Goal: Task Accomplishment & Management: Use online tool/utility

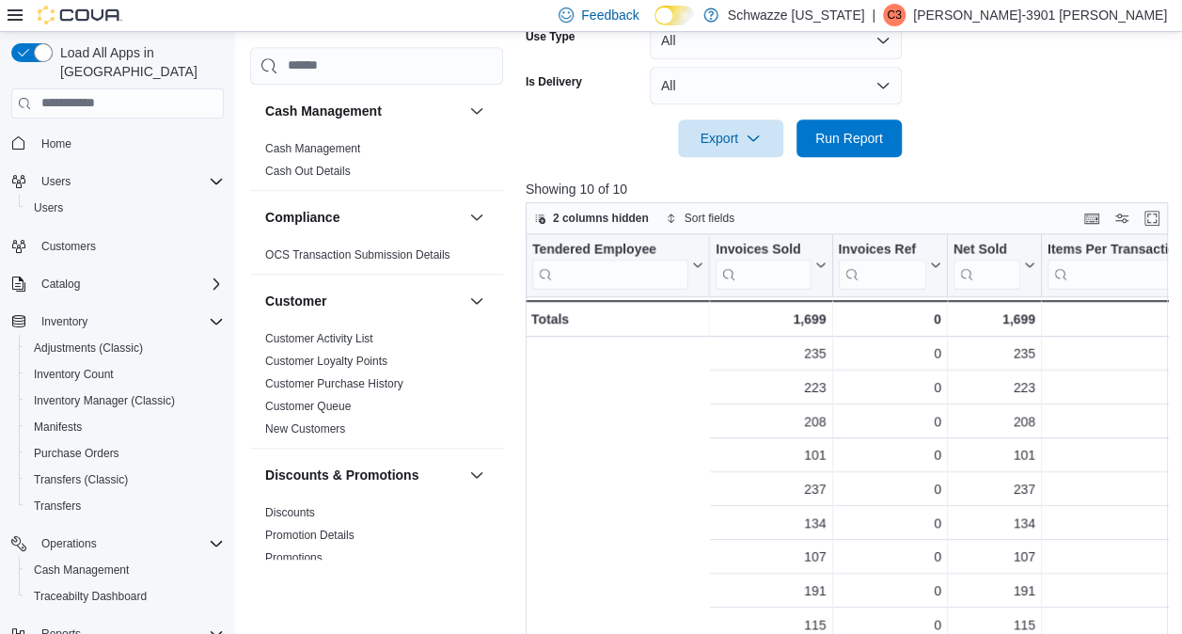
scroll to position [0, 374]
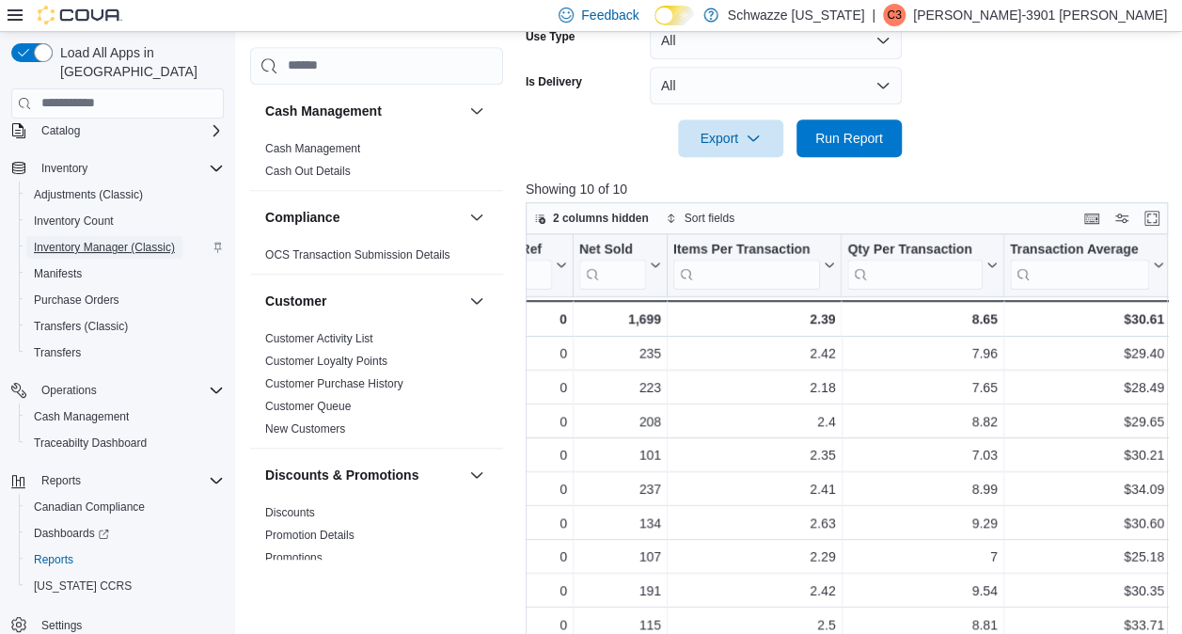
click at [169, 240] on span "Inventory Manager (Classic)" at bounding box center [104, 247] width 141 height 15
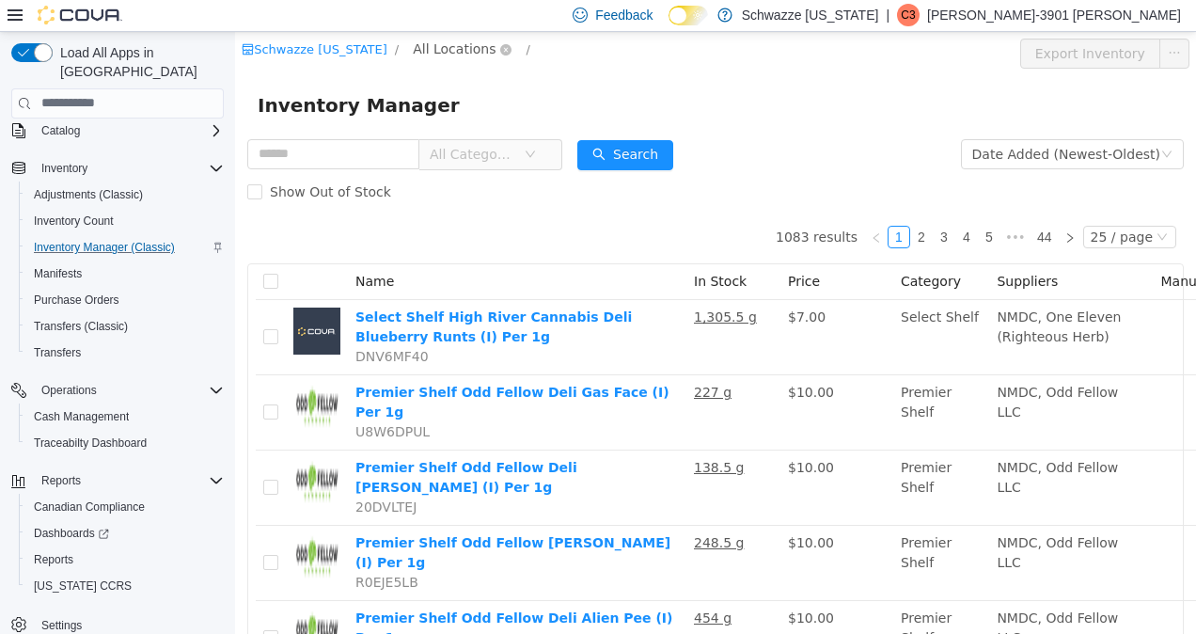
click at [495, 52] on span "All Locations" at bounding box center [462, 49] width 112 height 23
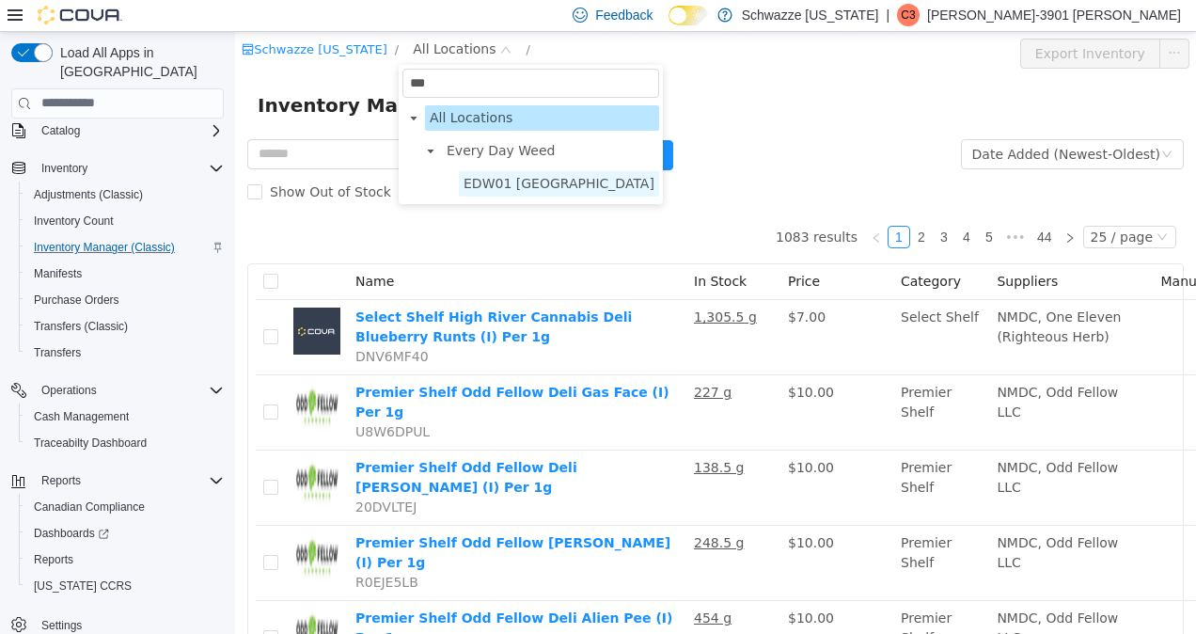
type input "***"
click at [525, 190] on span "EDW01 [GEOGRAPHIC_DATA]" at bounding box center [559, 182] width 191 height 15
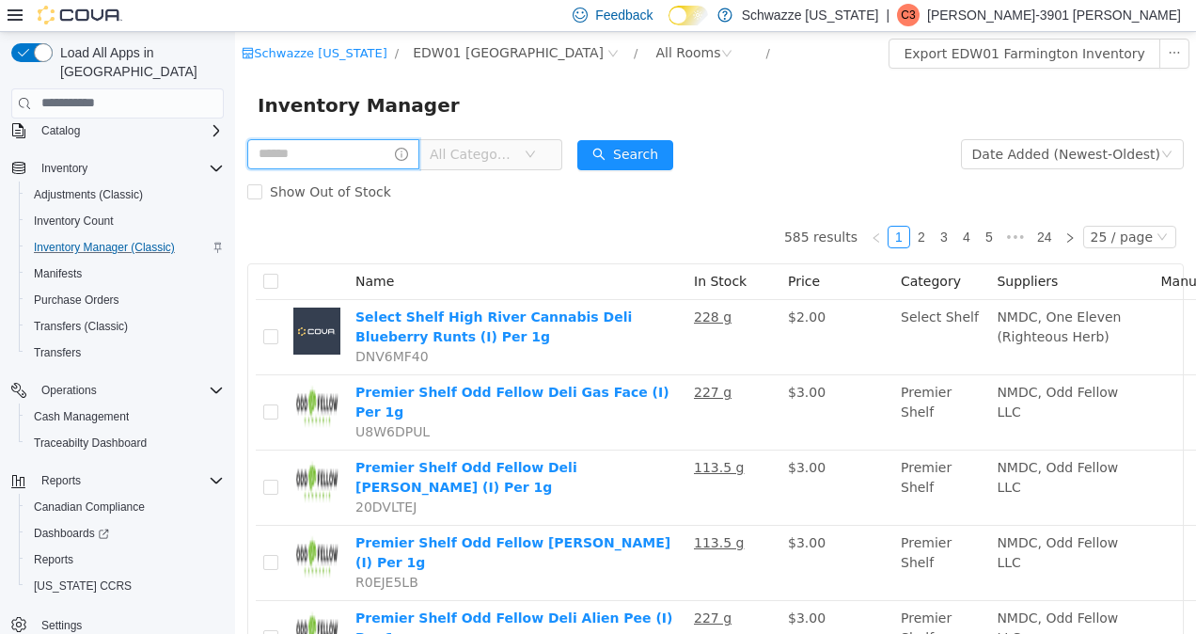
click at [334, 160] on input "text" at bounding box center [333, 153] width 172 height 30
type input "*****"
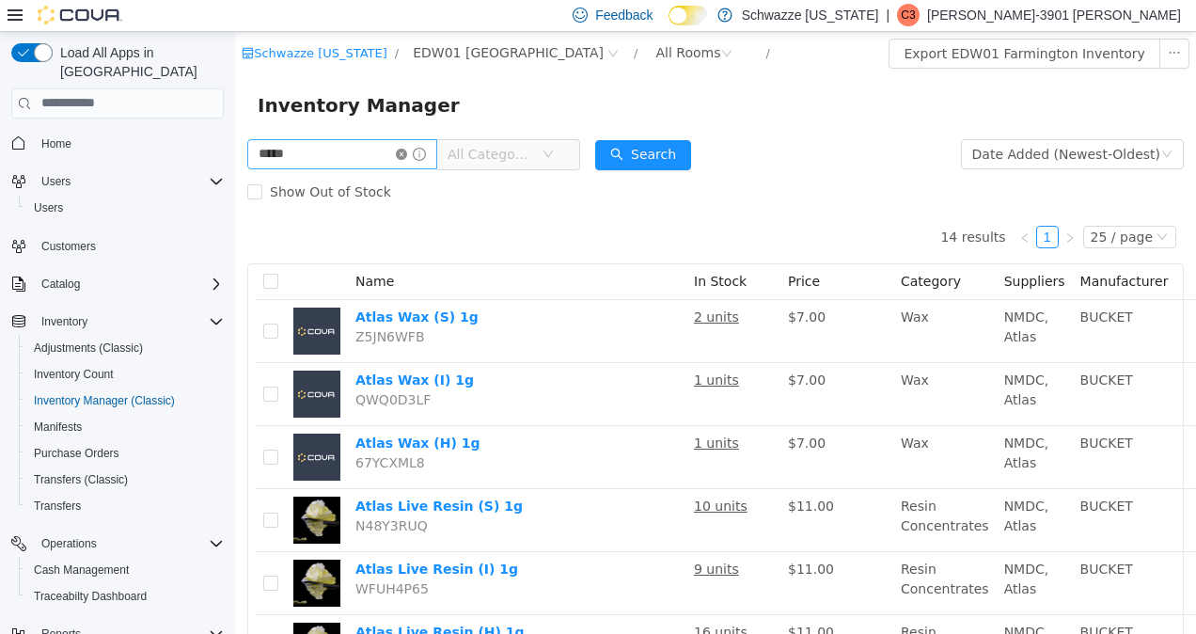
click at [407, 152] on icon "icon: close-circle" at bounding box center [401, 153] width 11 height 11
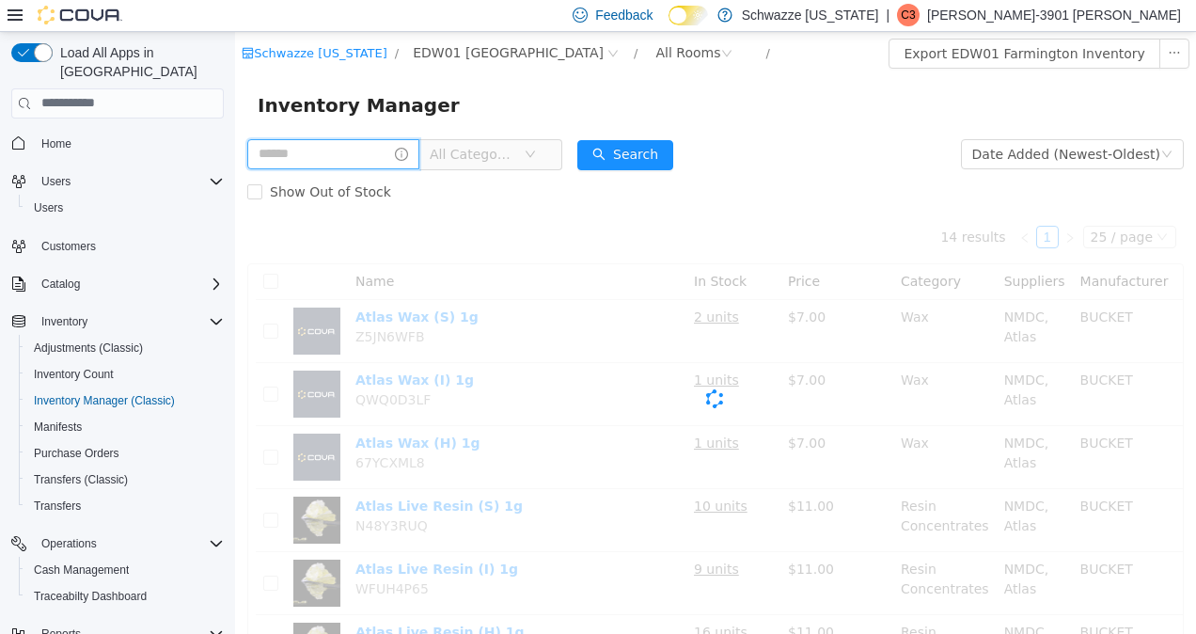
click at [378, 156] on input "text" at bounding box center [333, 153] width 172 height 30
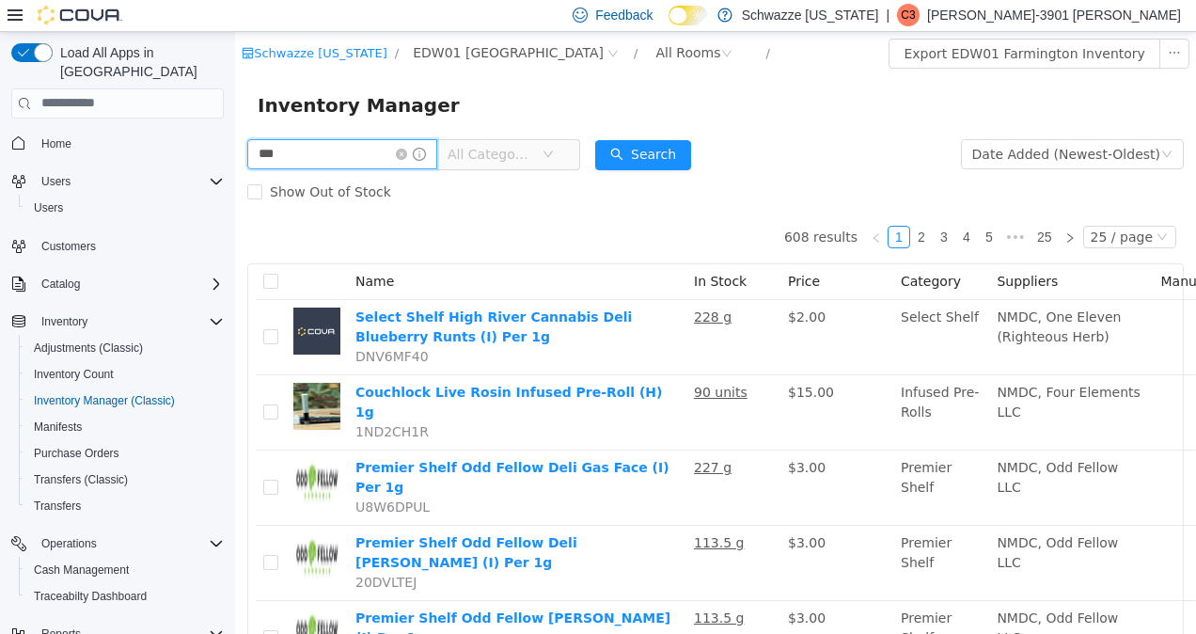
type input "***"
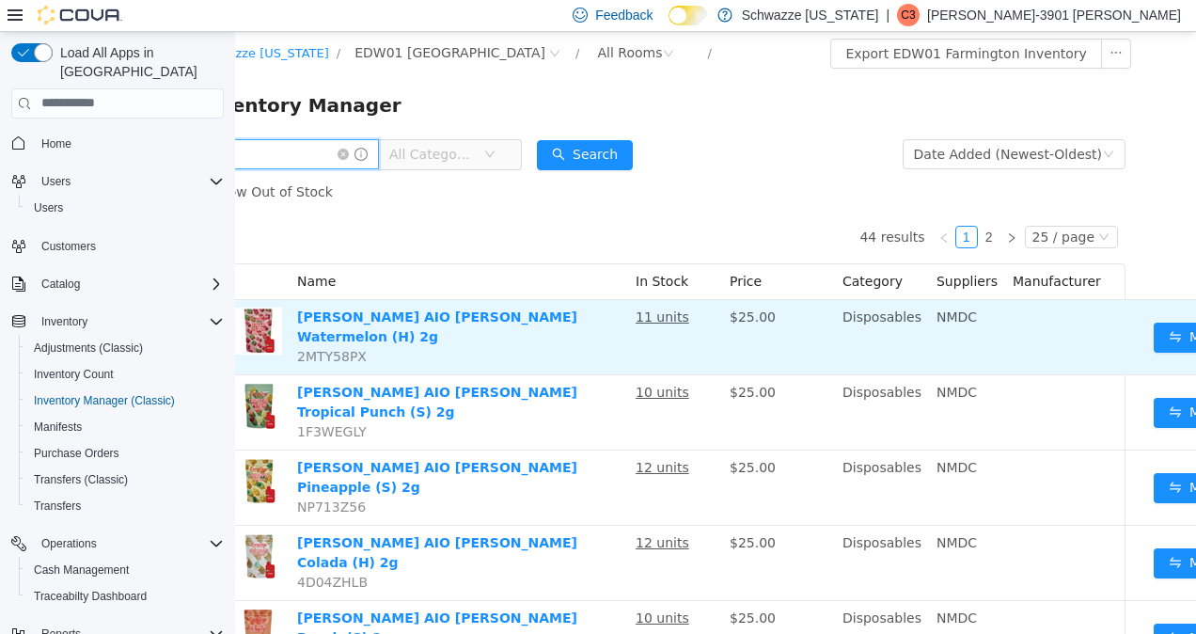
scroll to position [0, 139]
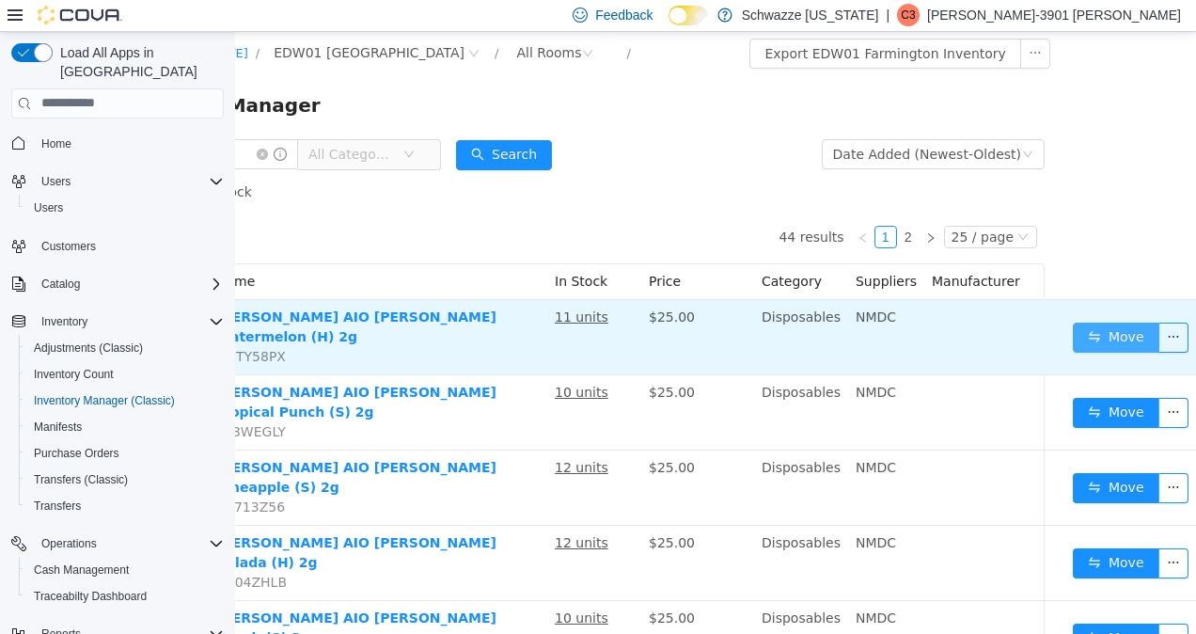
click at [1096, 322] on button "Move" at bounding box center [1116, 337] width 87 height 30
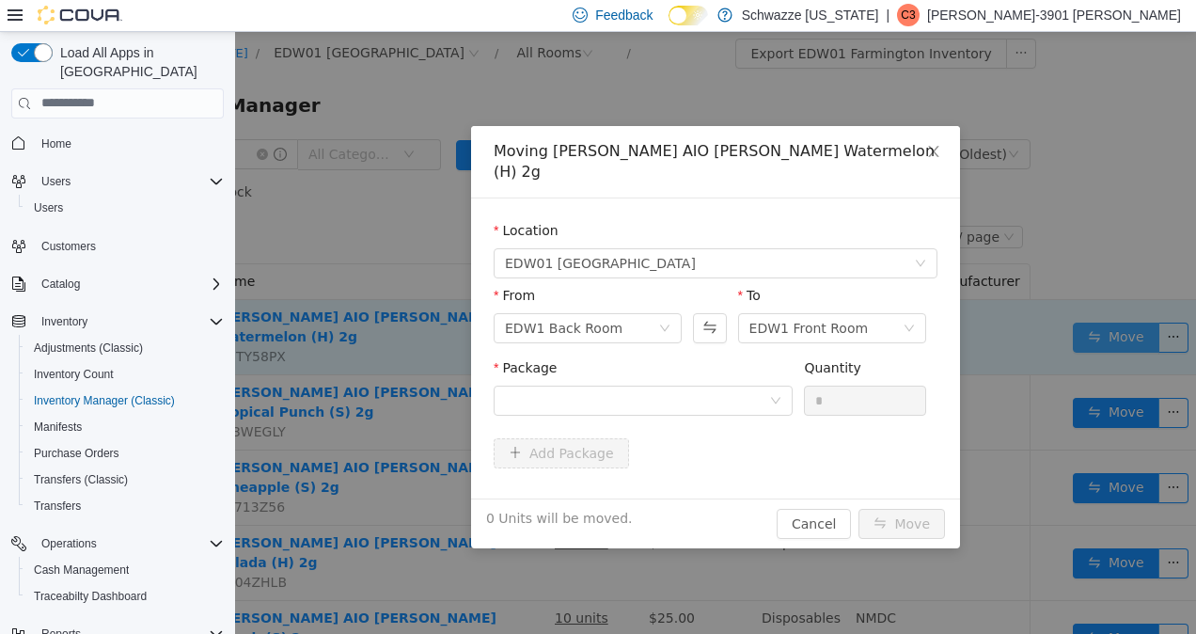
scroll to position [0, 124]
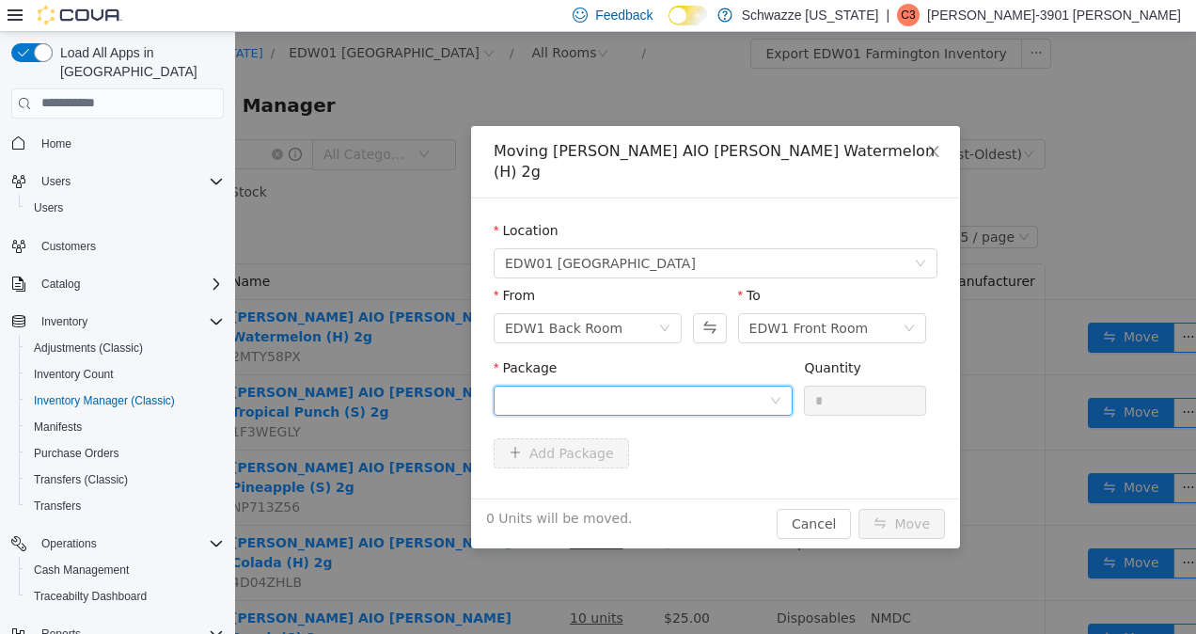
click at [682, 386] on div at bounding box center [637, 400] width 264 height 28
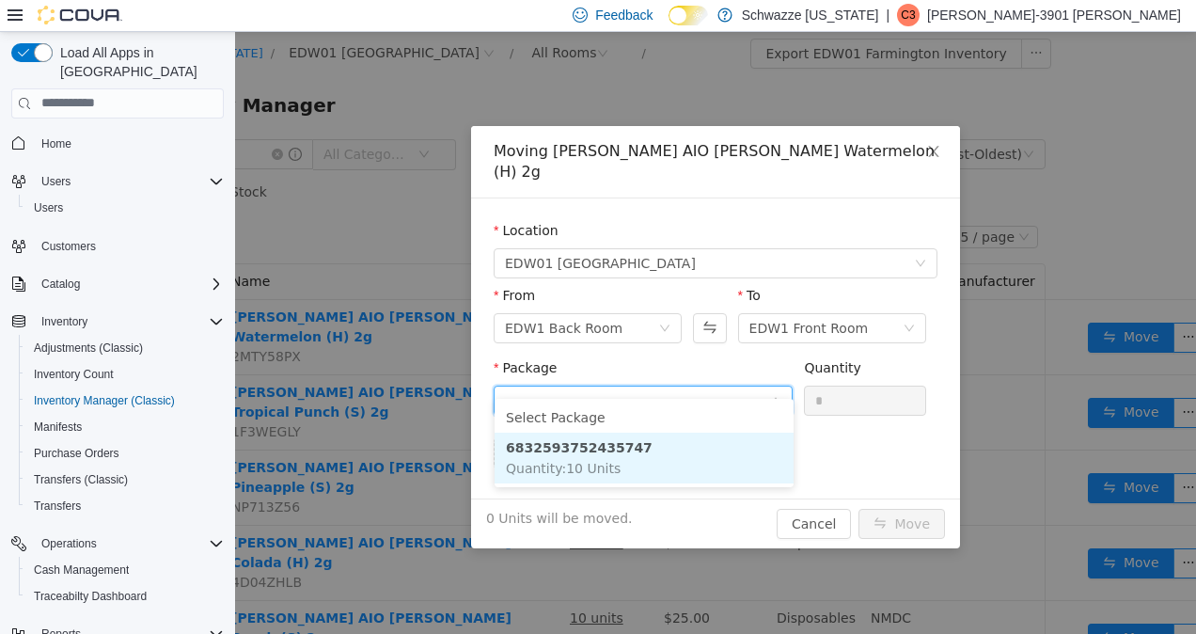
click at [609, 447] on strong "6832593752435747" at bounding box center [579, 446] width 147 height 15
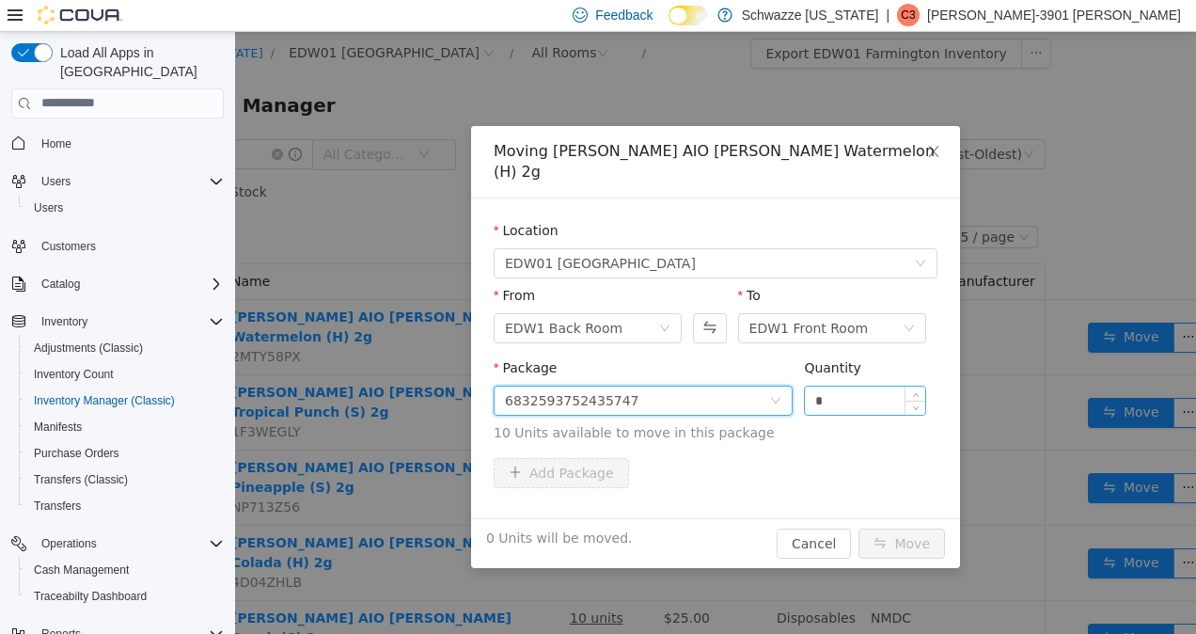
click at [841, 388] on input "*" at bounding box center [865, 400] width 120 height 28
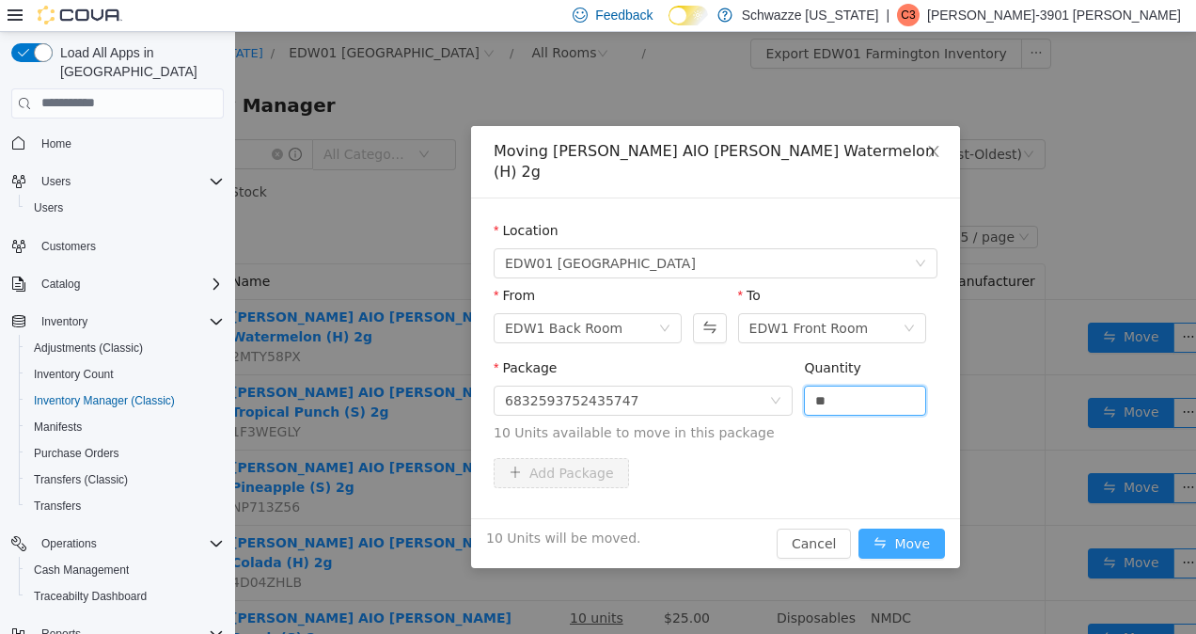
type input "**"
click at [911, 528] on button "Move" at bounding box center [902, 543] width 87 height 30
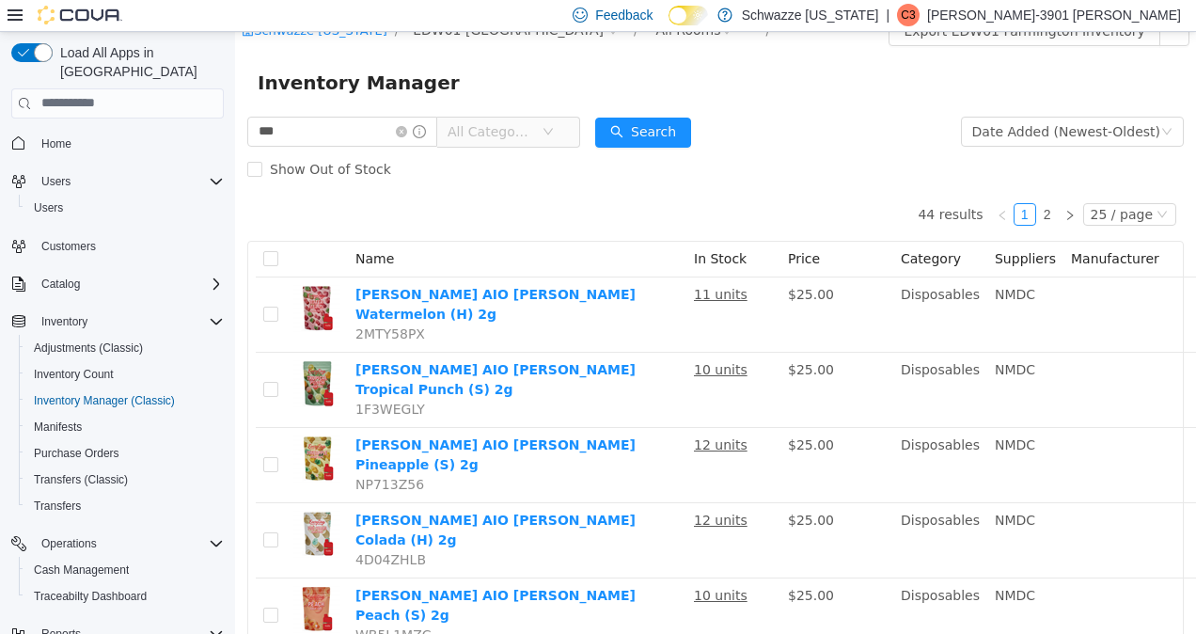
scroll to position [28, 0]
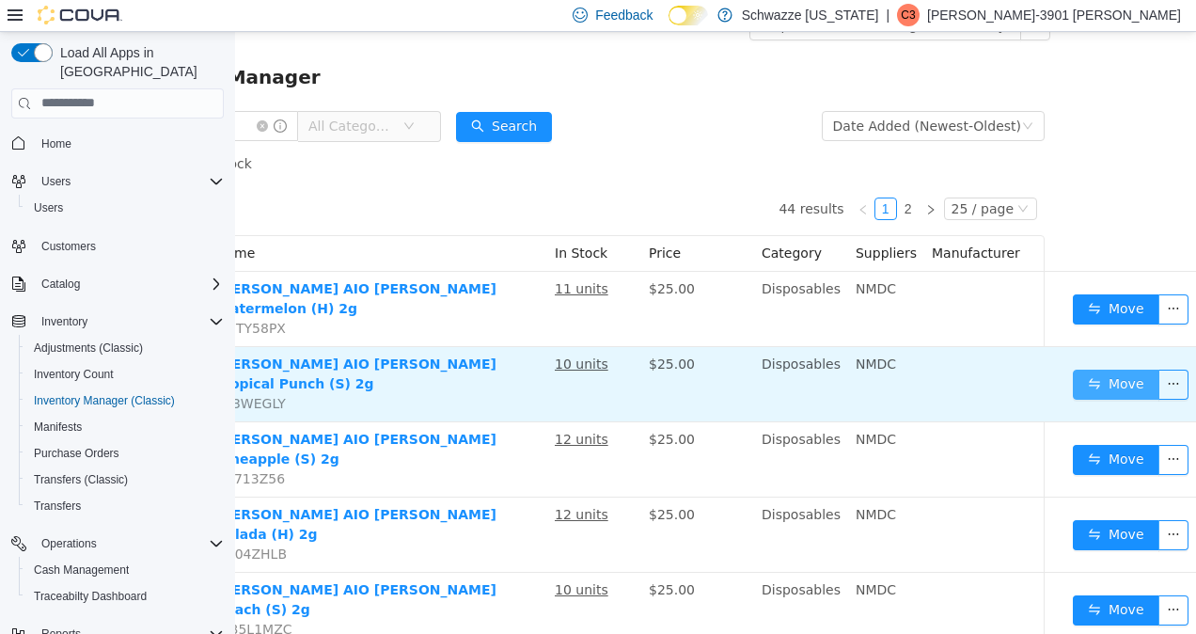
click at [1112, 369] on button "Move" at bounding box center [1116, 384] width 87 height 30
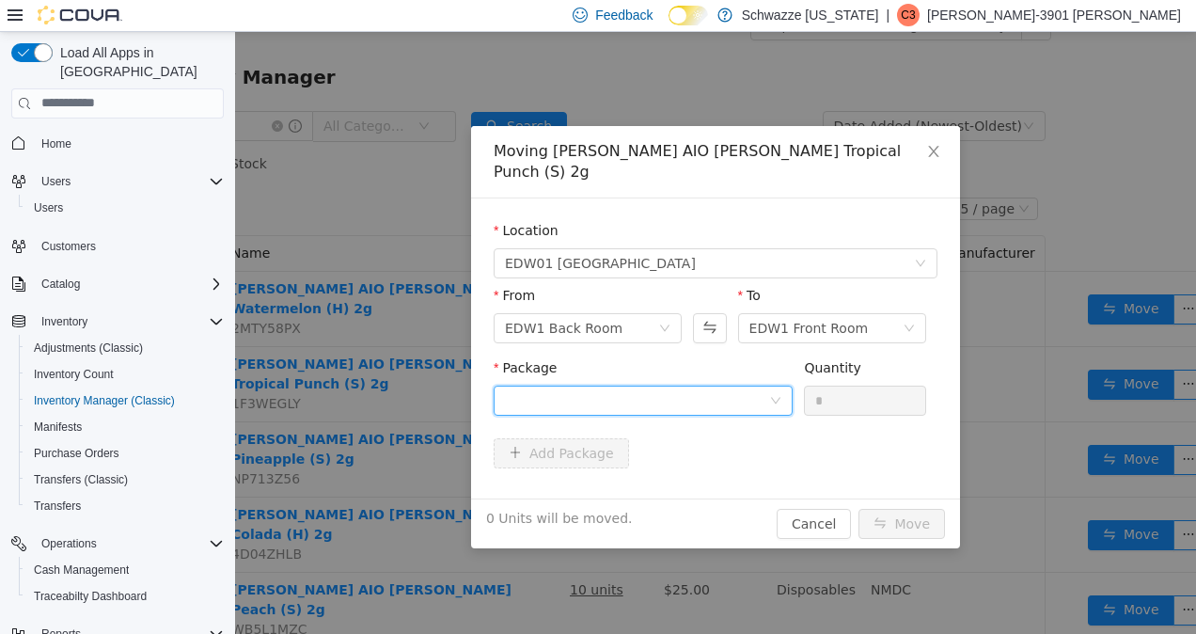
click at [710, 386] on div at bounding box center [637, 400] width 264 height 28
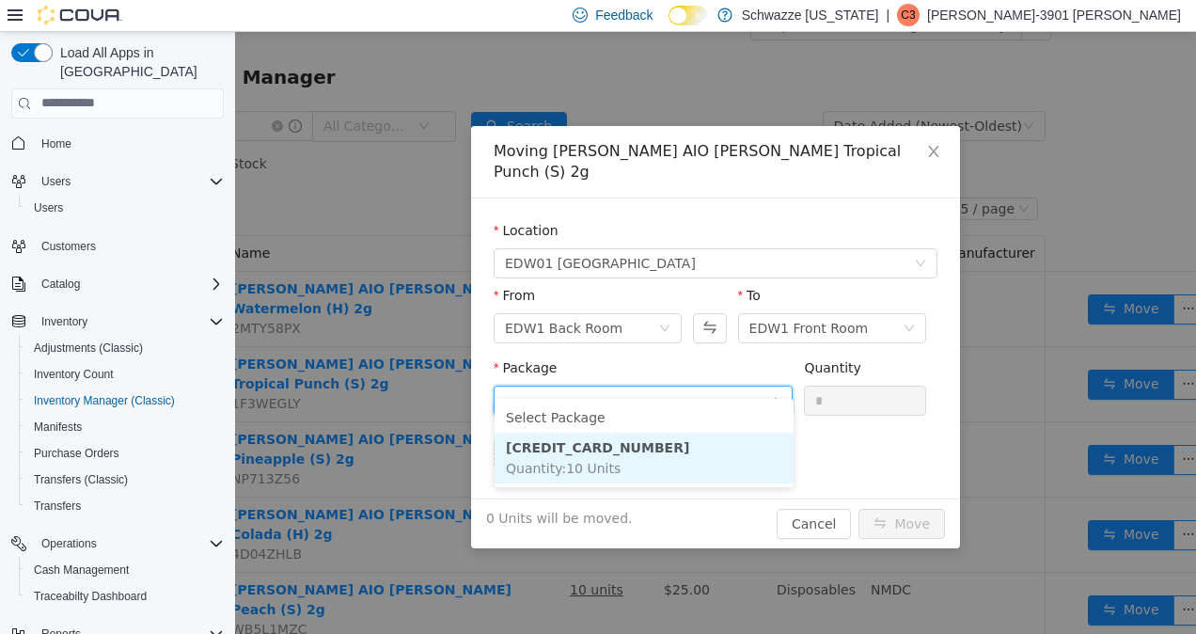
click at [618, 456] on li "[CREDIT_CARD_NUMBER] Quantity : 10 Units" at bounding box center [644, 457] width 299 height 51
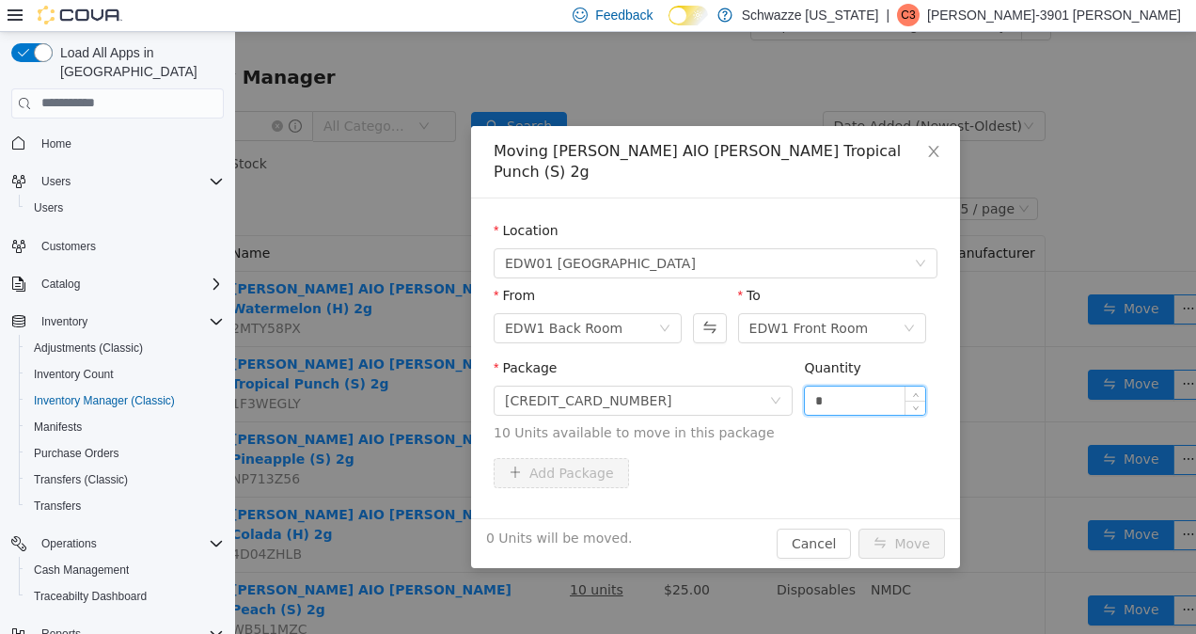
click at [862, 388] on input "*" at bounding box center [865, 400] width 120 height 28
type input "**"
click at [900, 528] on button "Move" at bounding box center [902, 543] width 87 height 30
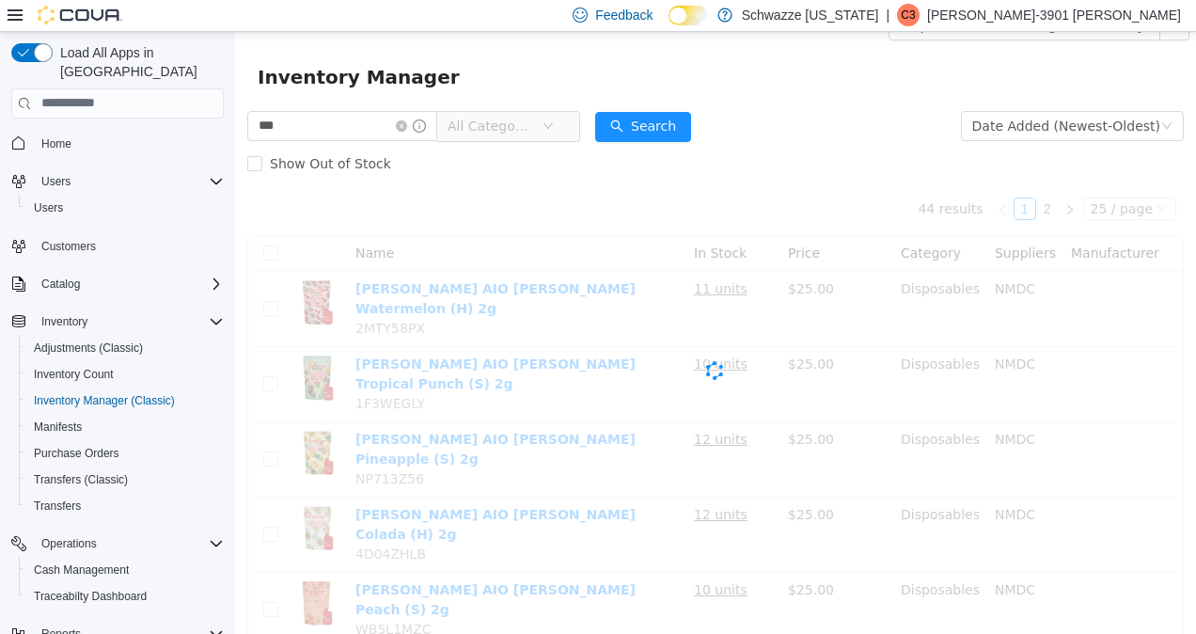
scroll to position [28, 0]
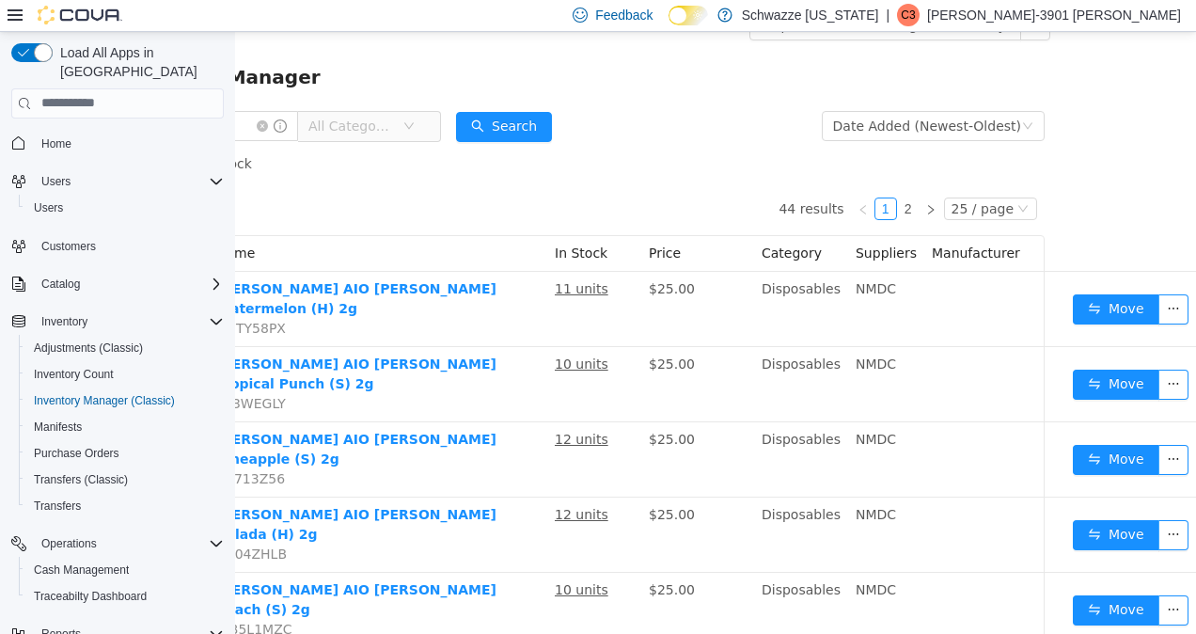
click at [1100, 594] on button "Move" at bounding box center [1116, 609] width 87 height 30
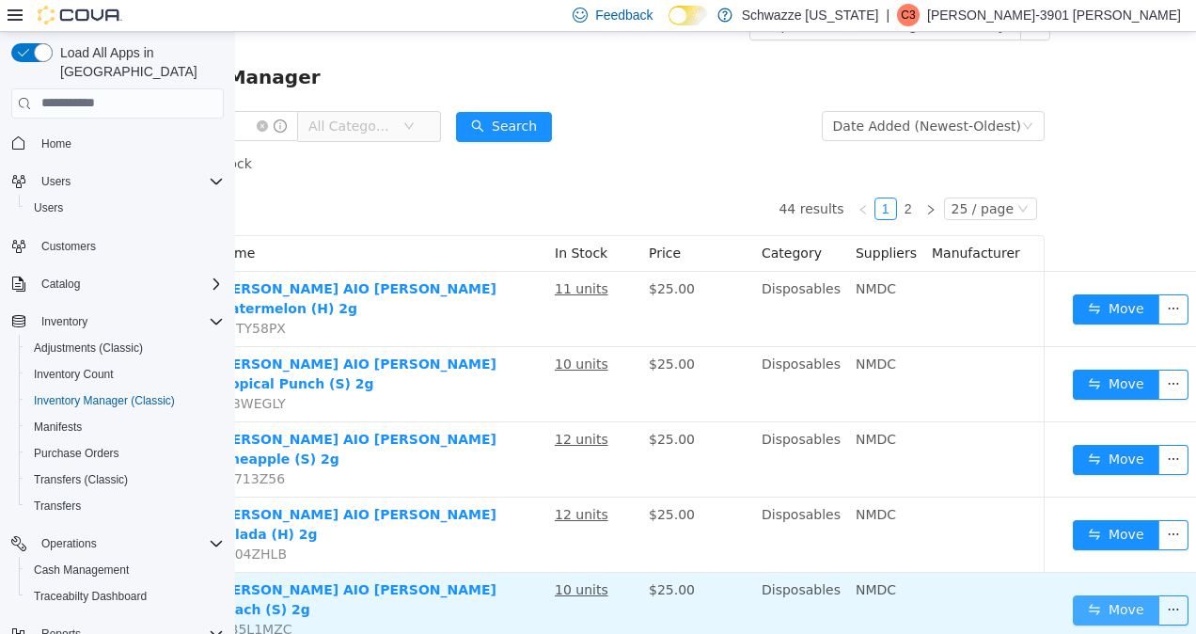
scroll to position [28, 124]
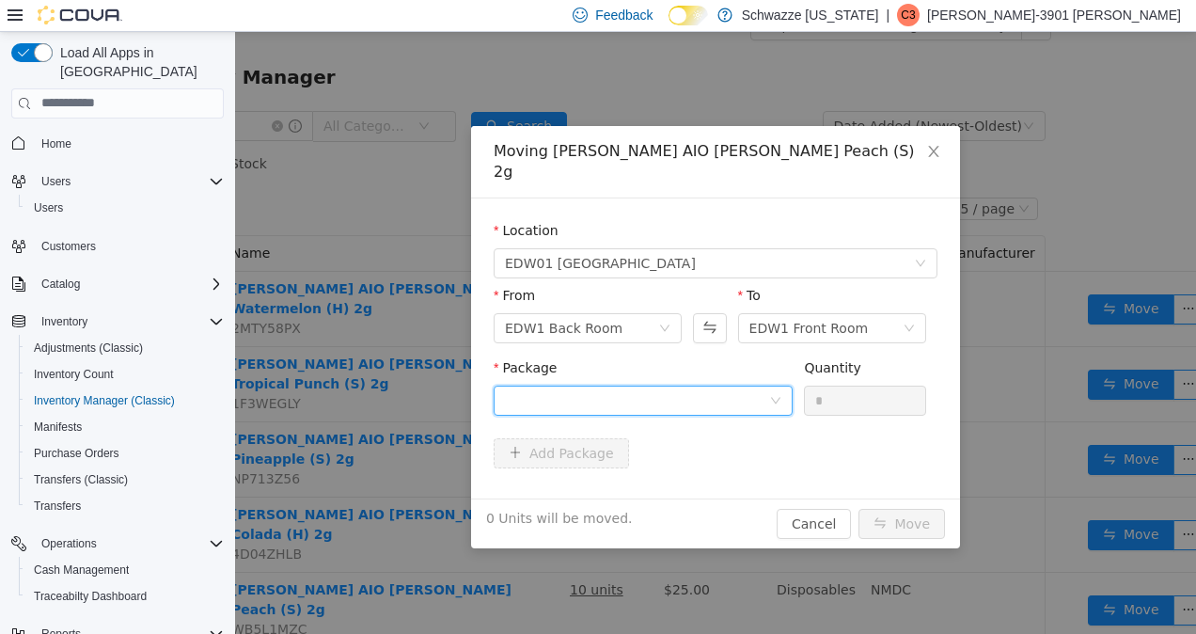
click at [709, 386] on div at bounding box center [637, 400] width 264 height 28
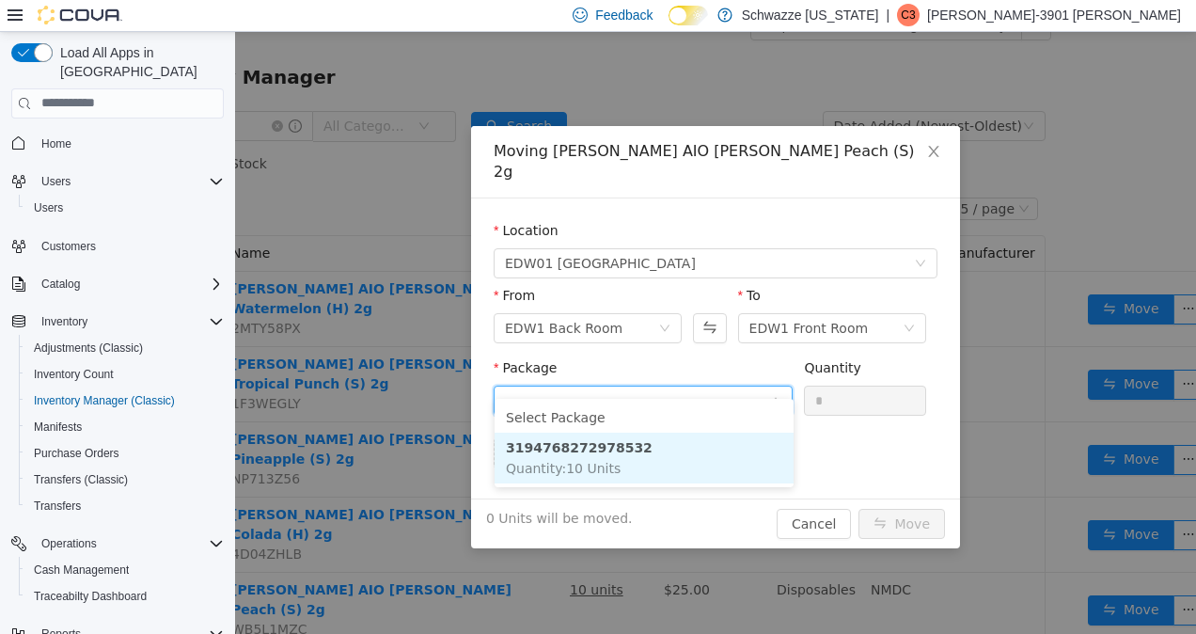
click at [585, 442] on strong "3194768272978532" at bounding box center [579, 446] width 147 height 15
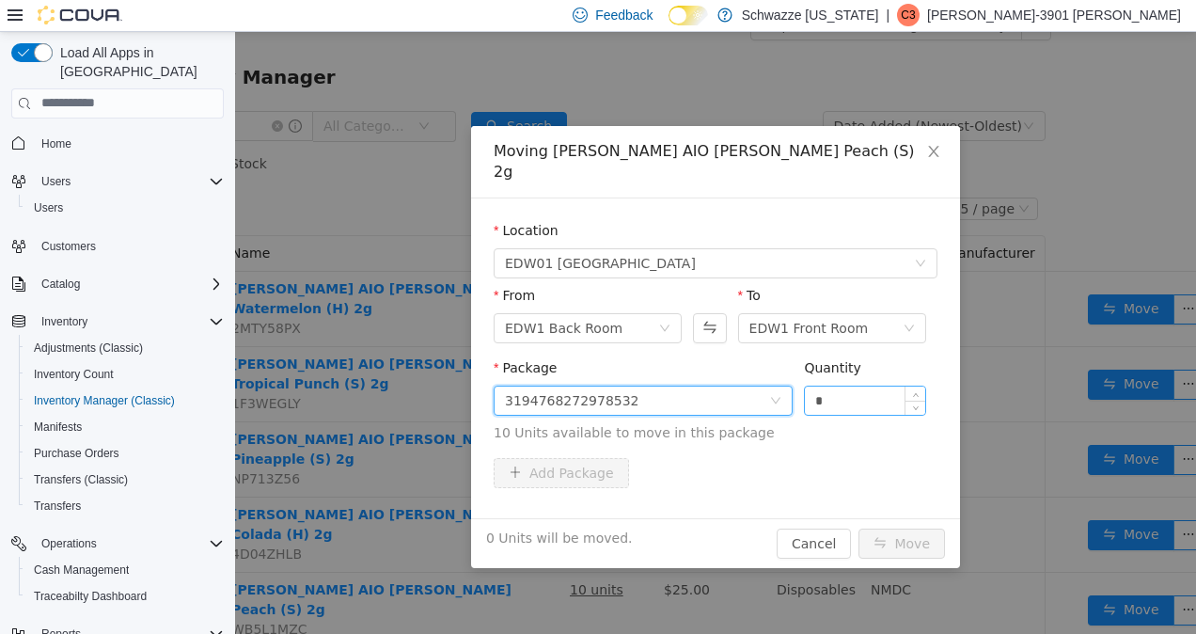
click at [861, 386] on input "*" at bounding box center [865, 400] width 120 height 28
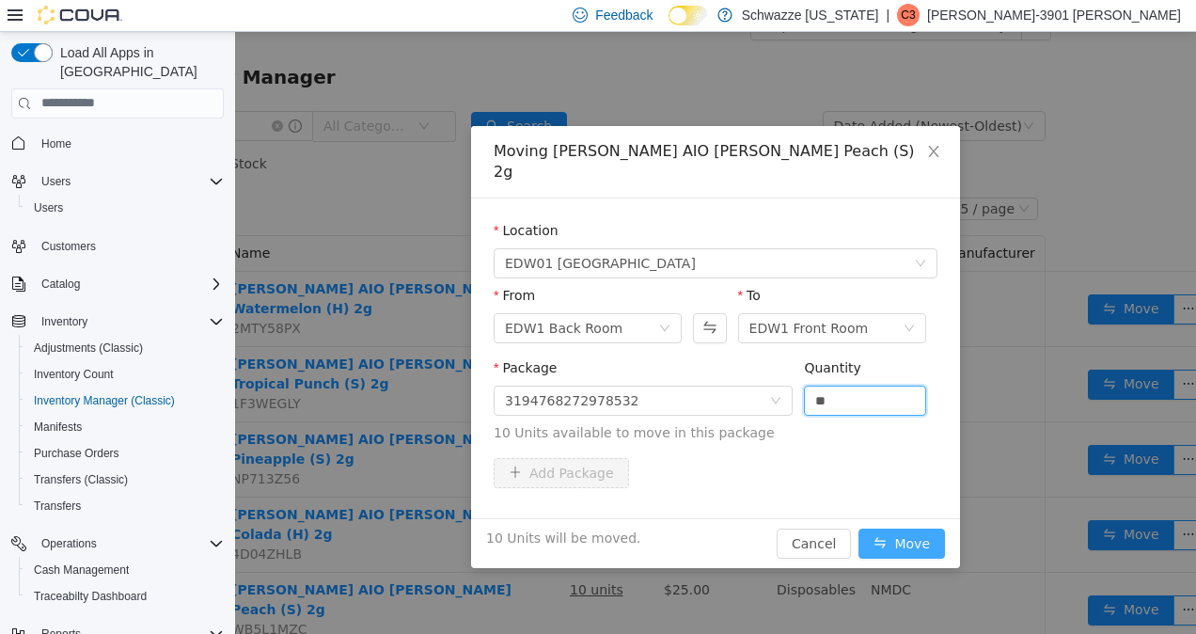
type input "**"
click at [899, 528] on button "Move" at bounding box center [902, 543] width 87 height 30
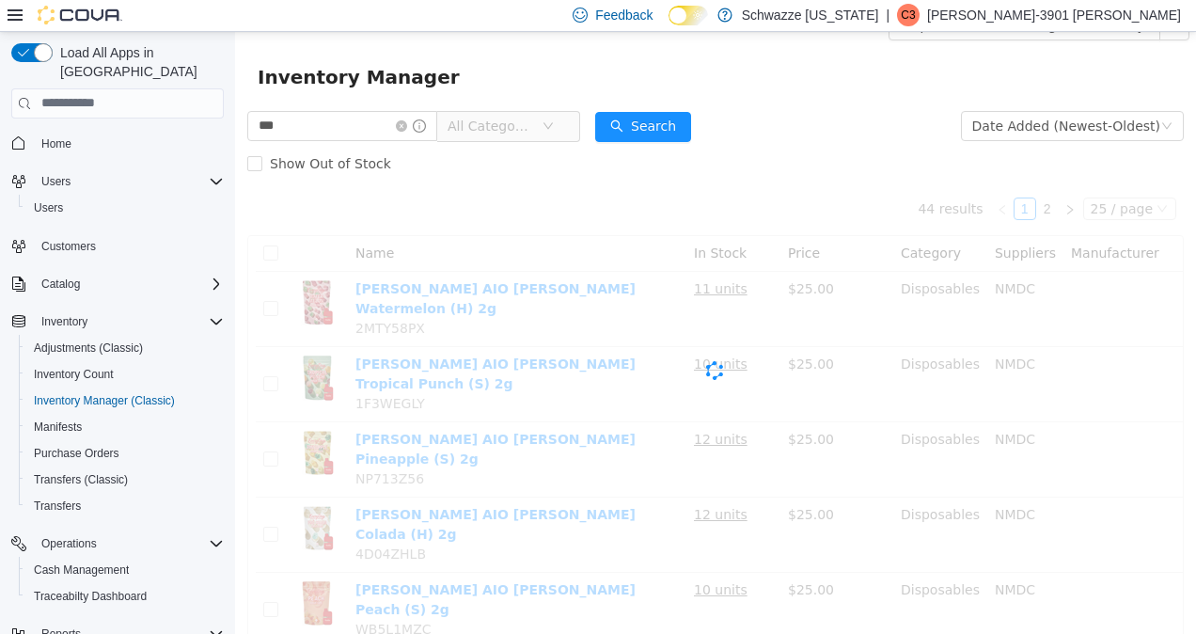
scroll to position [28, 0]
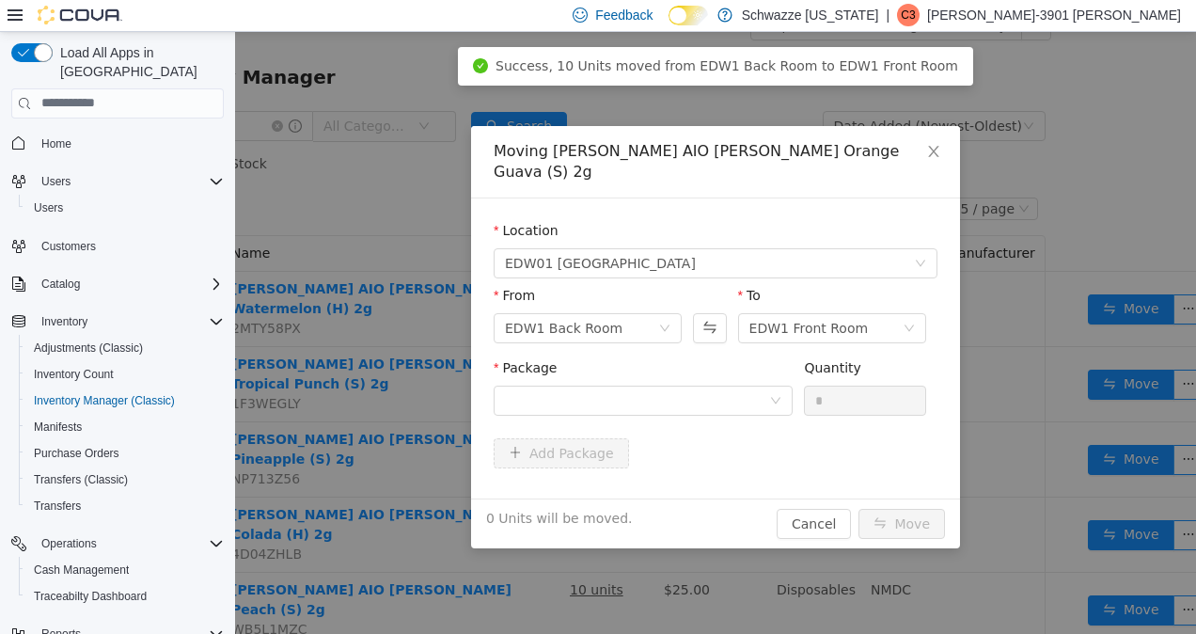
click at [708, 362] on div "Package" at bounding box center [643, 370] width 299 height 27
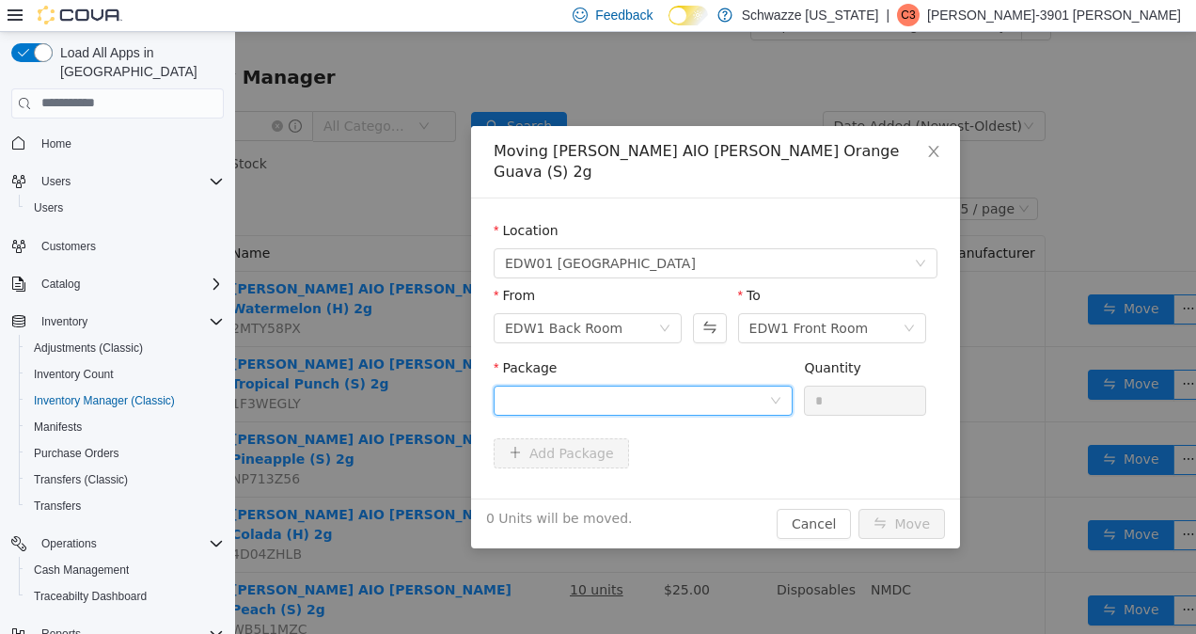
click at [705, 386] on div at bounding box center [637, 400] width 264 height 28
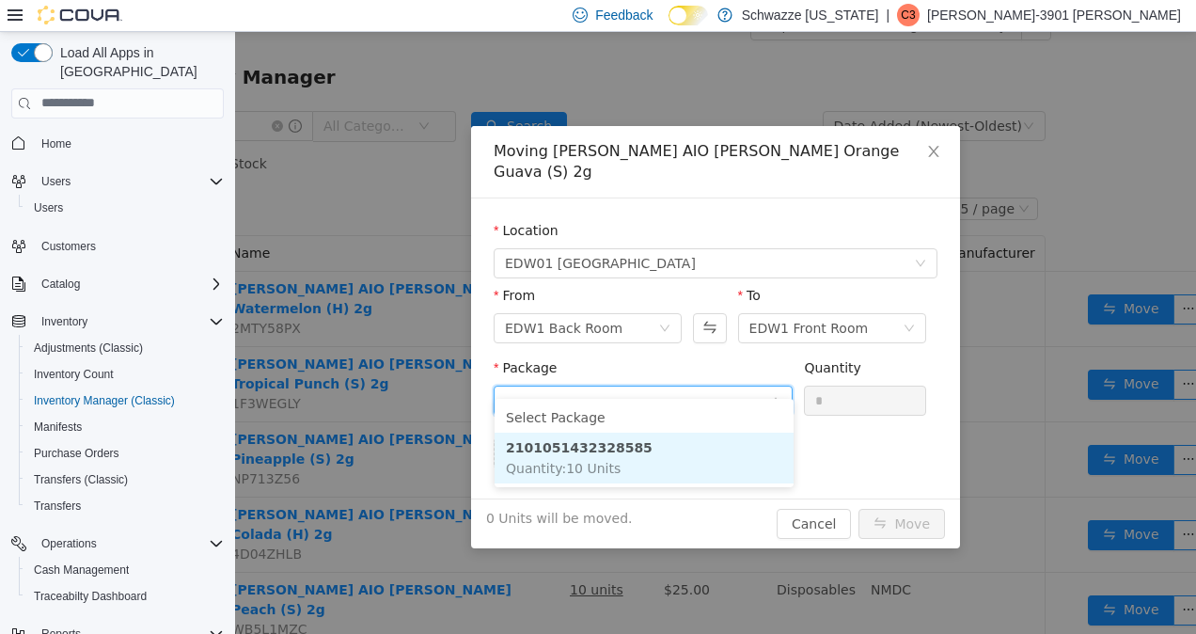
click at [608, 447] on strong "2101051432328585" at bounding box center [579, 446] width 147 height 15
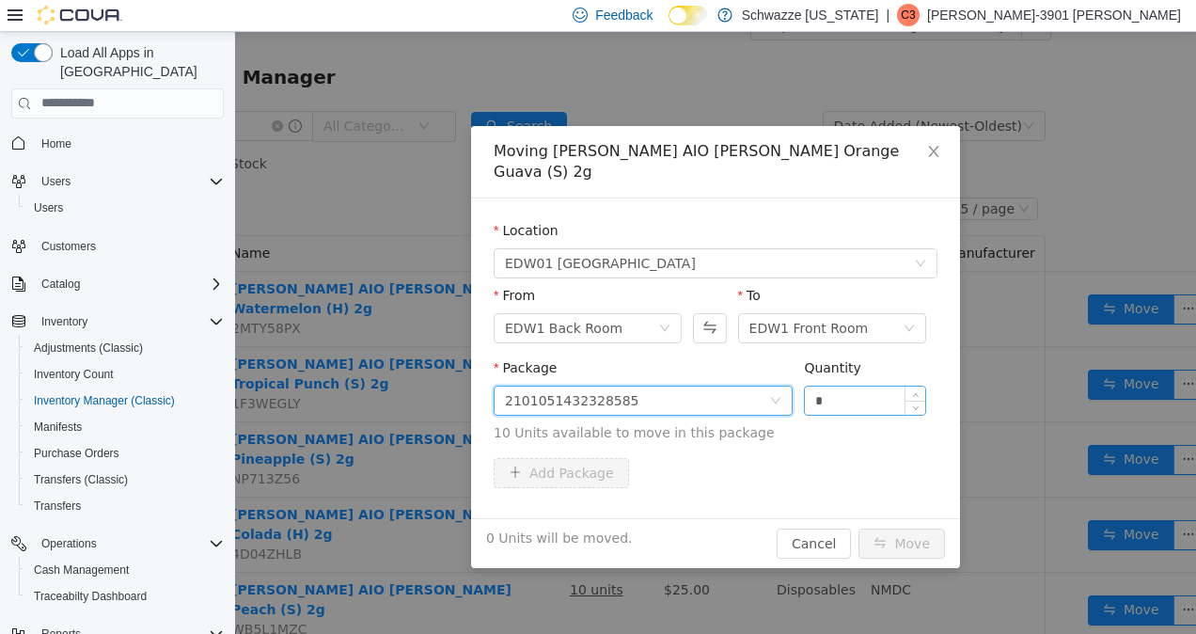
click at [853, 387] on input "*" at bounding box center [865, 400] width 120 height 28
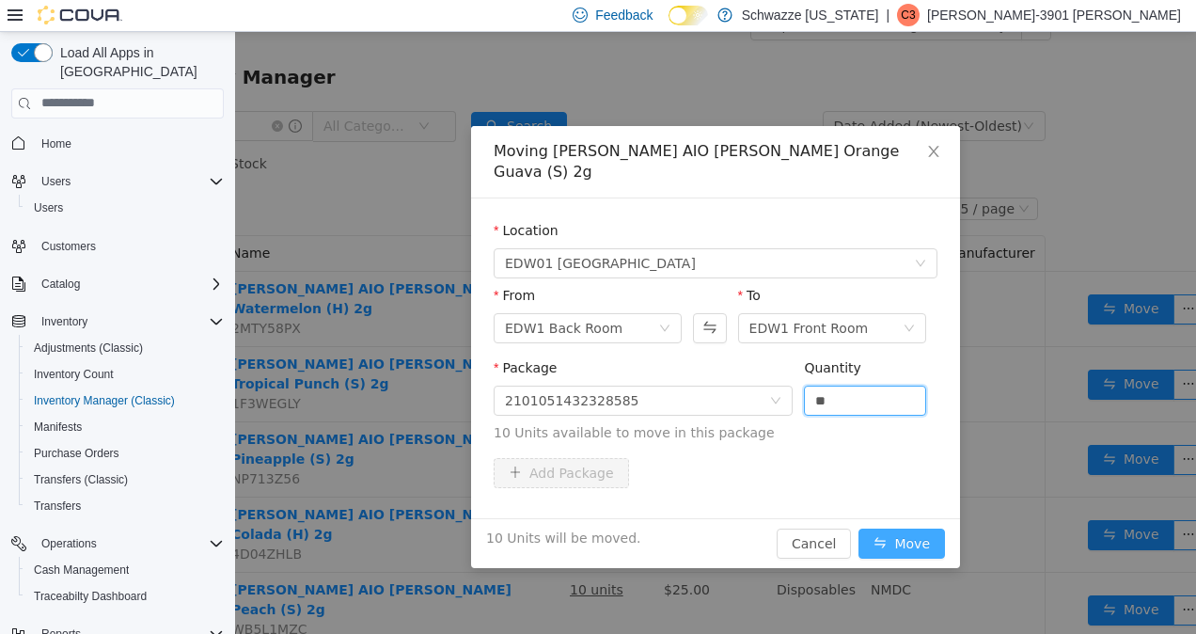
type input "**"
click at [899, 528] on button "Move" at bounding box center [902, 543] width 87 height 30
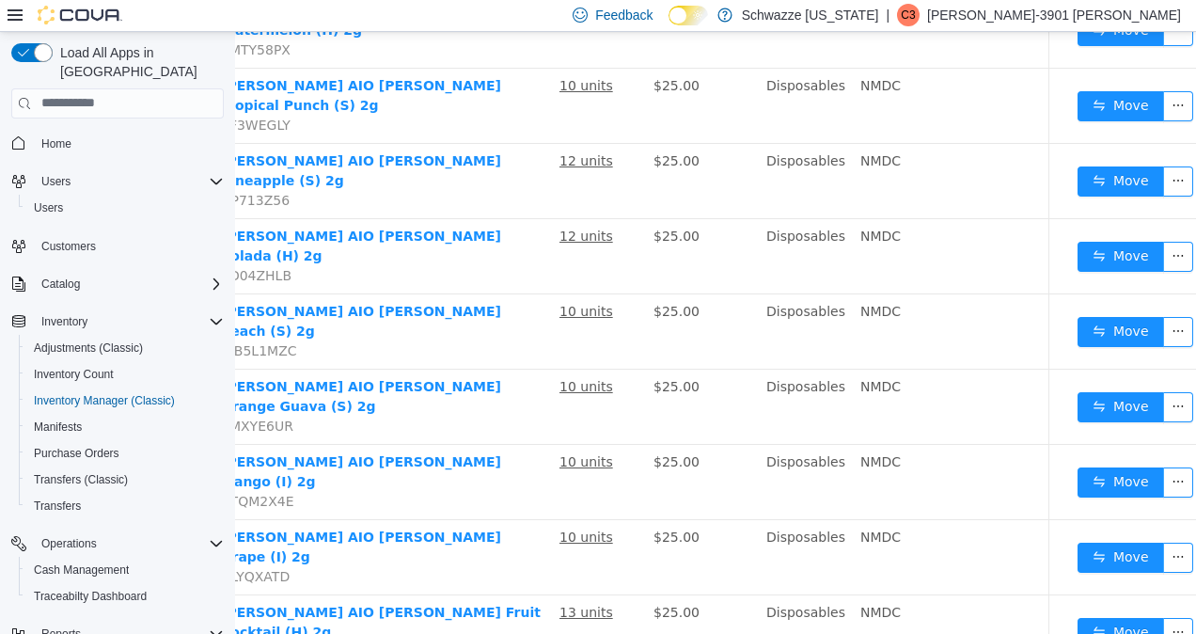
scroll to position [307, 139]
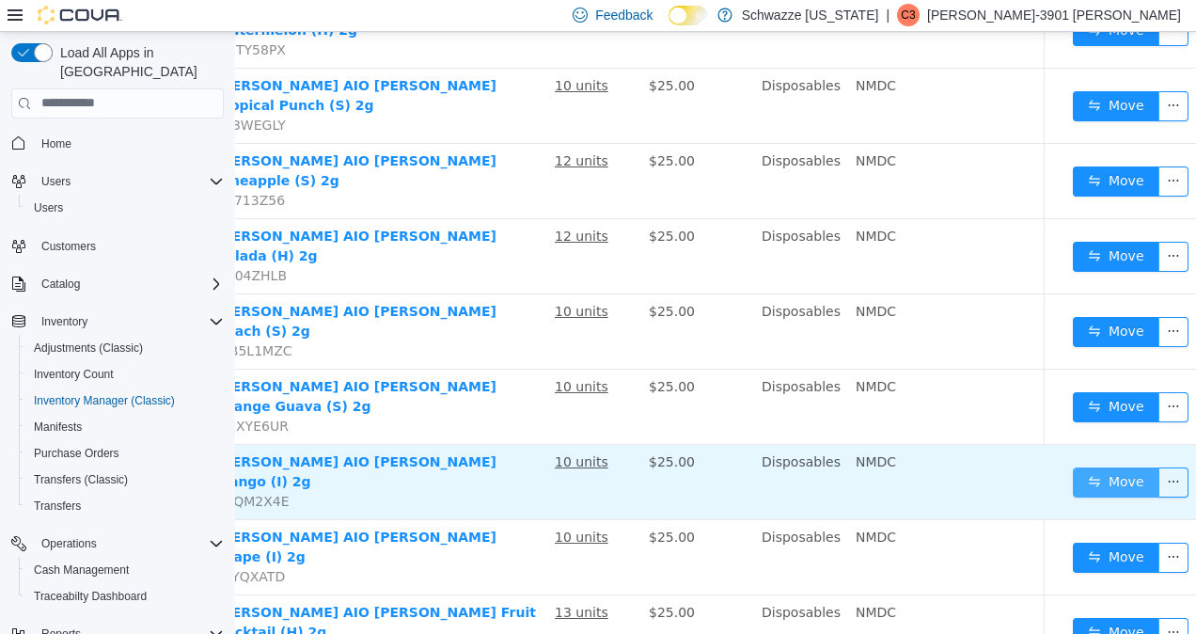
click at [1100, 466] on button "Move" at bounding box center [1116, 481] width 87 height 30
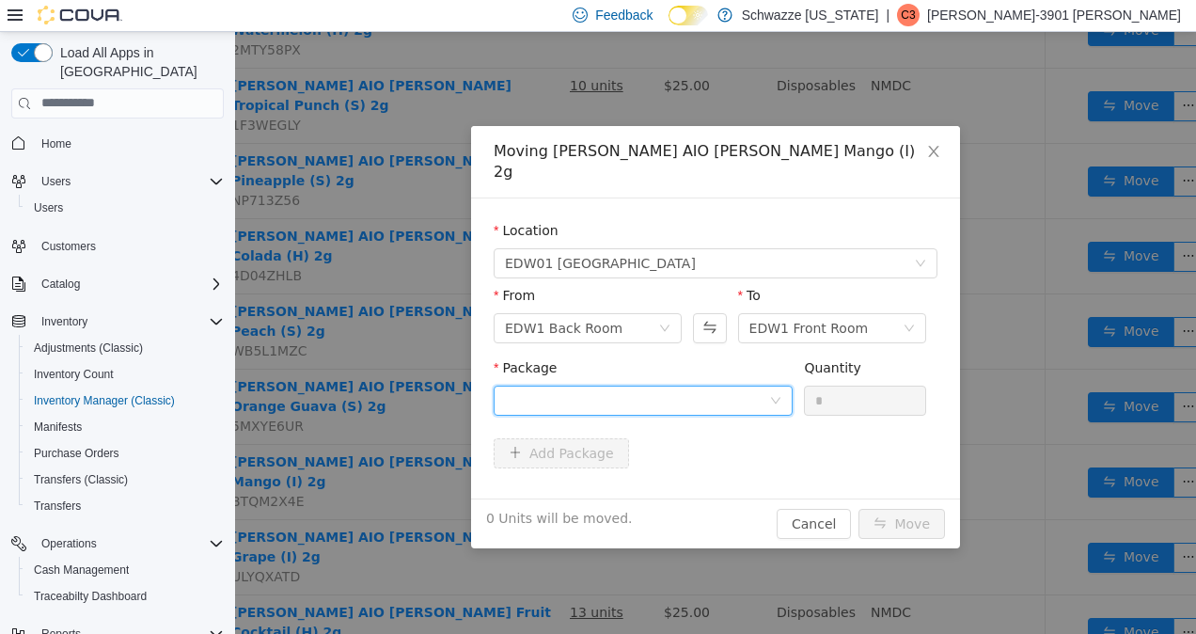
click at [703, 387] on div at bounding box center [637, 400] width 264 height 28
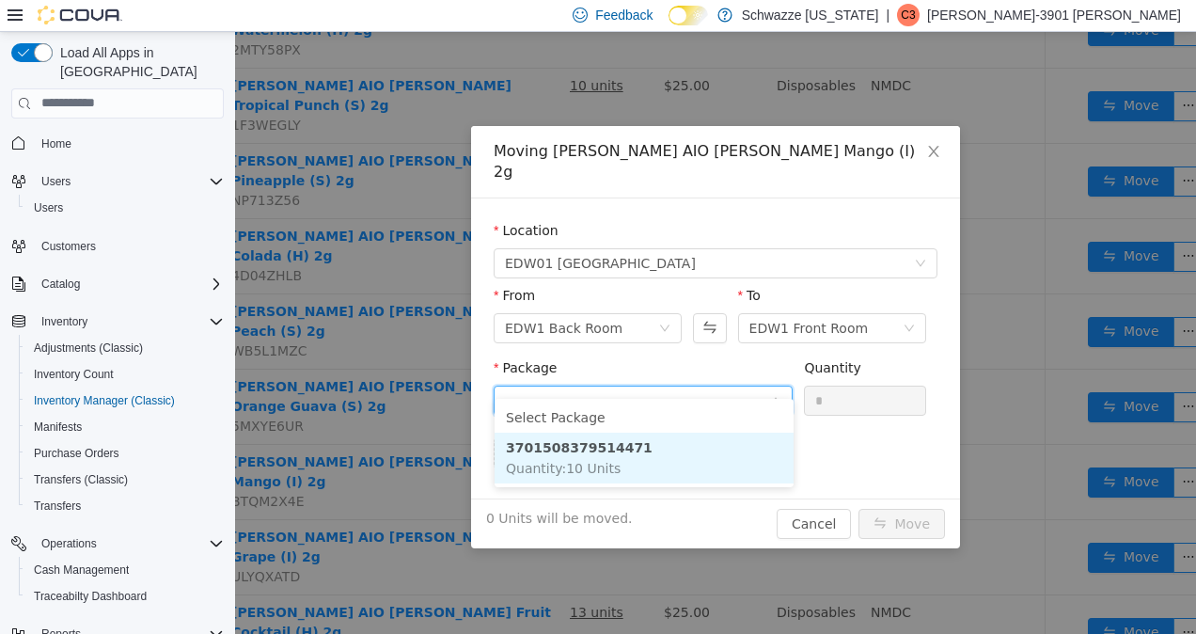
click at [613, 456] on li "3701508379514471 Quantity : 10 Units" at bounding box center [644, 457] width 299 height 51
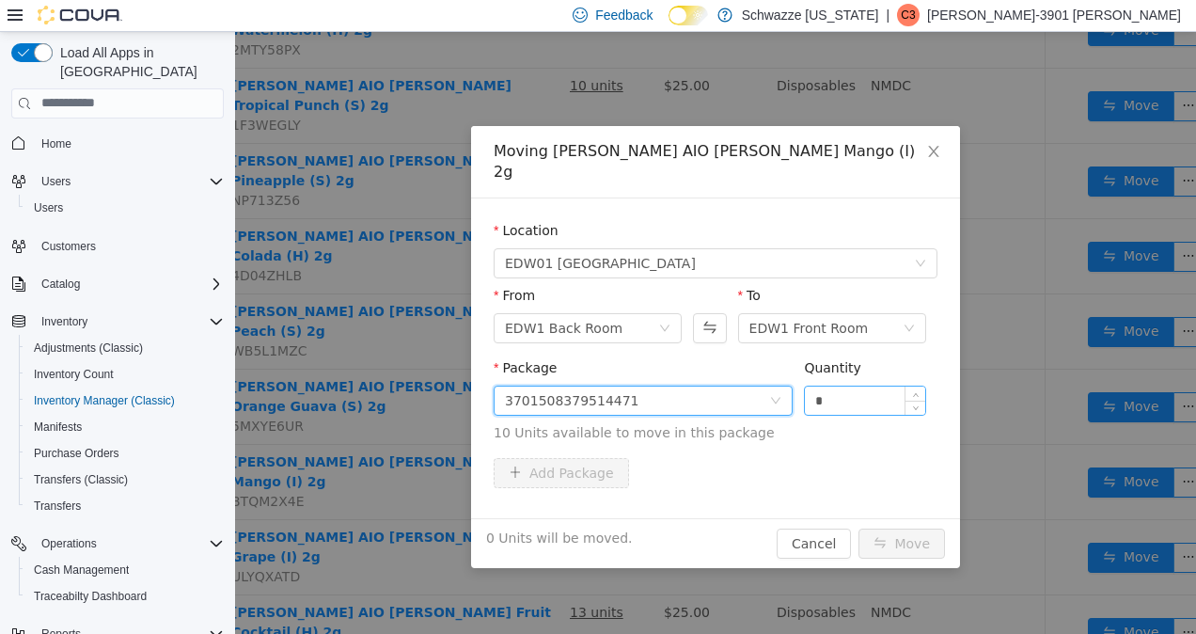
click at [860, 387] on input "*" at bounding box center [865, 400] width 120 height 28
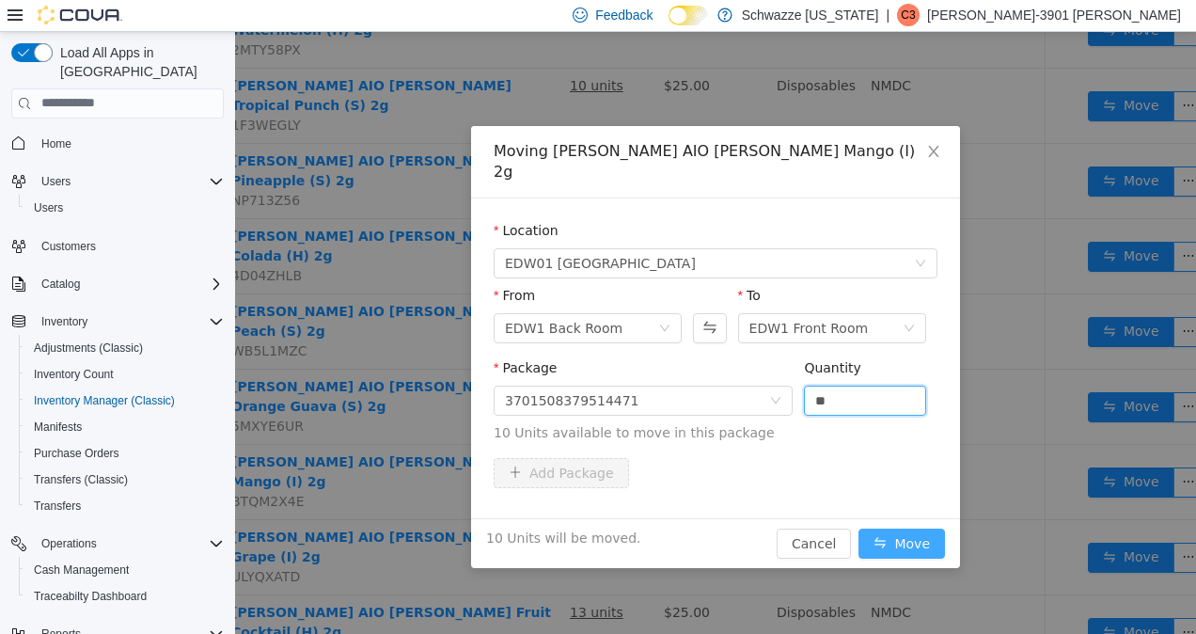
type input "**"
click at [894, 528] on button "Move" at bounding box center [902, 543] width 87 height 30
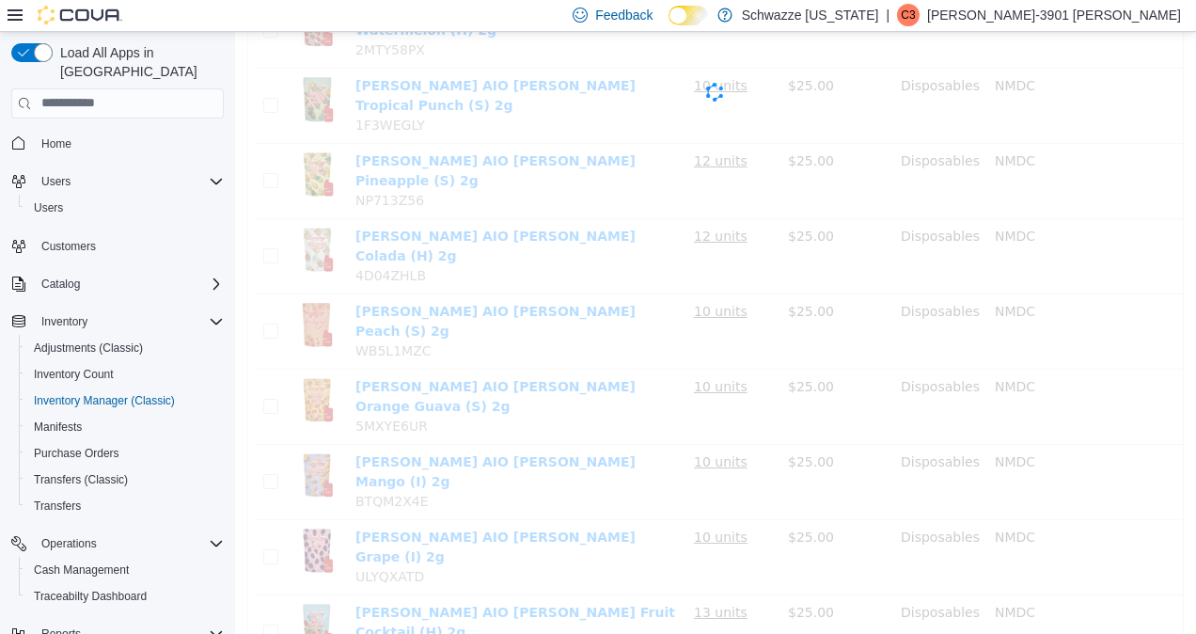
scroll to position [307, 0]
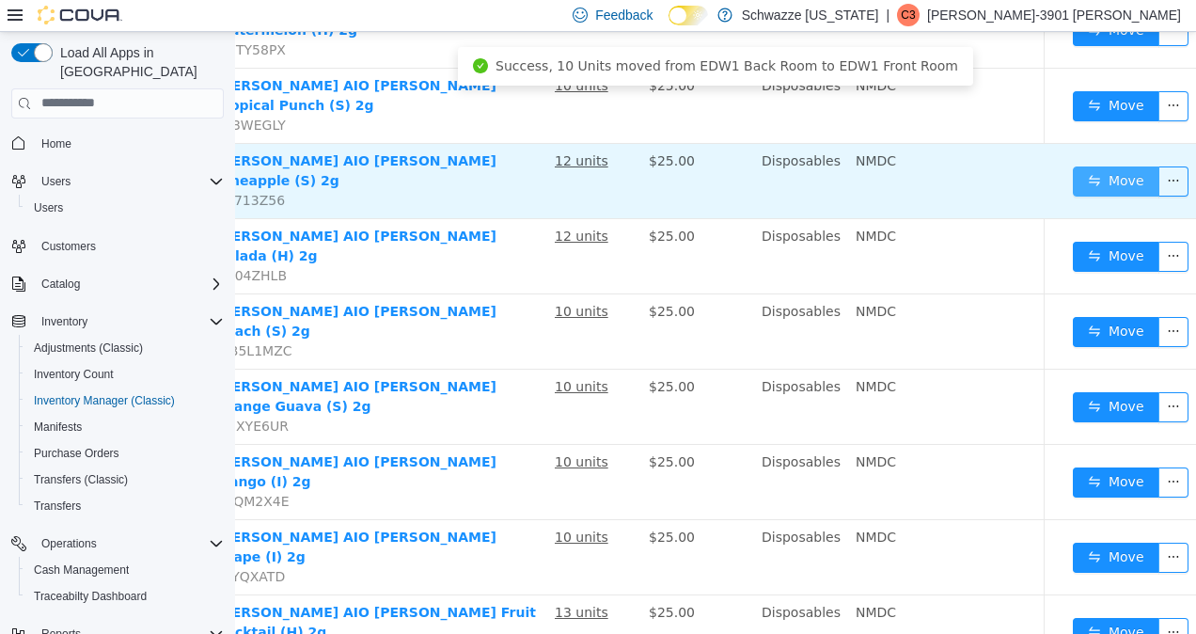
click at [1089, 166] on button "Move" at bounding box center [1116, 181] width 87 height 30
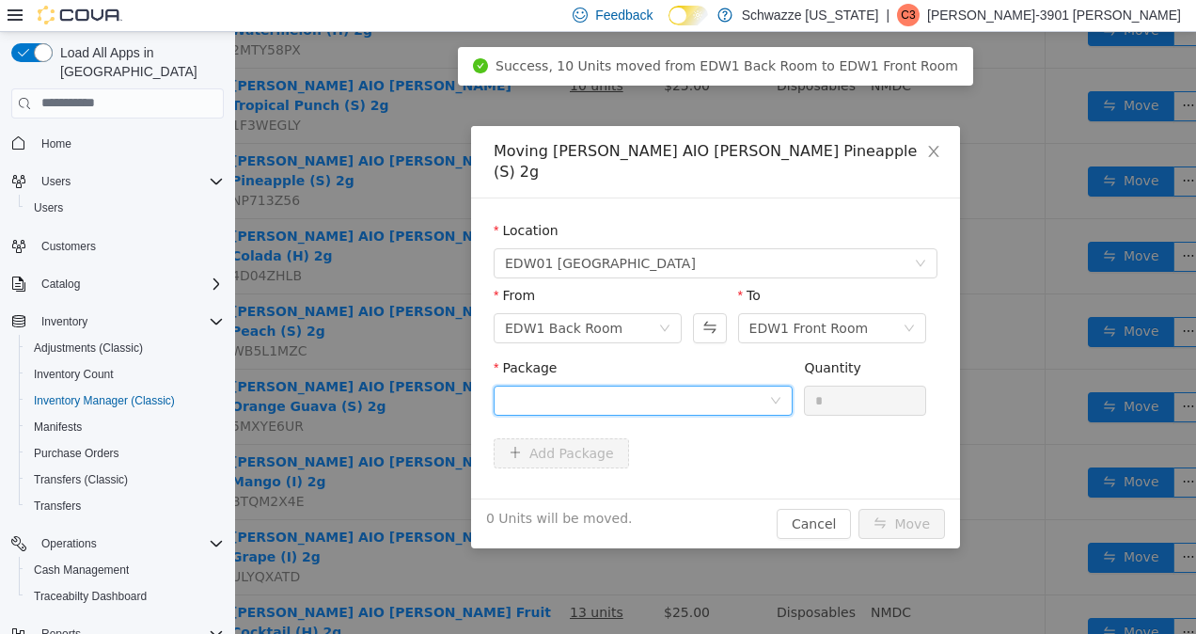
click at [712, 386] on div at bounding box center [637, 400] width 264 height 28
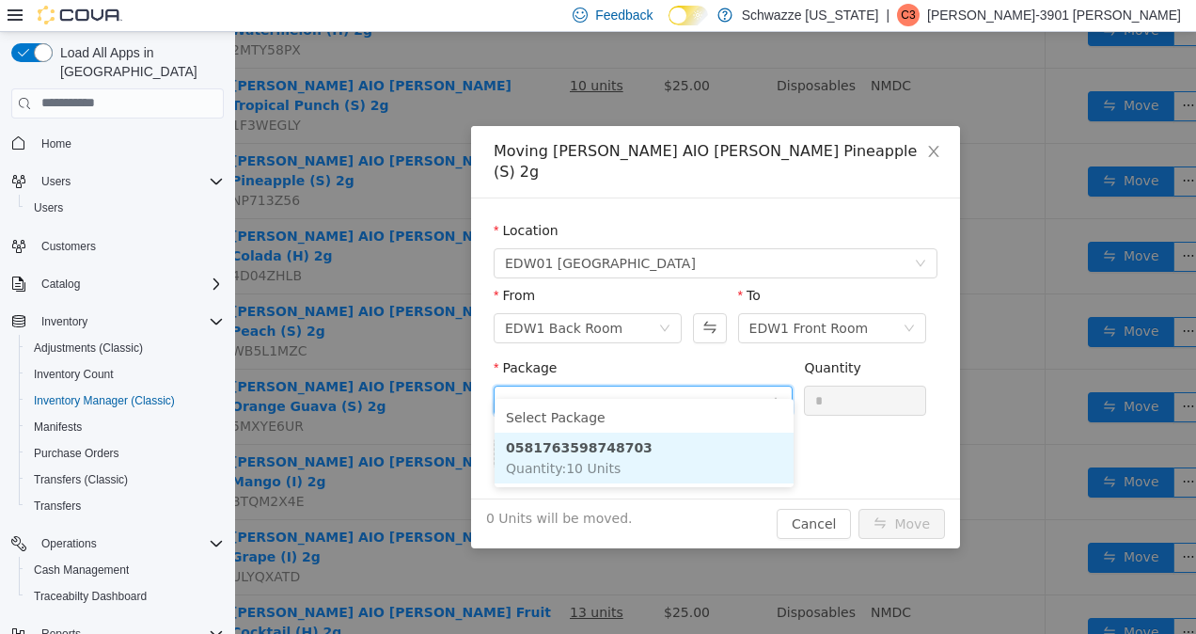
click at [613, 460] on li "0581763598748703 Quantity : 10 Units" at bounding box center [644, 457] width 299 height 51
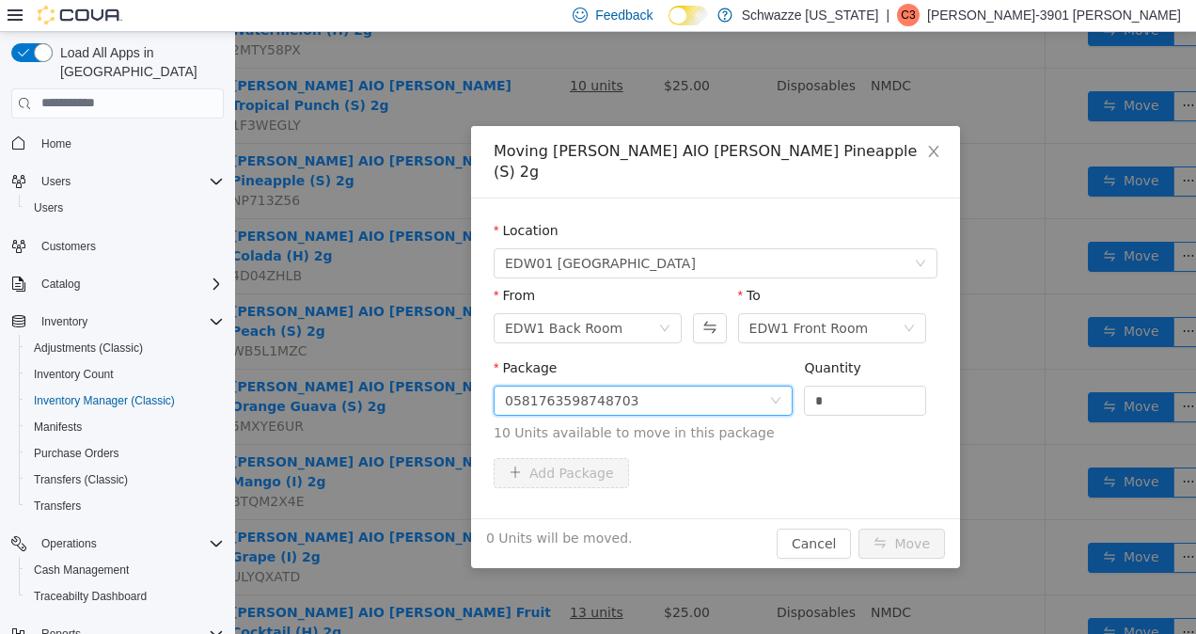
click at [733, 386] on div "0581763598748703" at bounding box center [637, 400] width 264 height 28
click at [826, 528] on button "Cancel" at bounding box center [814, 543] width 74 height 30
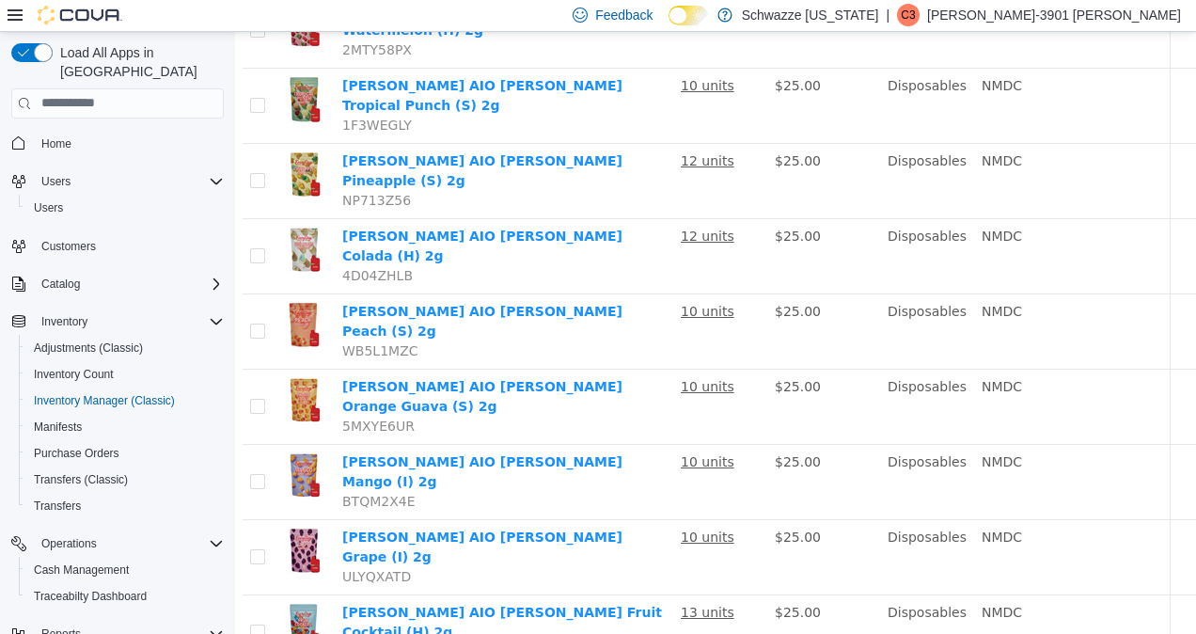
scroll to position [307, 0]
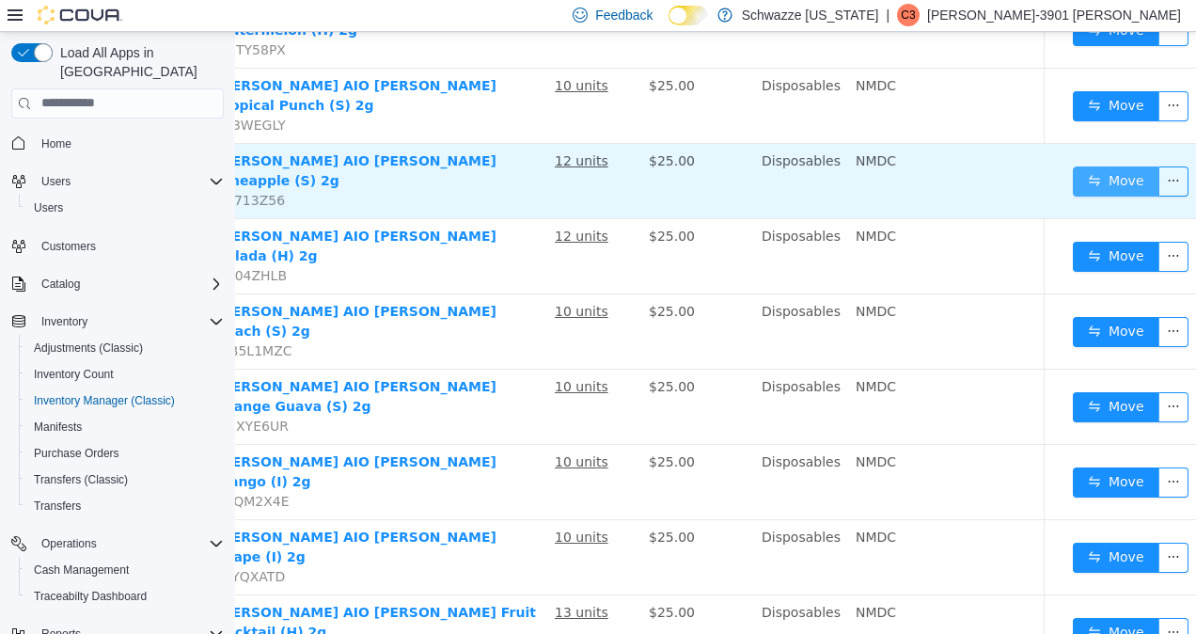
click at [1107, 166] on button "Move" at bounding box center [1116, 181] width 87 height 30
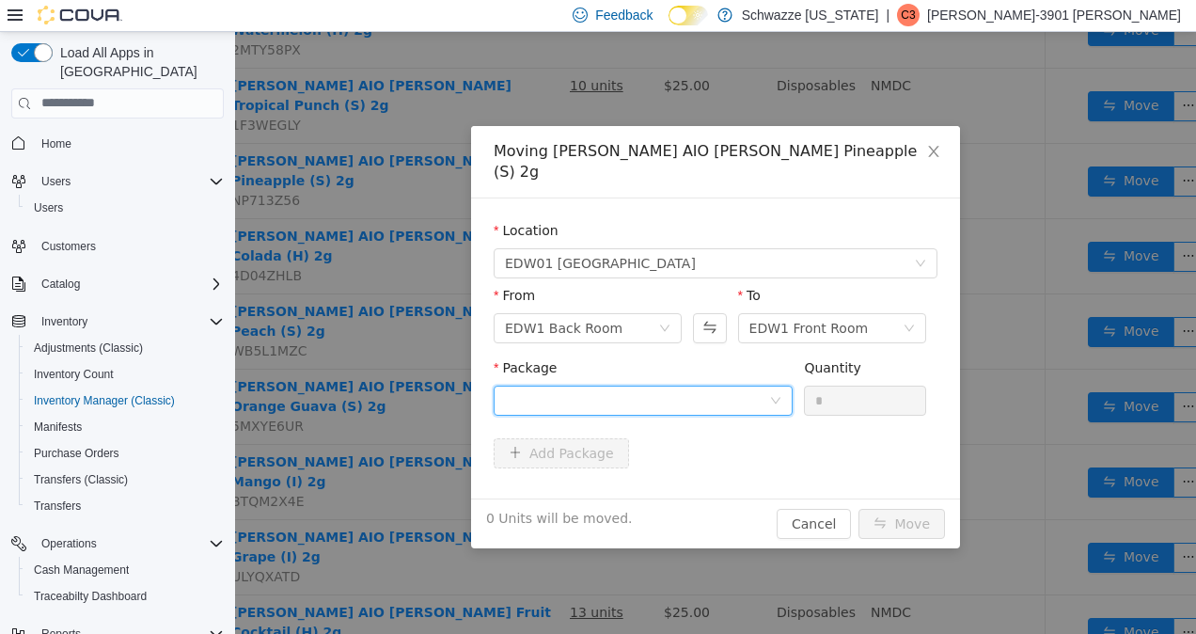
click at [749, 386] on div at bounding box center [637, 400] width 264 height 28
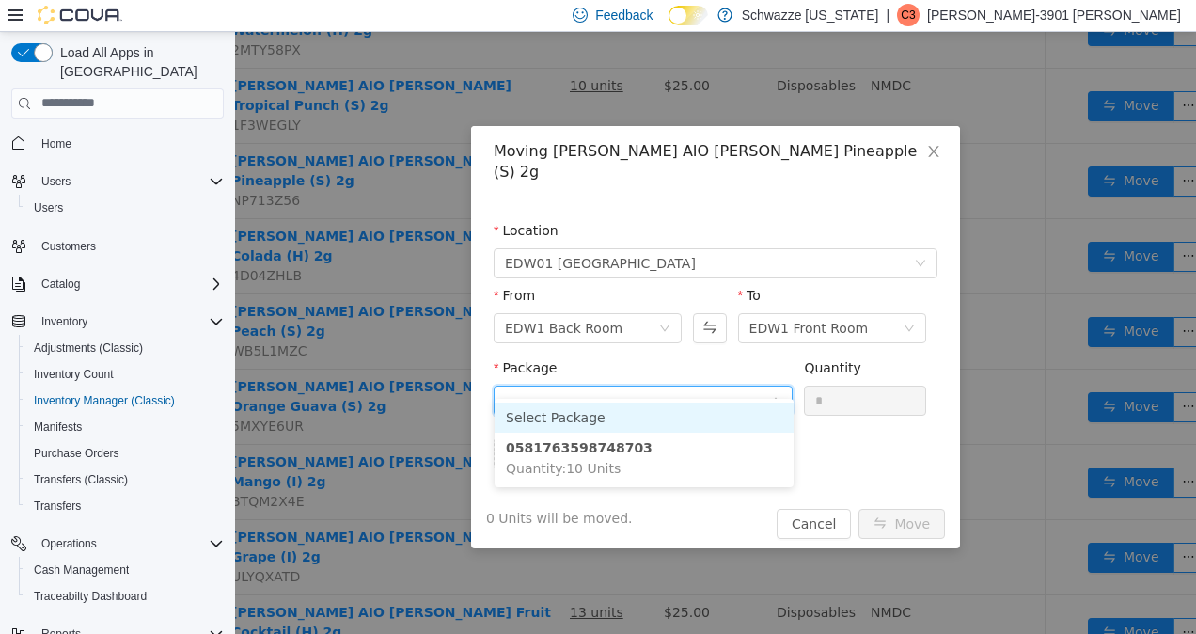
click at [754, 387] on input "Package" at bounding box center [637, 401] width 264 height 28
click at [586, 462] on span "Quantity : 10 Units" at bounding box center [563, 467] width 115 height 15
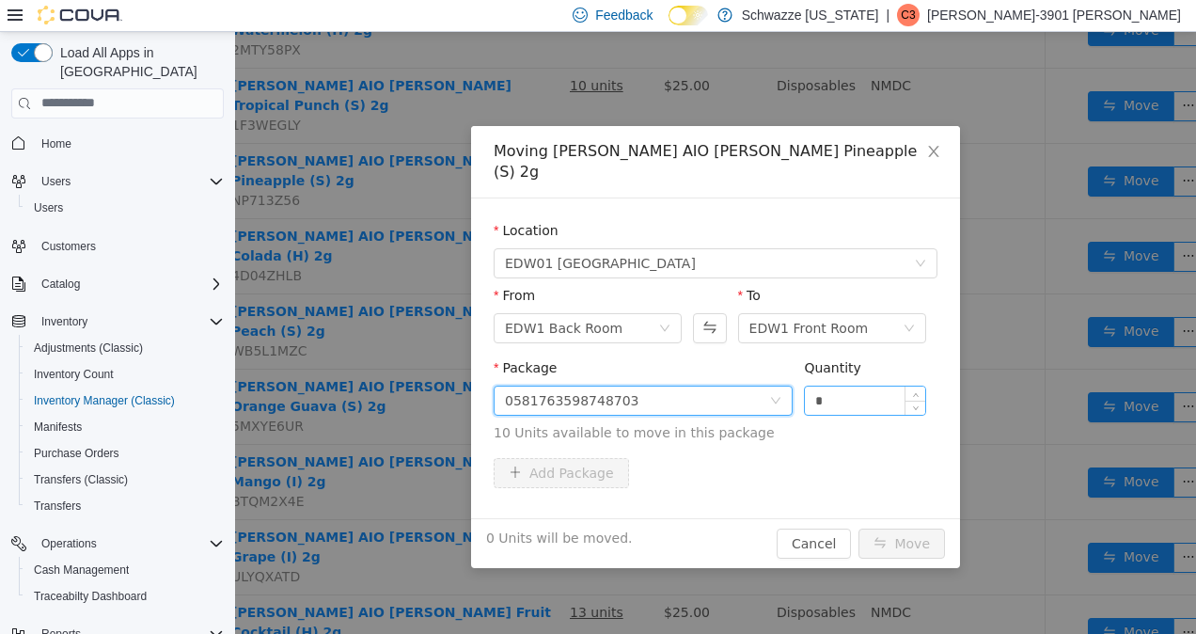
click at [869, 386] on input "*" at bounding box center [865, 400] width 120 height 28
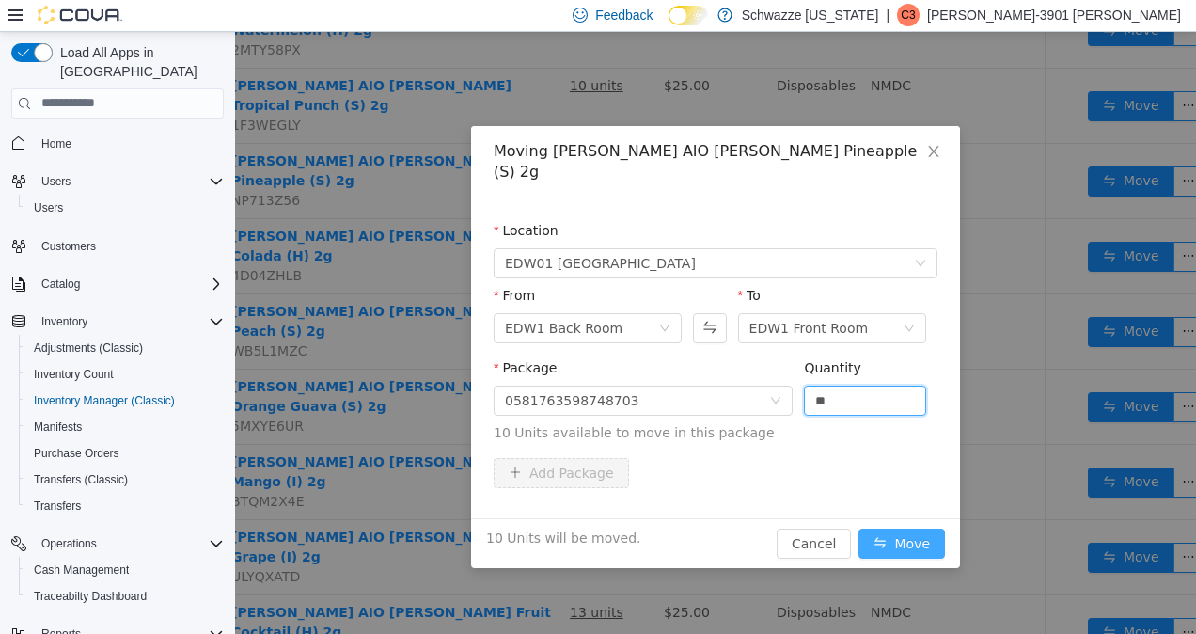
type input "**"
click at [902, 528] on button "Move" at bounding box center [902, 543] width 87 height 30
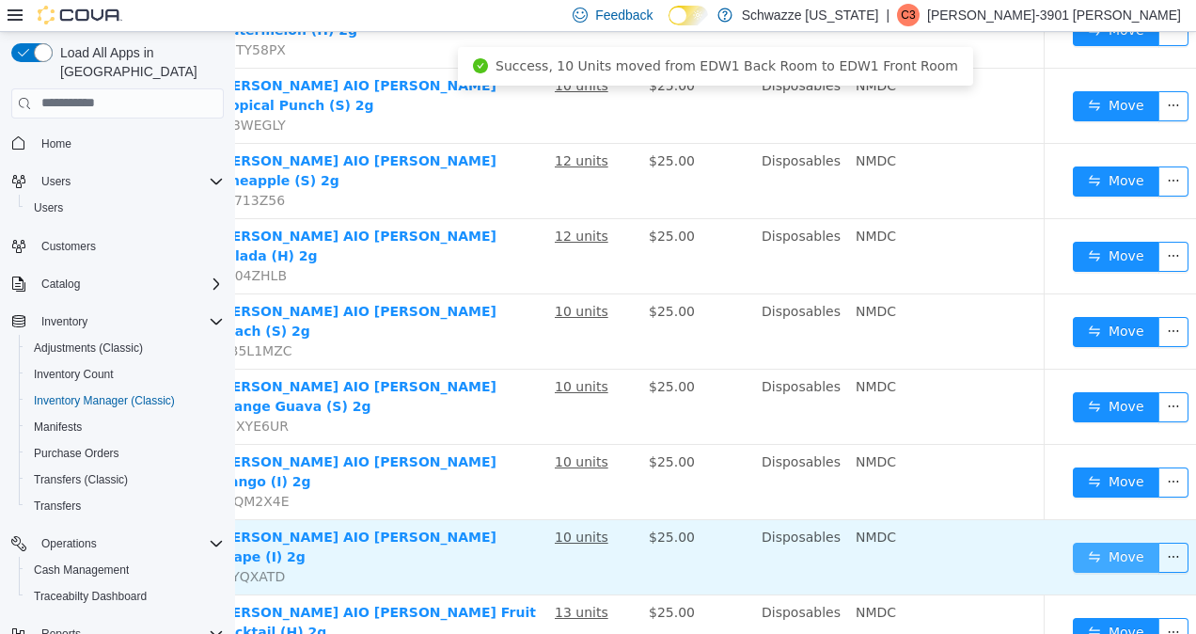
click at [1098, 542] on button "Move" at bounding box center [1116, 557] width 87 height 30
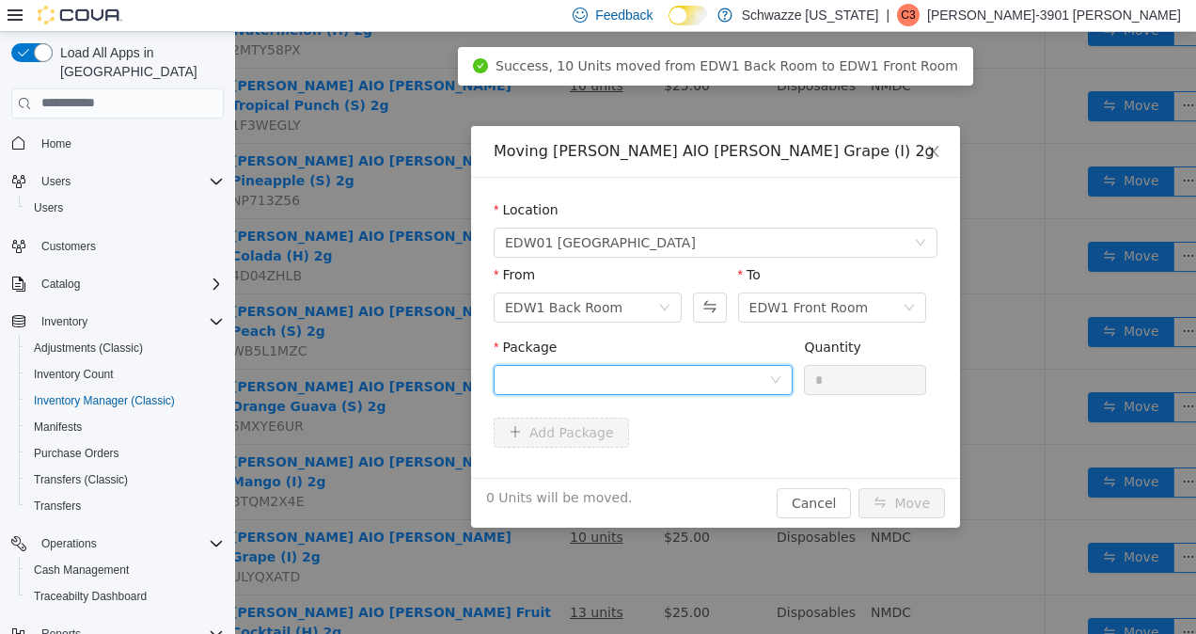
click at [698, 378] on div at bounding box center [637, 379] width 264 height 28
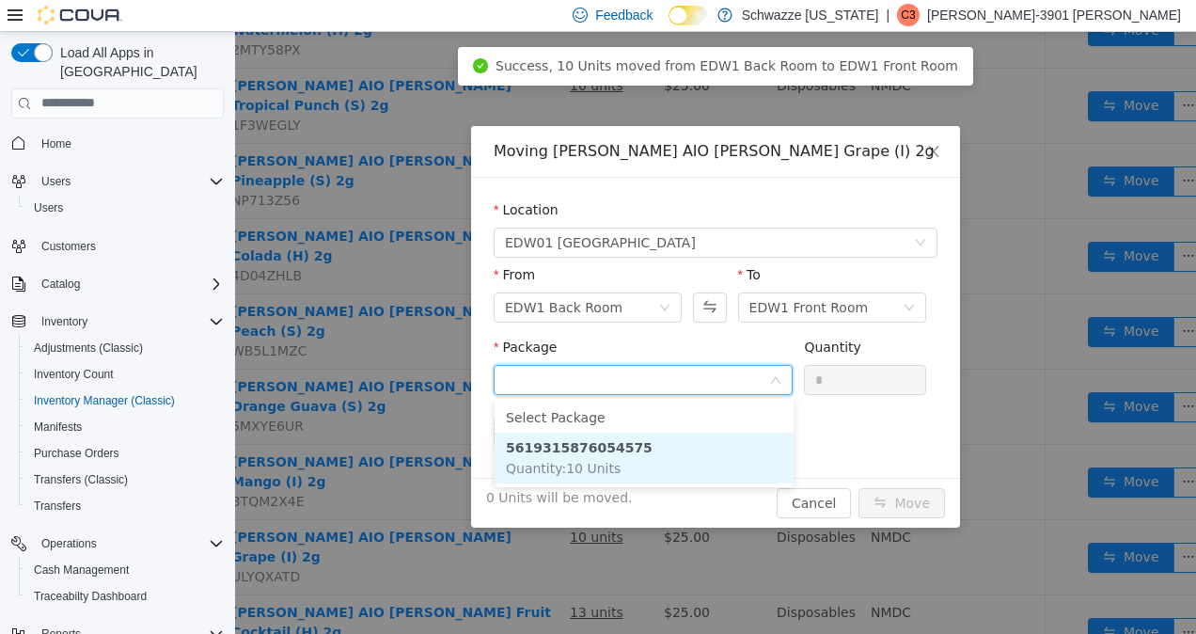
click at [607, 446] on strong "5619315876054575" at bounding box center [579, 446] width 147 height 15
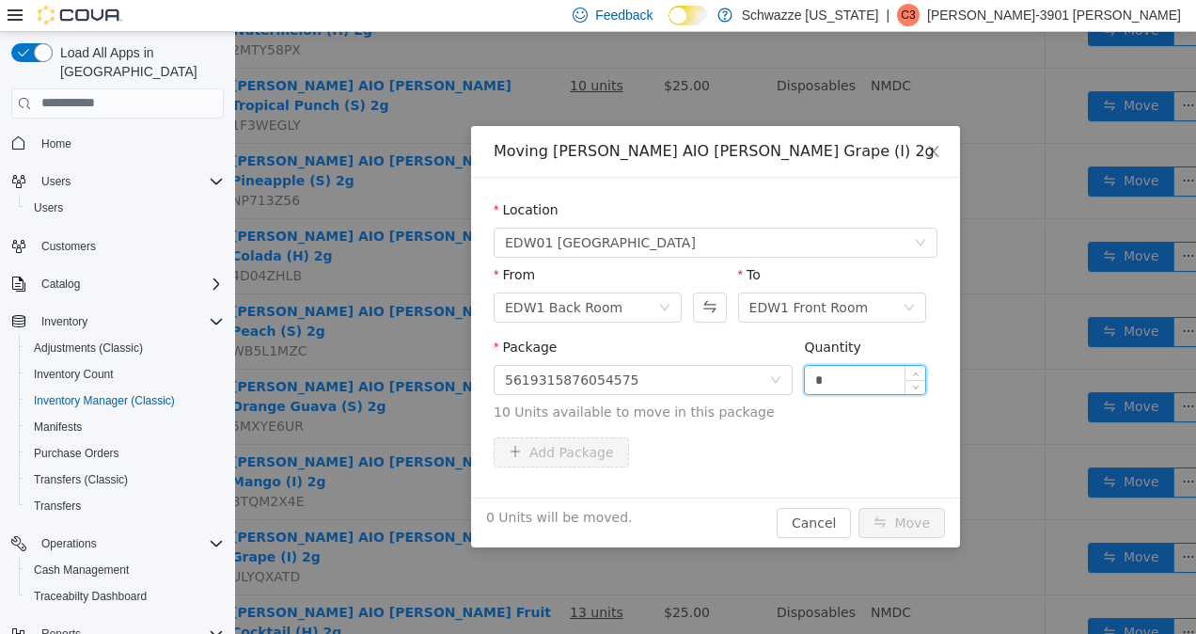
click at [873, 384] on input "*" at bounding box center [865, 379] width 120 height 28
type input "**"
click at [903, 524] on button "Move" at bounding box center [902, 522] width 87 height 30
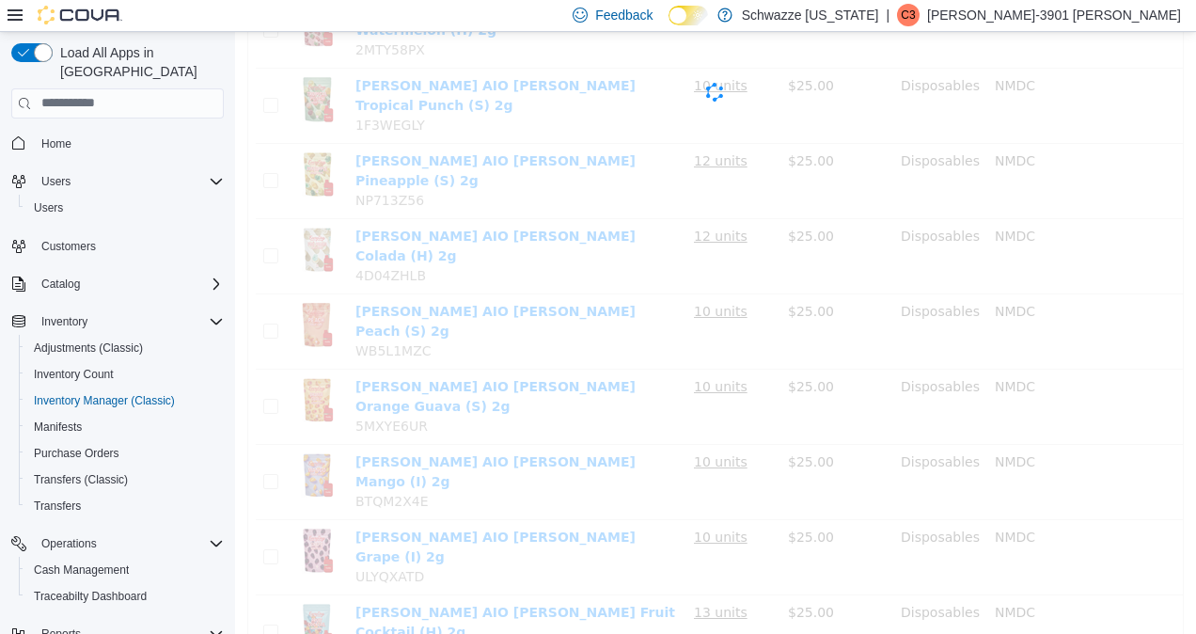
scroll to position [307, 0]
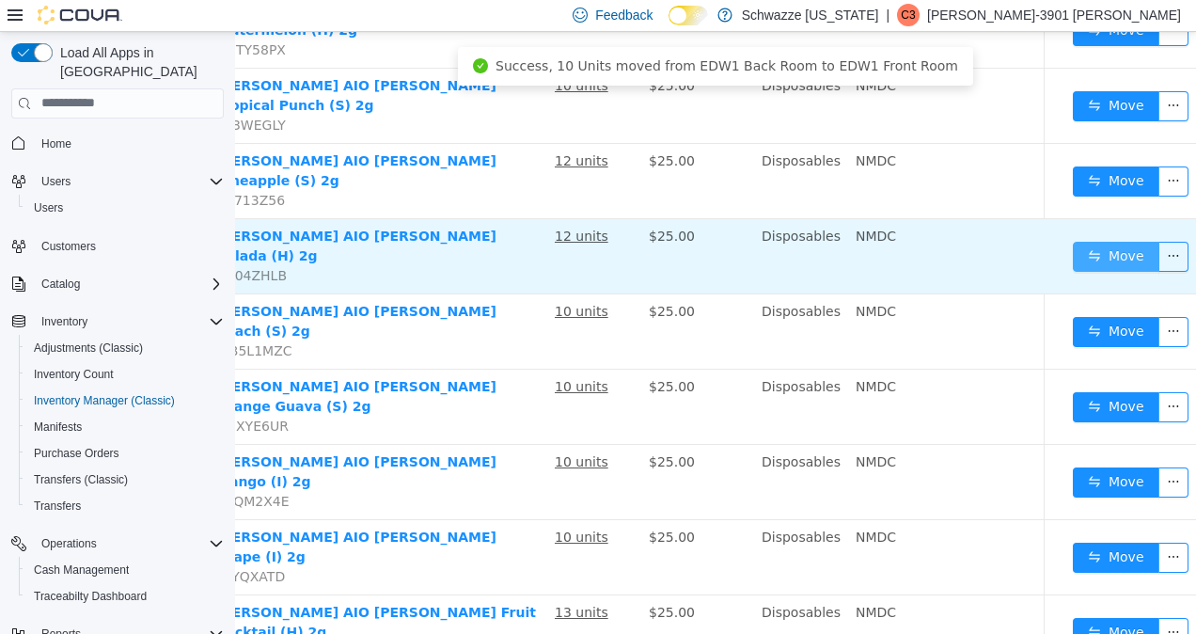
click at [1106, 241] on button "Move" at bounding box center [1116, 256] width 87 height 30
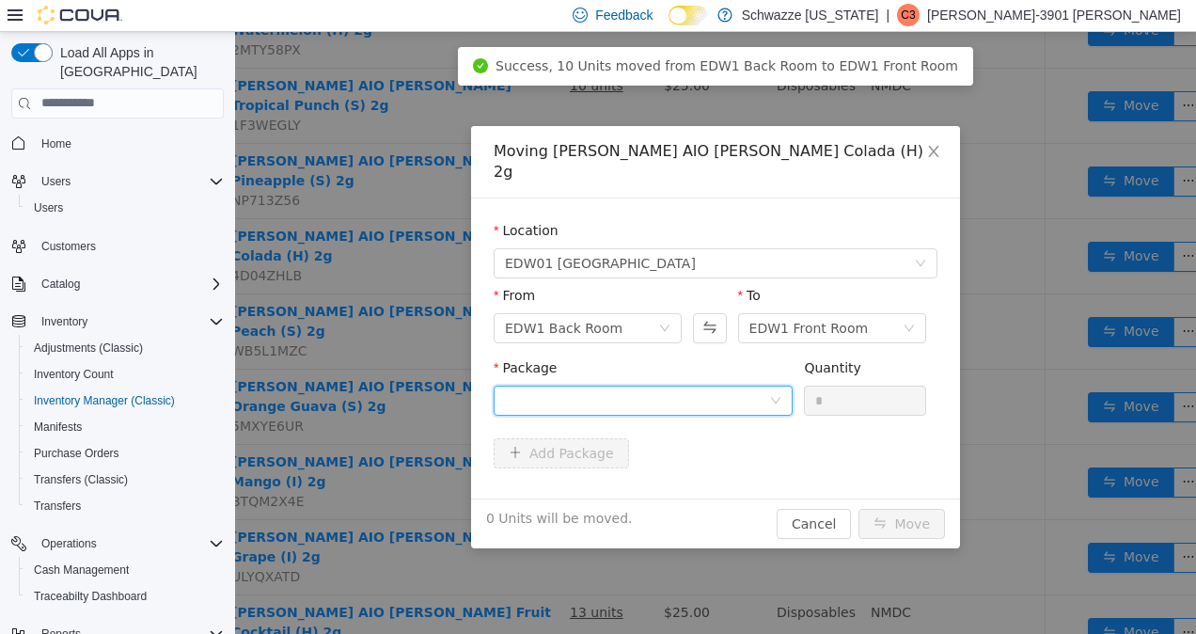
click at [732, 386] on div at bounding box center [637, 400] width 264 height 28
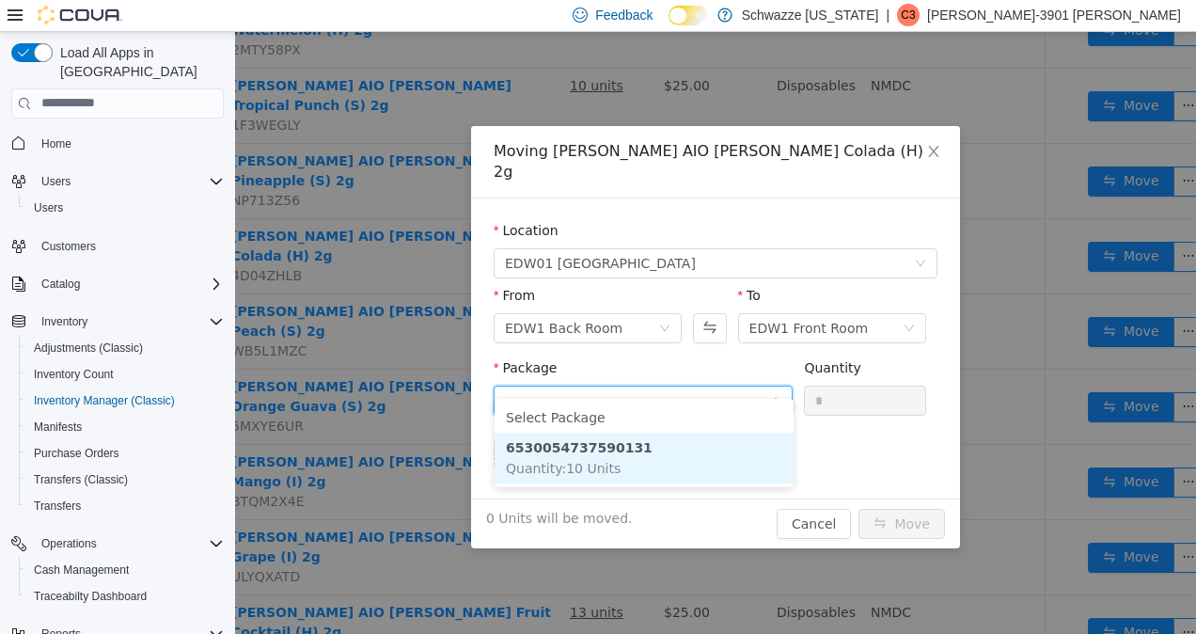
click at [596, 443] on strong "6530054737590131" at bounding box center [579, 446] width 147 height 15
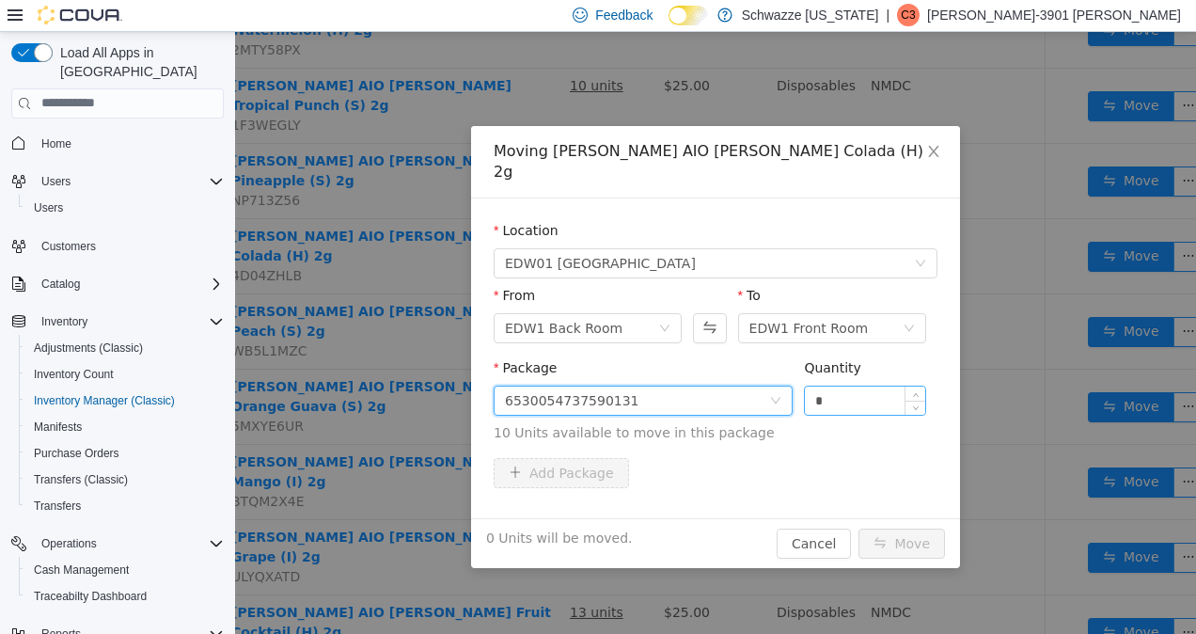
click at [882, 386] on input "*" at bounding box center [865, 400] width 120 height 28
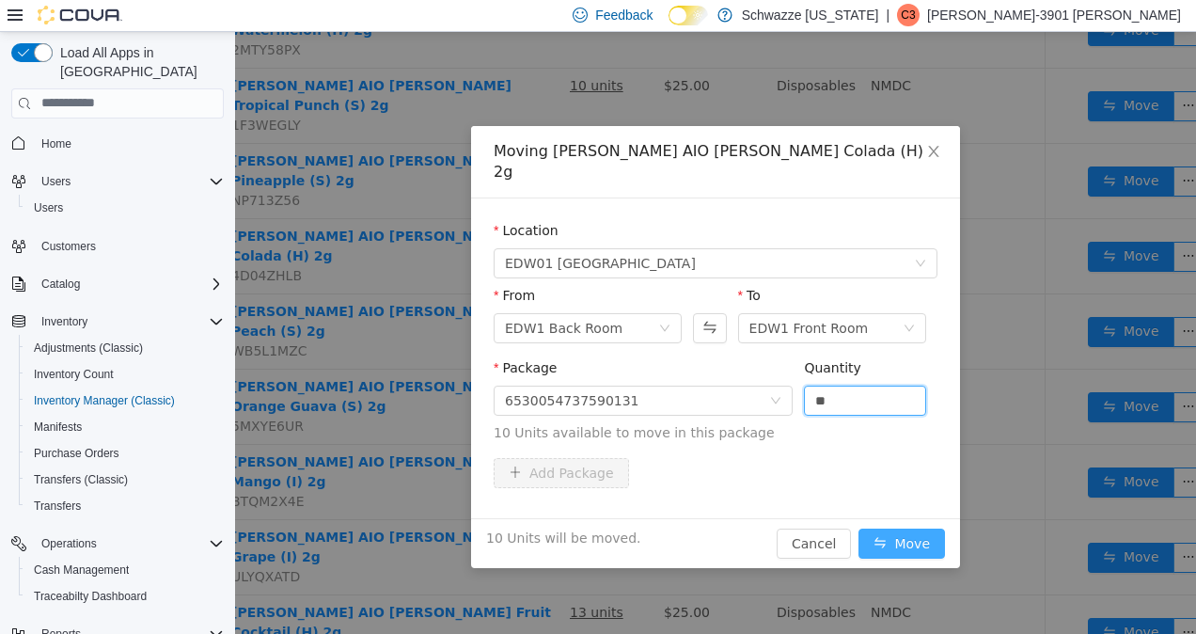
type input "**"
click at [921, 528] on button "Move" at bounding box center [902, 543] width 87 height 30
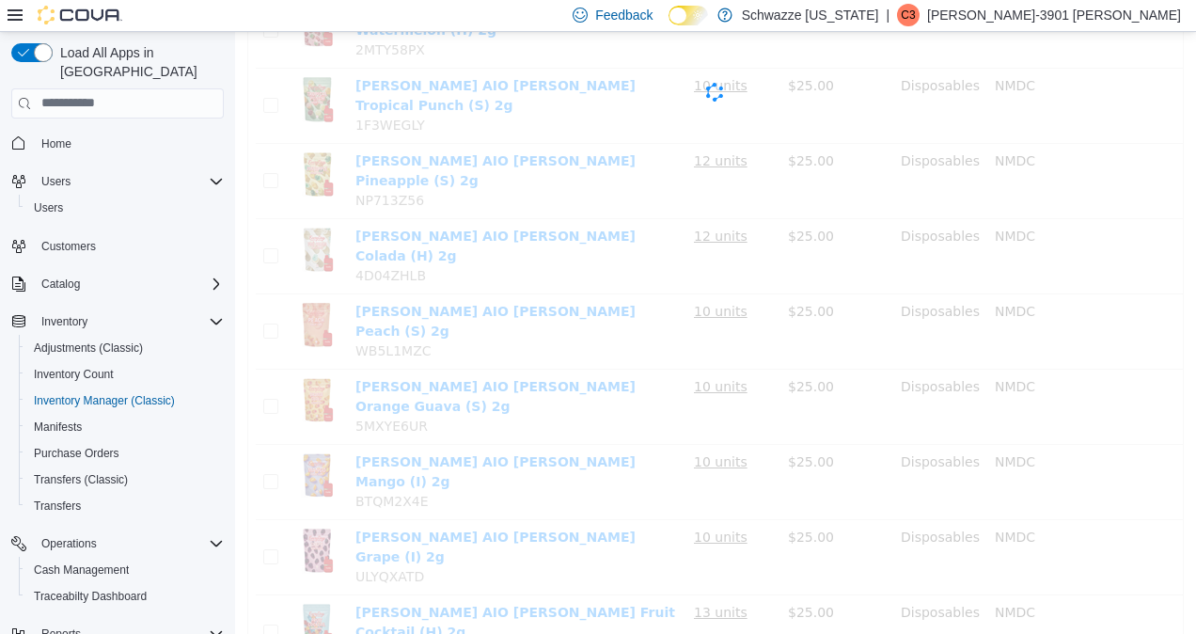
scroll to position [307, 0]
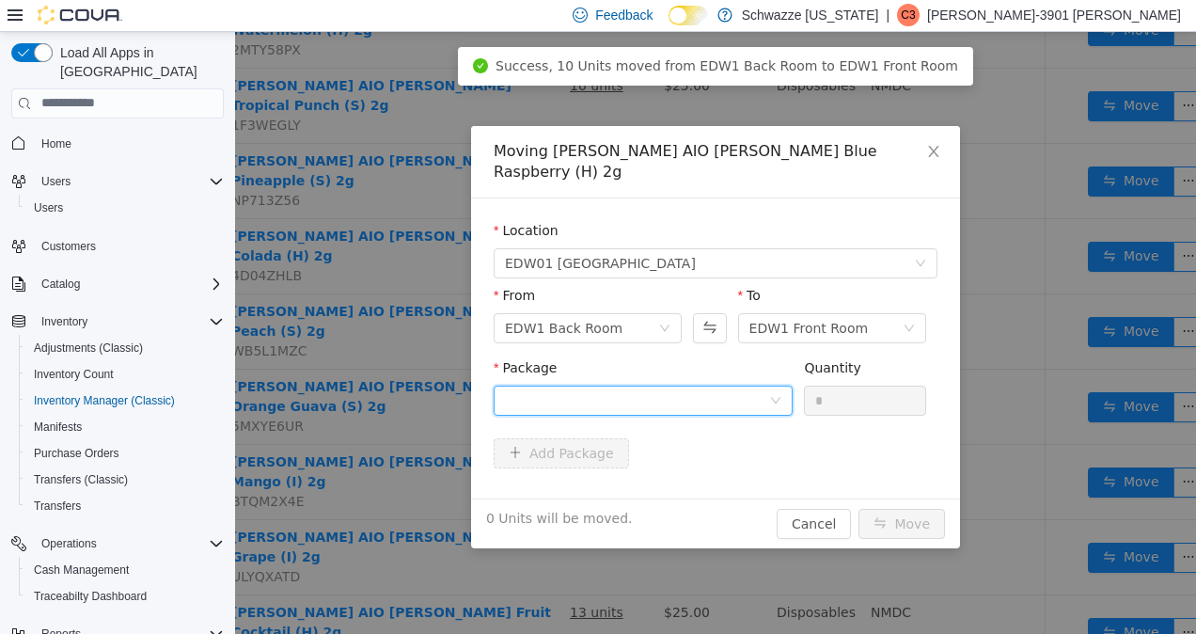
click at [688, 386] on div at bounding box center [637, 400] width 264 height 28
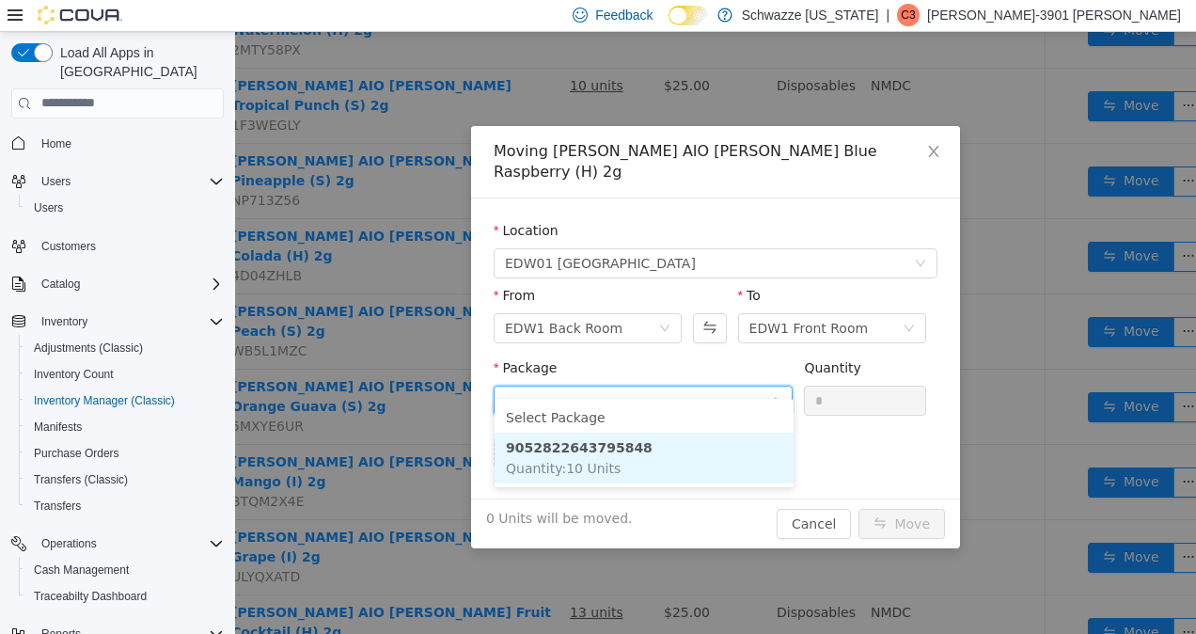
click at [622, 453] on strong "9052822643795848" at bounding box center [579, 446] width 147 height 15
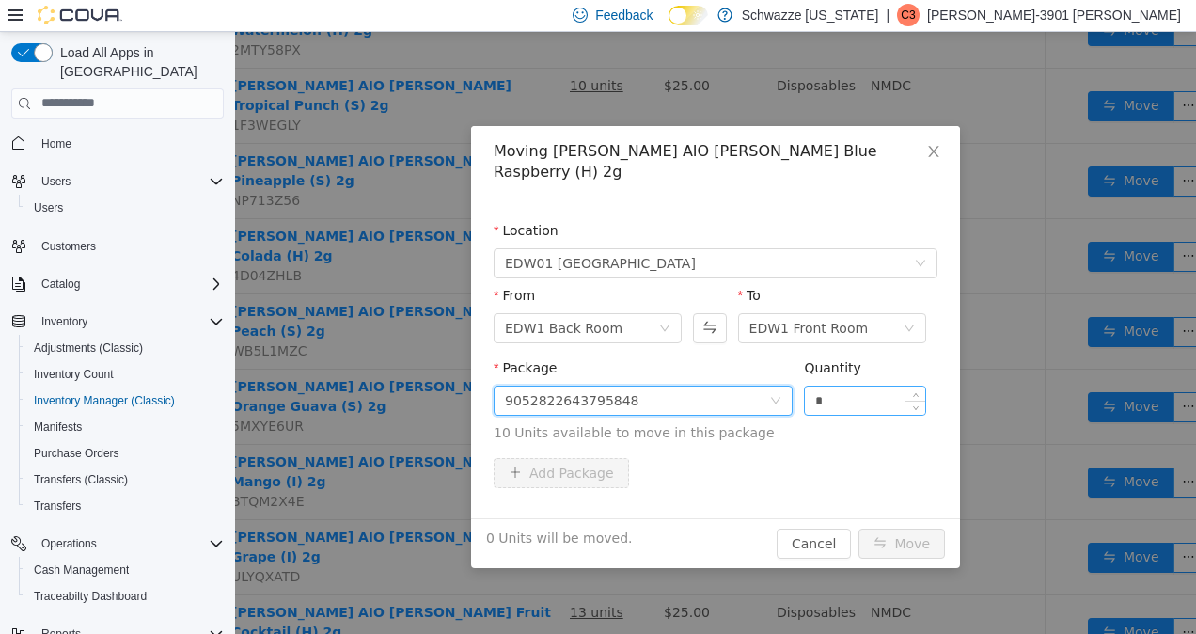
click at [863, 386] on input "*" at bounding box center [865, 400] width 120 height 28
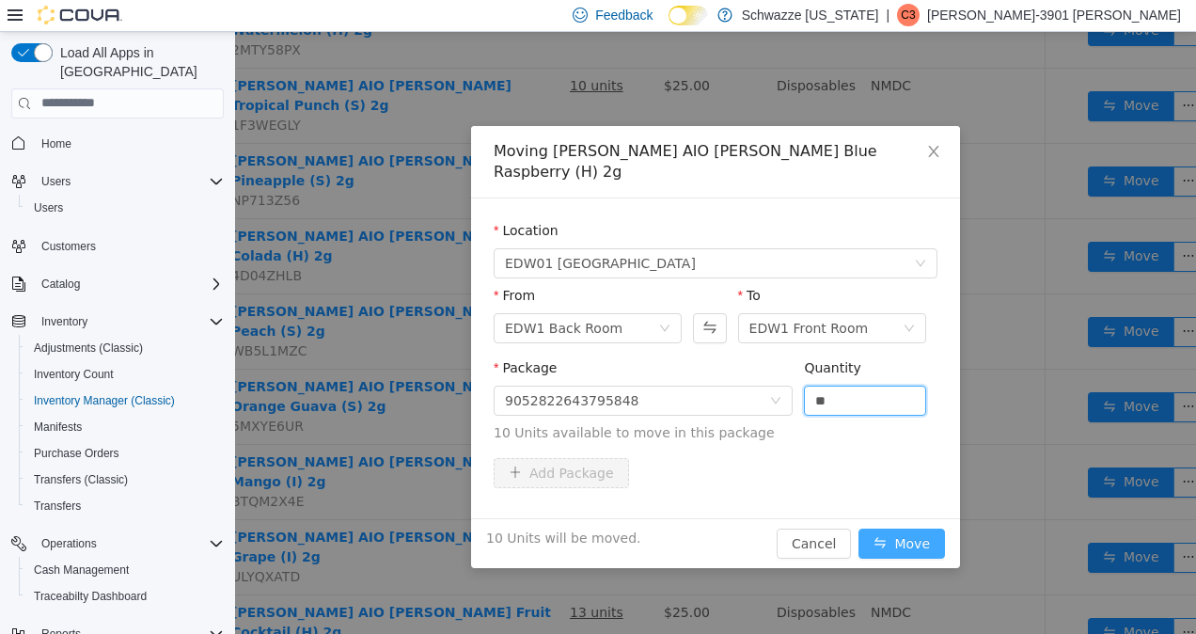
type input "**"
click at [888, 528] on button "Move" at bounding box center [902, 543] width 87 height 30
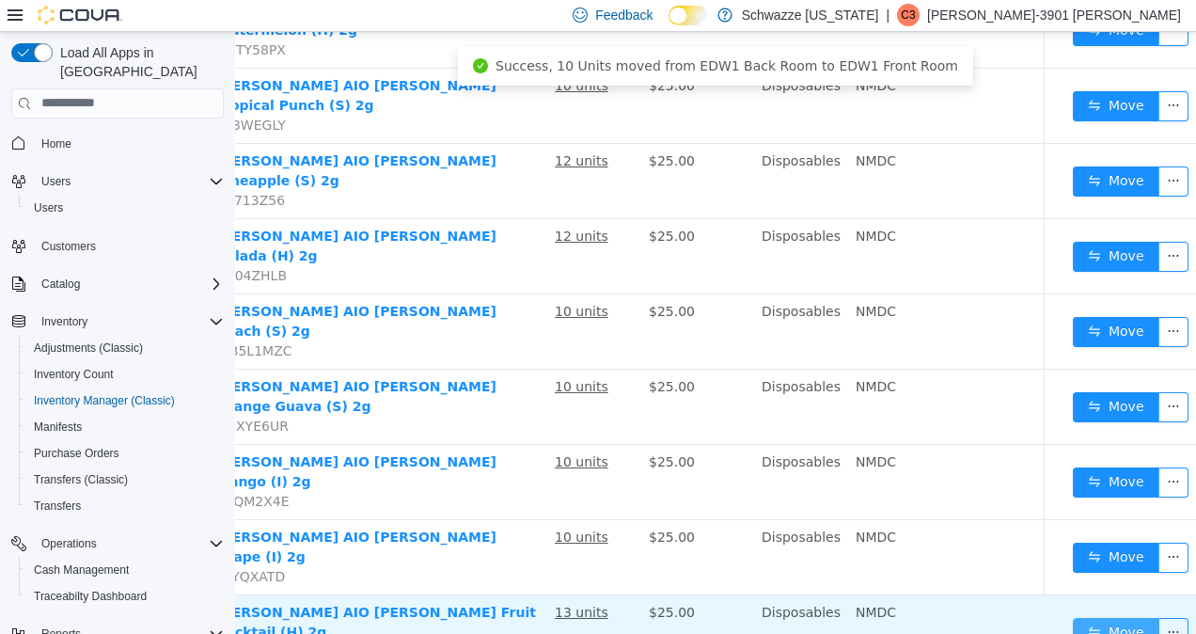
click at [1110, 617] on button "Move" at bounding box center [1116, 632] width 87 height 30
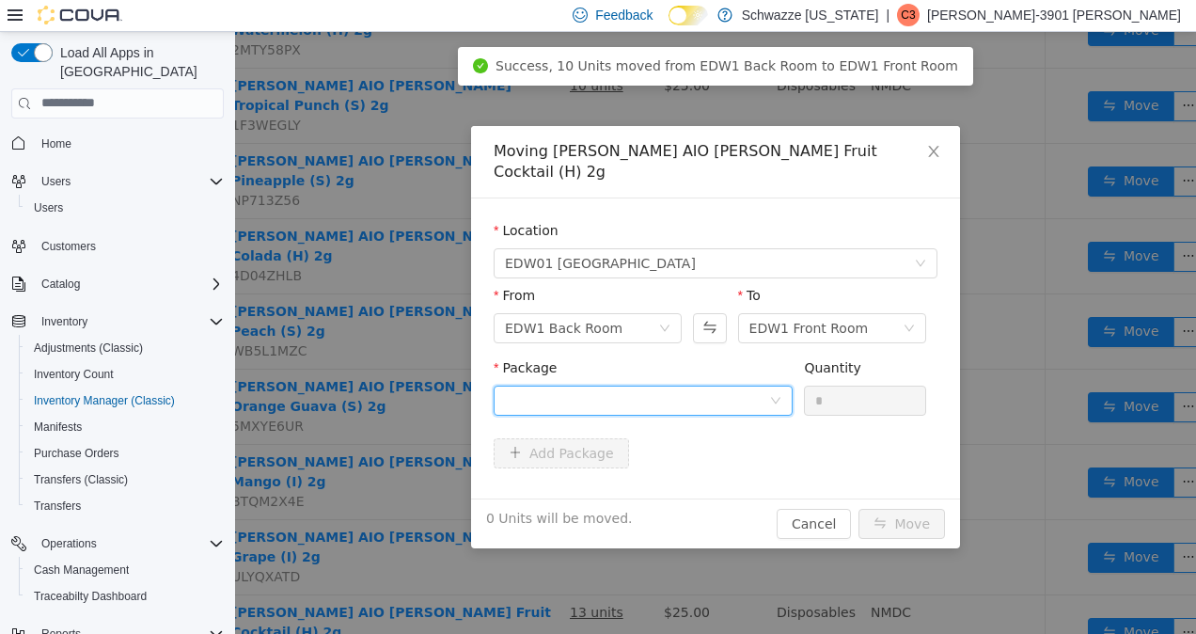
click at [670, 386] on div at bounding box center [637, 400] width 264 height 28
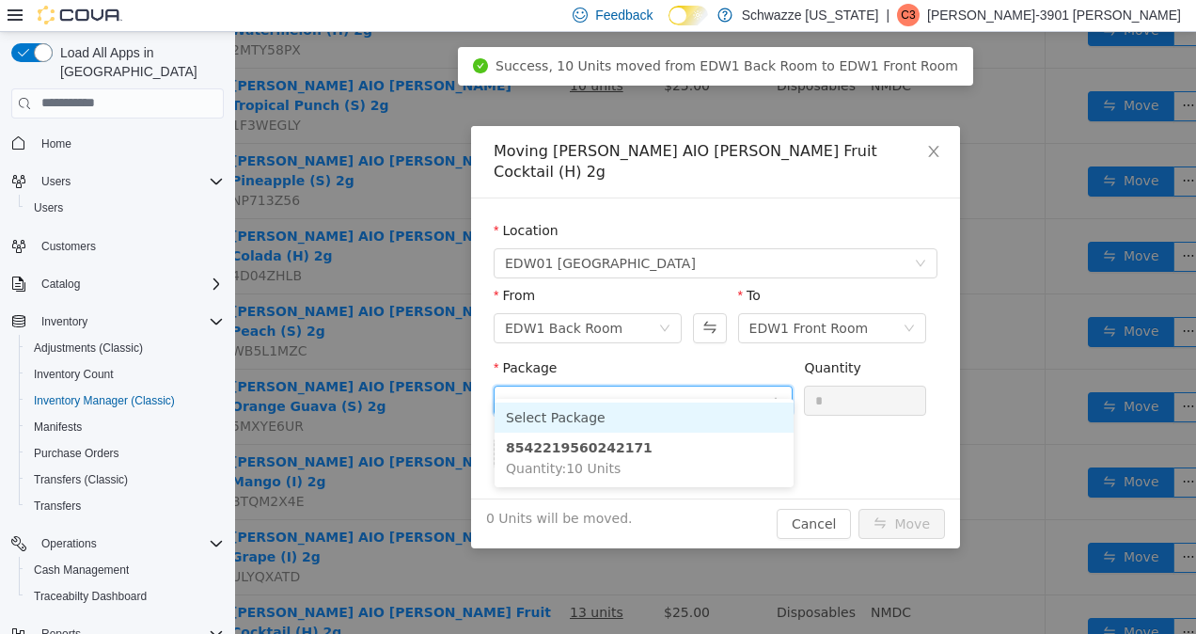
click at [670, 387] on input "Package" at bounding box center [637, 401] width 264 height 28
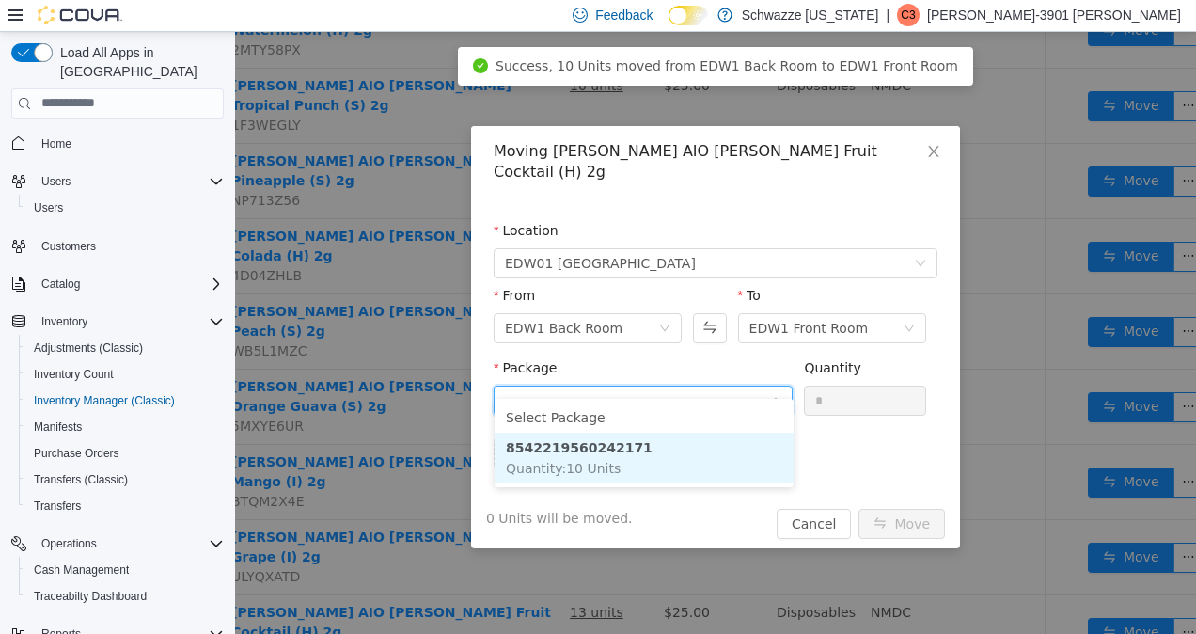
click at [600, 456] on li "8542219560242171 Quantity : 10 Units" at bounding box center [644, 457] width 299 height 51
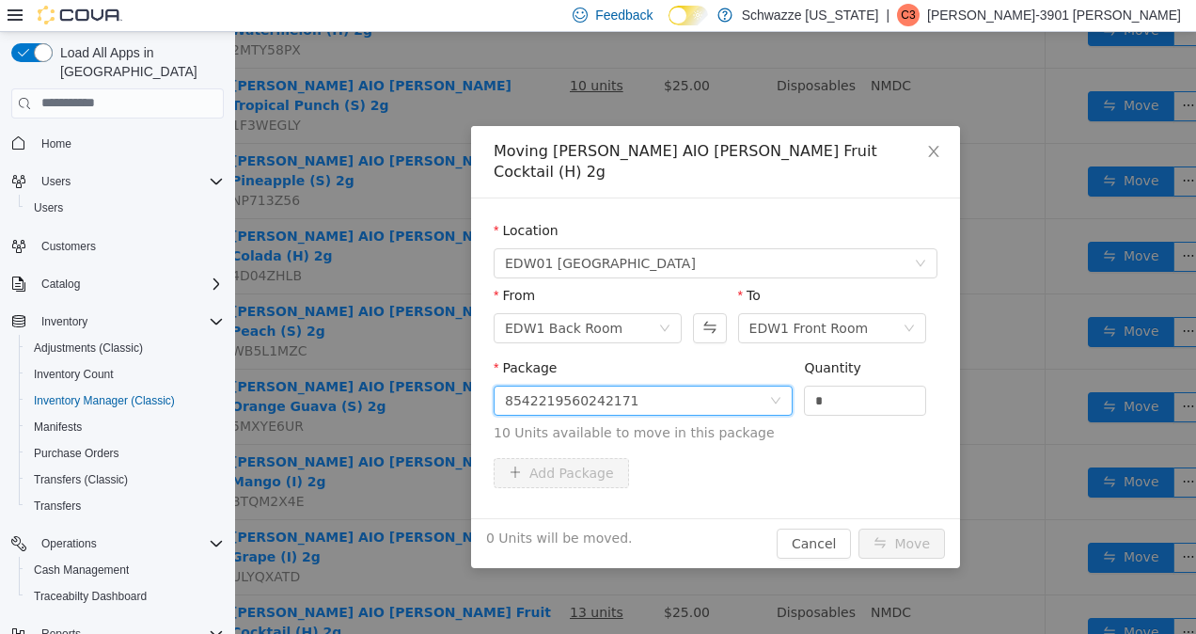
click at [842, 396] on div "Quantity *" at bounding box center [865, 389] width 122 height 65
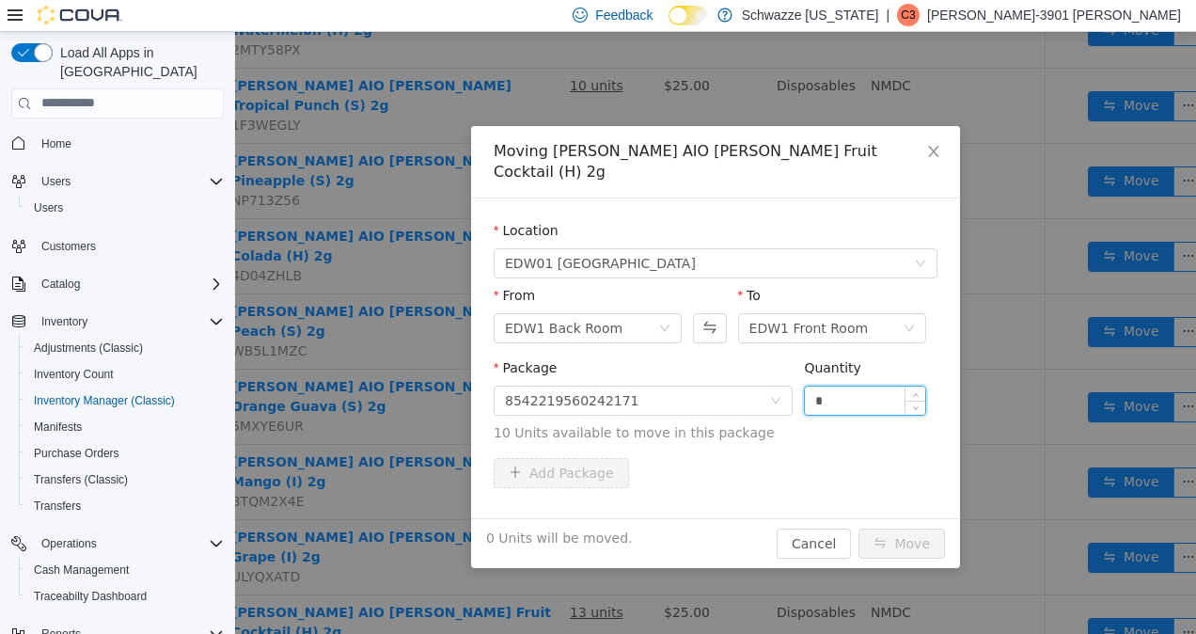
click at [852, 386] on input "*" at bounding box center [865, 400] width 120 height 28
type input "**"
click at [906, 529] on button "Move" at bounding box center [902, 543] width 87 height 30
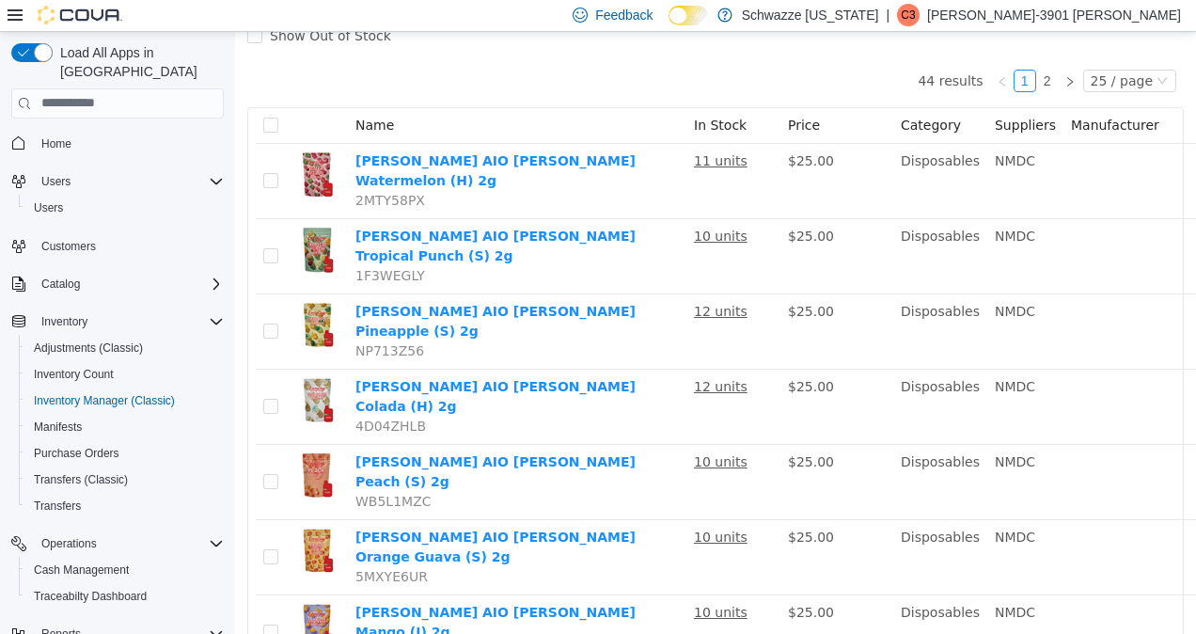
scroll to position [0, 0]
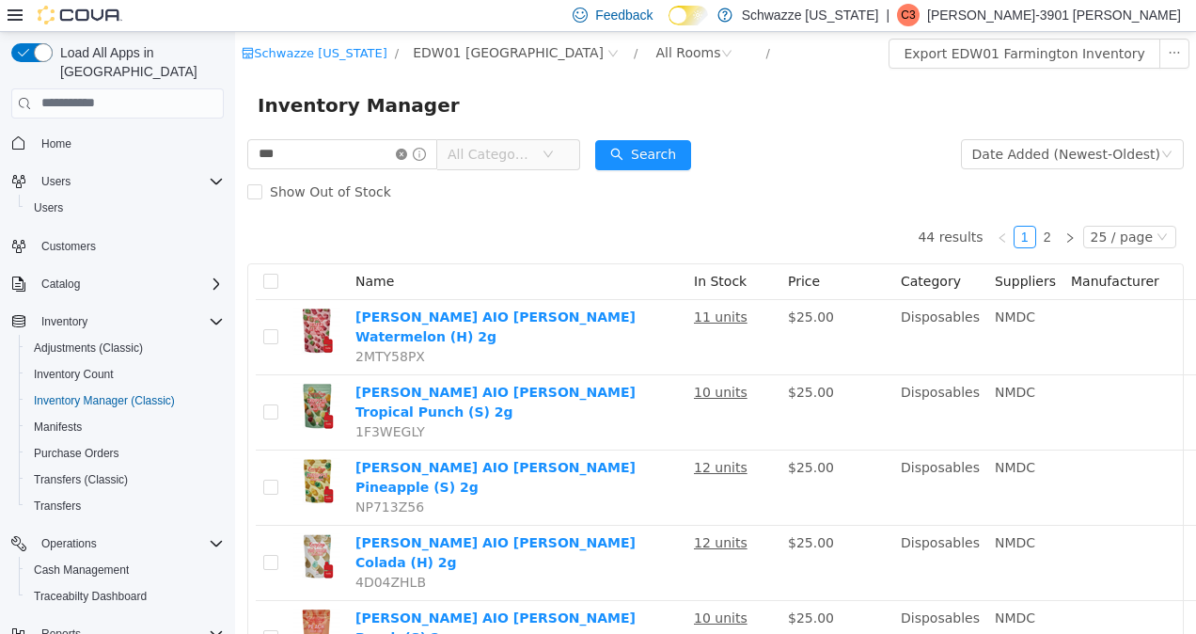
click at [407, 157] on icon "icon: close-circle" at bounding box center [401, 153] width 11 height 11
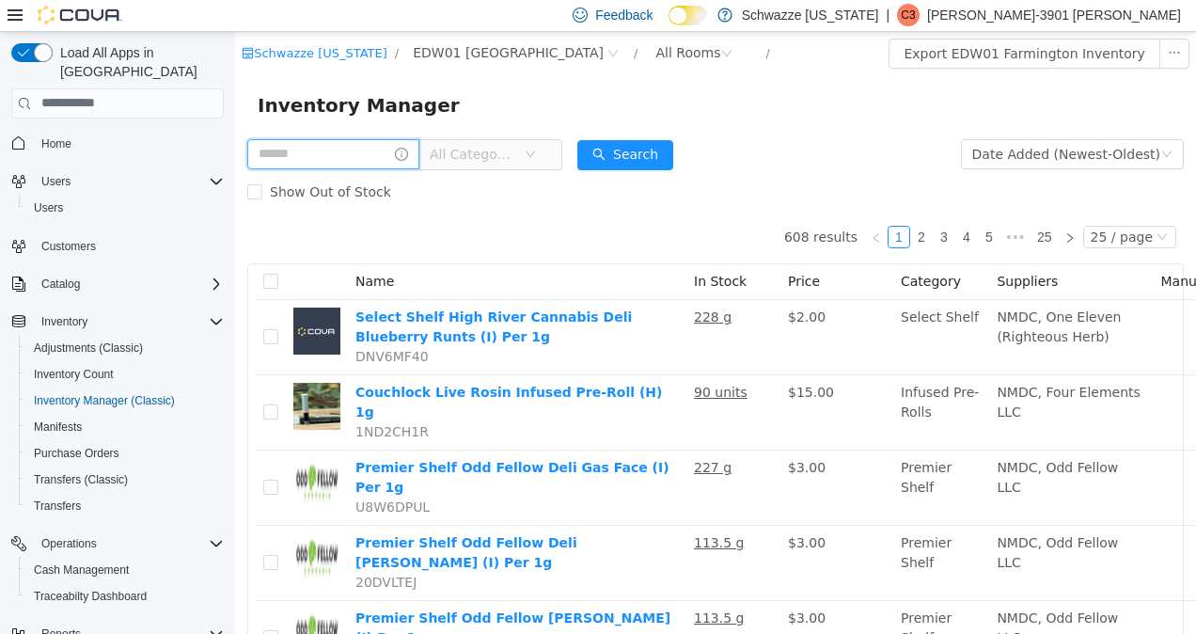
click at [321, 155] on input "text" at bounding box center [333, 153] width 172 height 30
type input "**********"
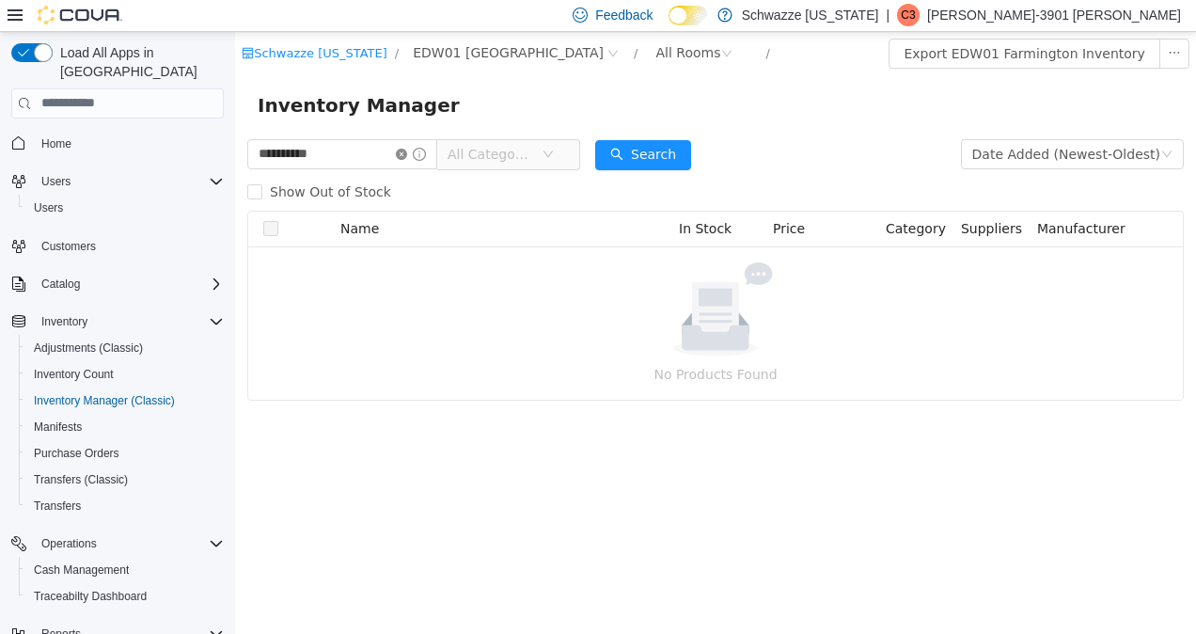
click at [407, 157] on icon "icon: close-circle" at bounding box center [401, 153] width 11 height 11
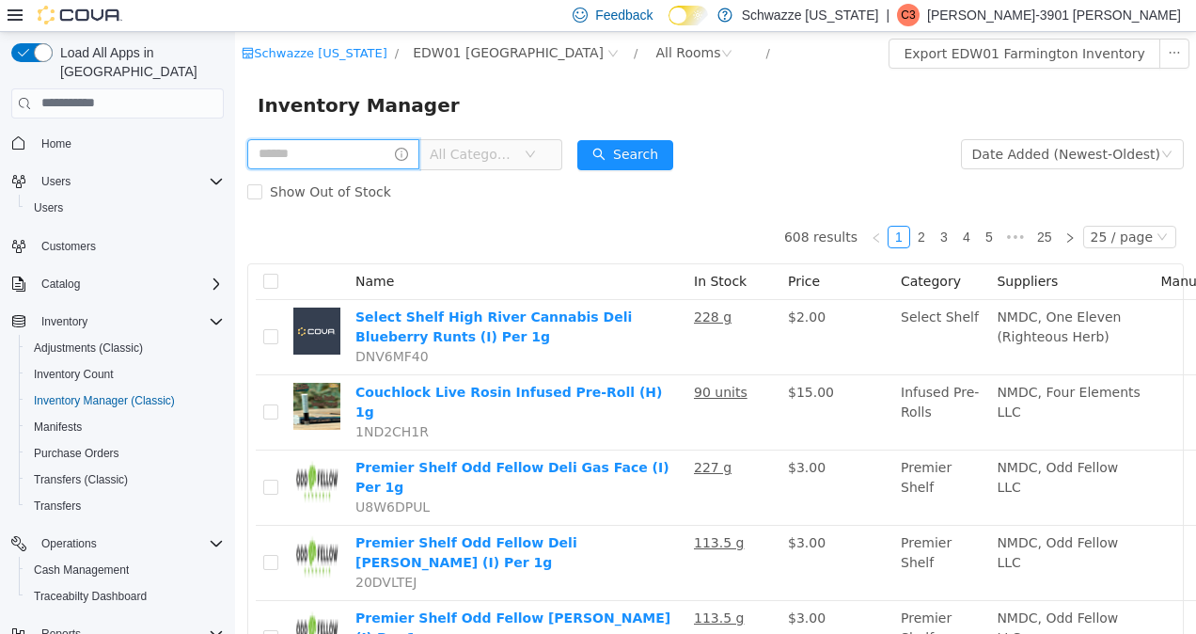
click at [277, 159] on input "text" at bounding box center [333, 153] width 172 height 30
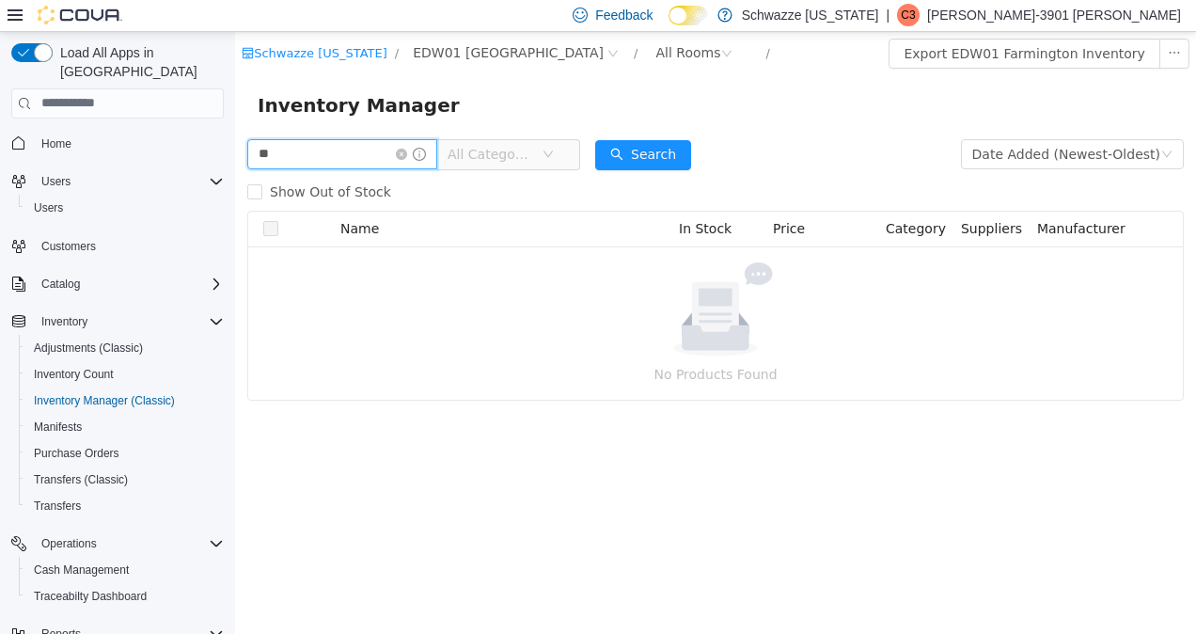
type input "*"
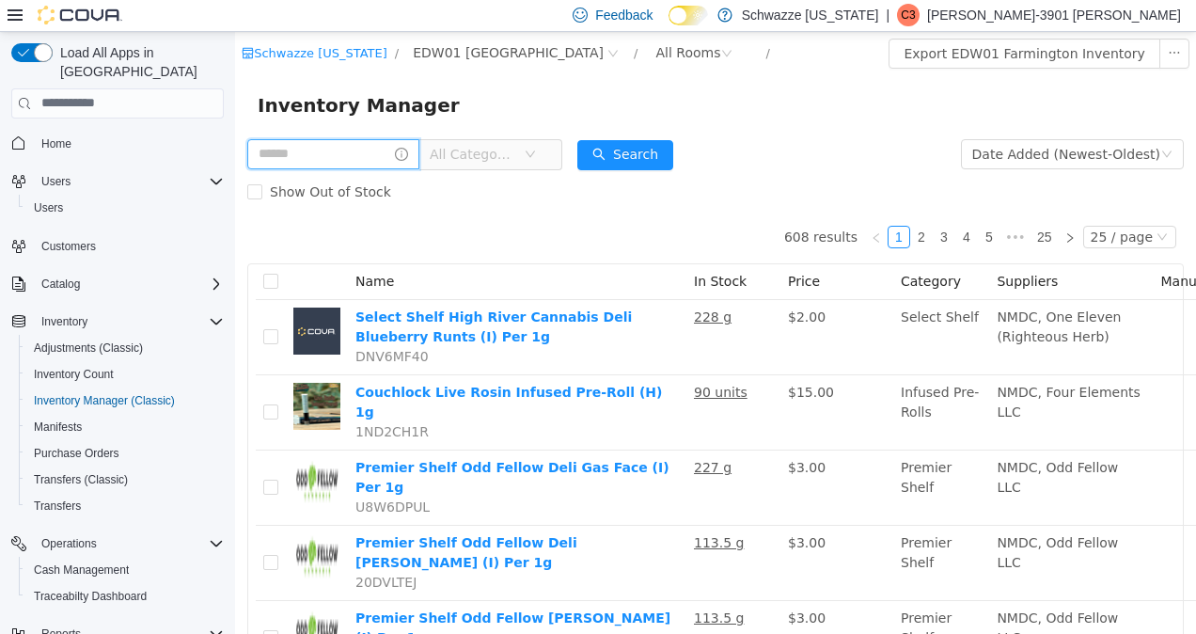
click at [316, 151] on input "text" at bounding box center [333, 153] width 172 height 30
type input "**********"
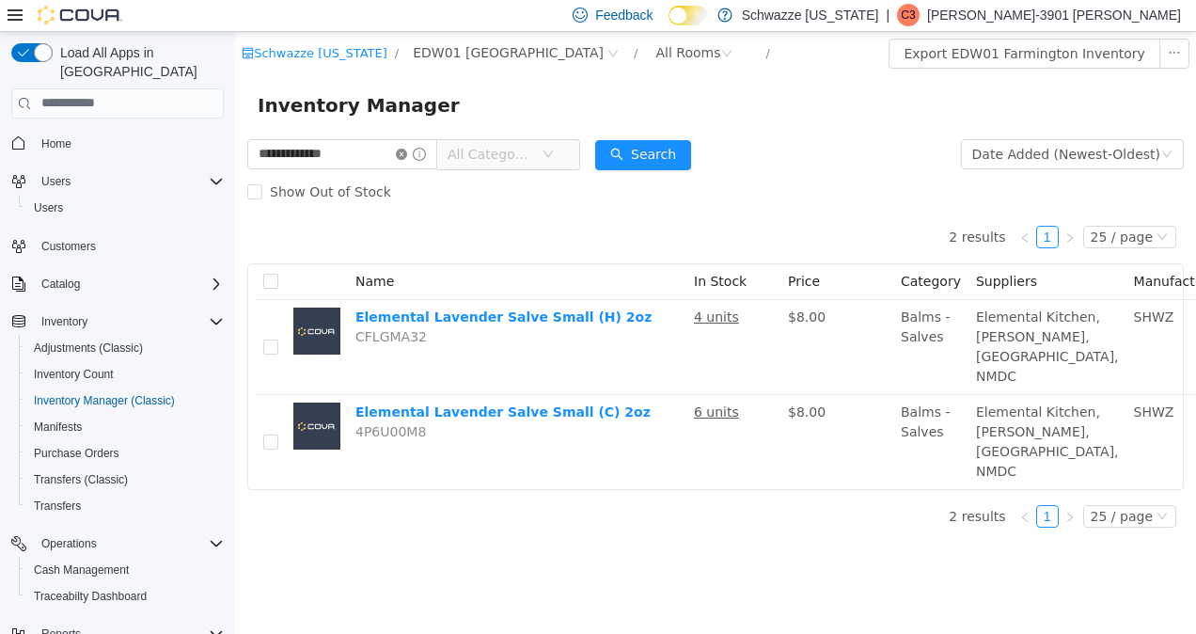
click at [407, 153] on icon "icon: close-circle" at bounding box center [401, 153] width 11 height 11
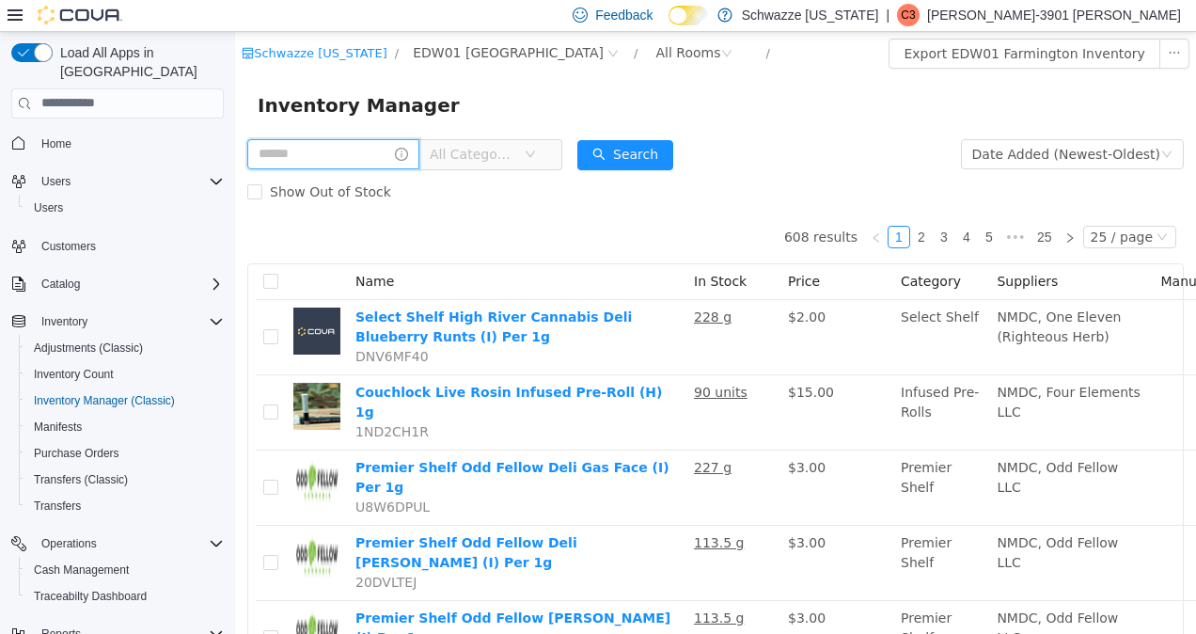
click at [363, 153] on input "text" at bounding box center [333, 153] width 172 height 30
type input "******"
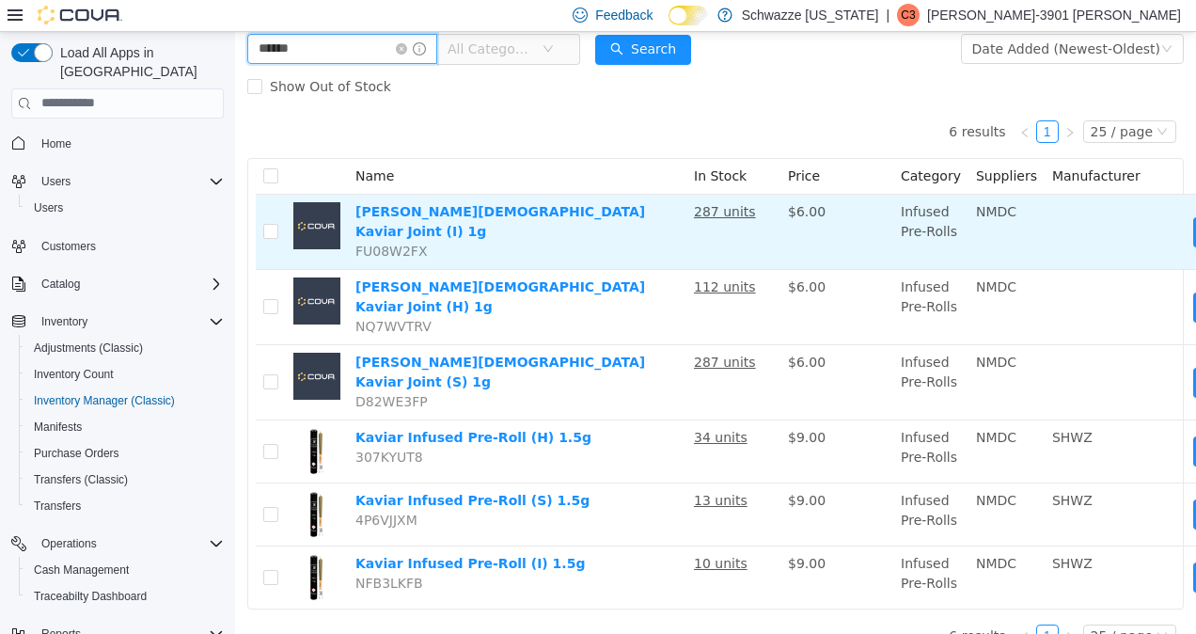
scroll to position [109, 0]
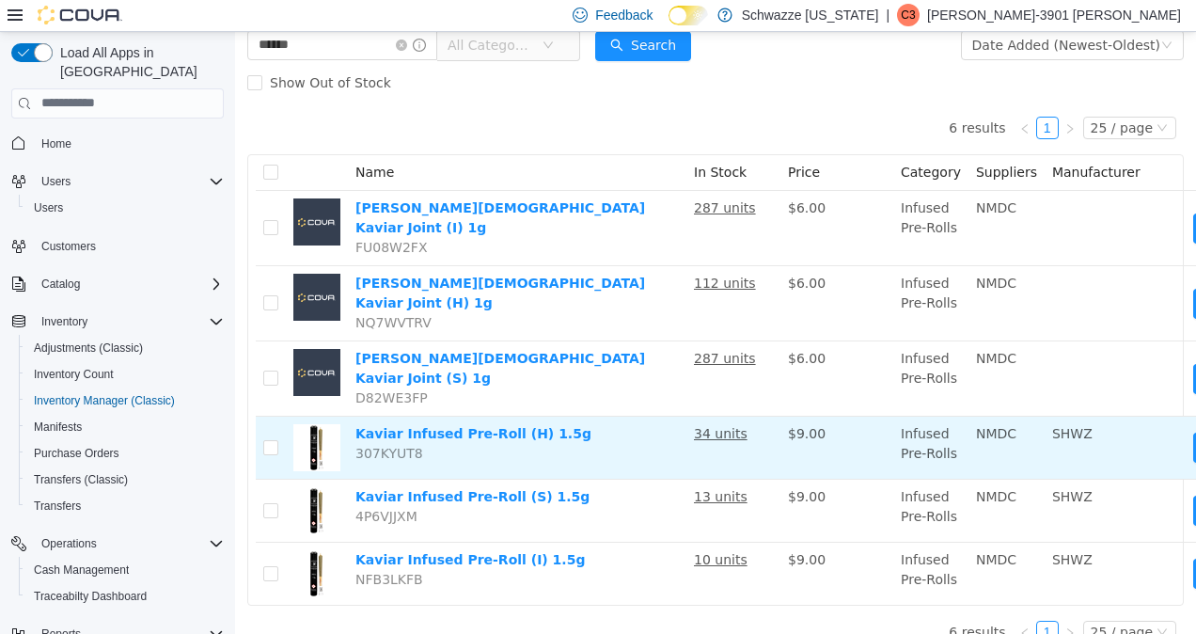
click at [715, 425] on u "34 units" at bounding box center [721, 432] width 54 height 15
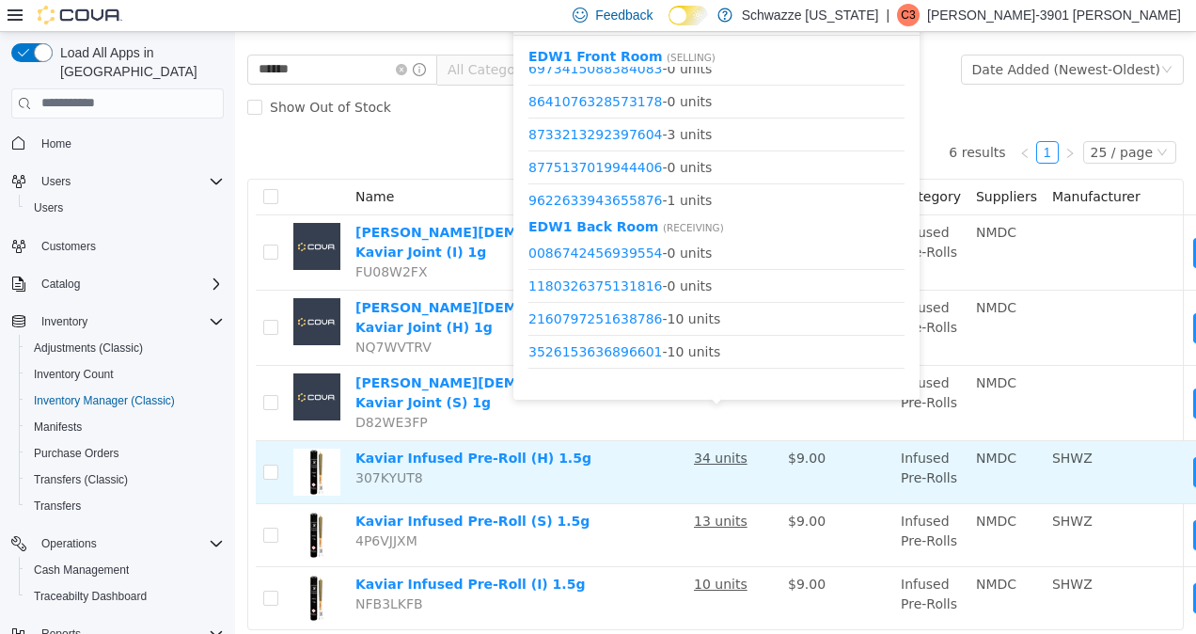
scroll to position [150, 0]
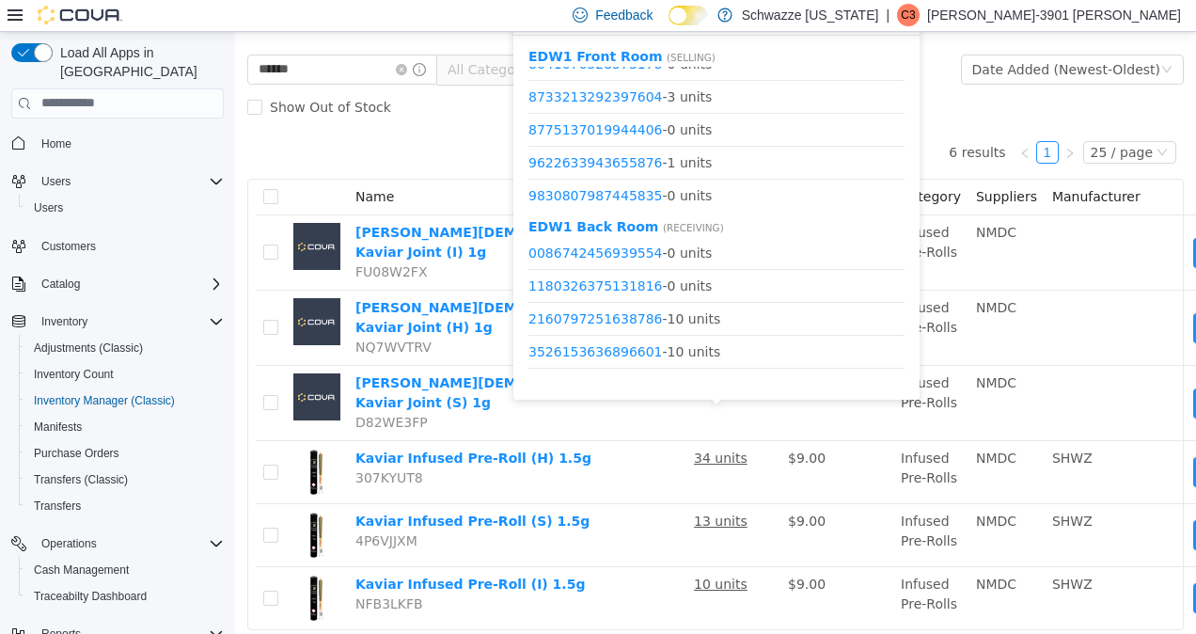
click at [903, 216] on div "EDW1 Back Room ( Receiving ) 0086742456939554 - 0 units 1180326375131816 - 0 un…" at bounding box center [717, 296] width 376 height 161
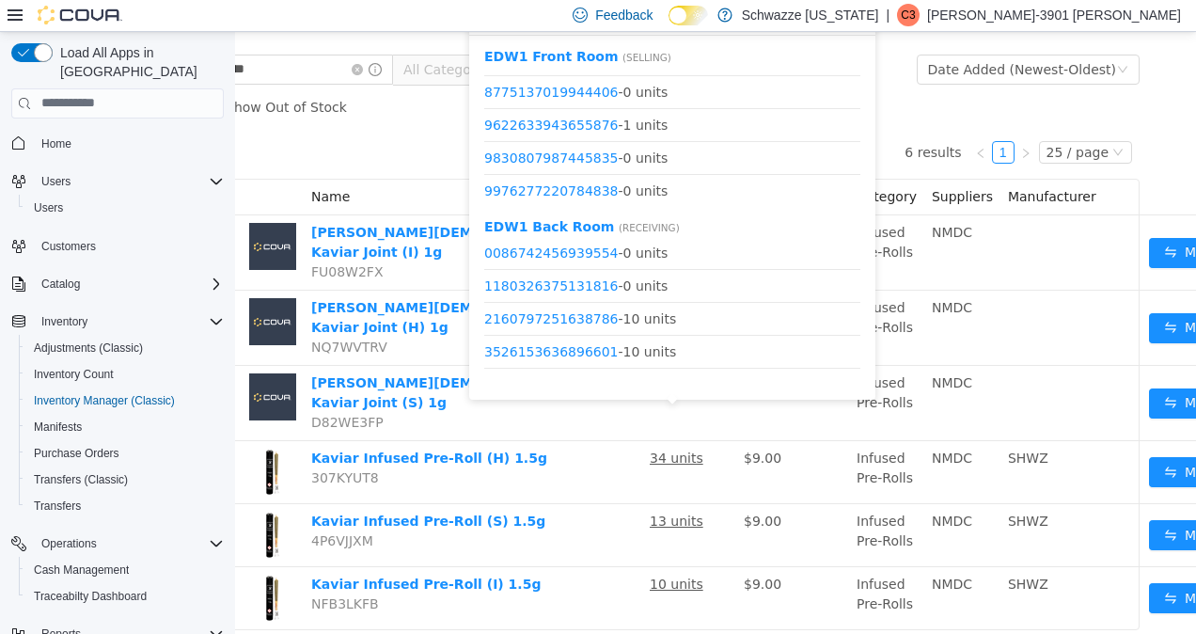
scroll to position [85, 124]
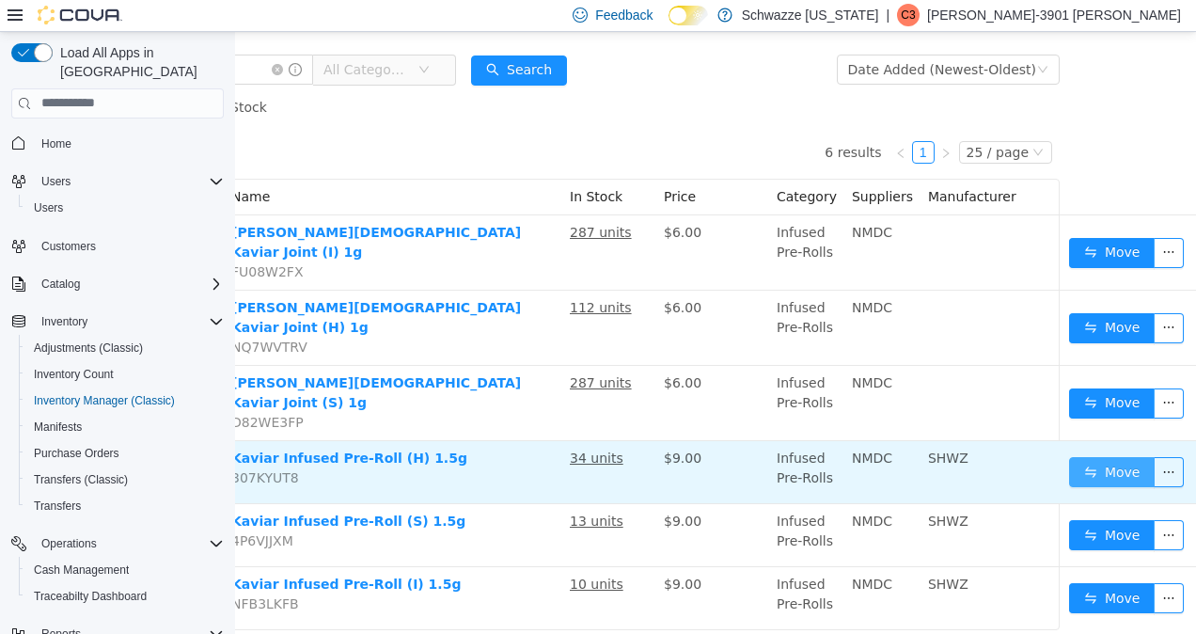
click at [1112, 456] on button "Move" at bounding box center [1112, 471] width 87 height 30
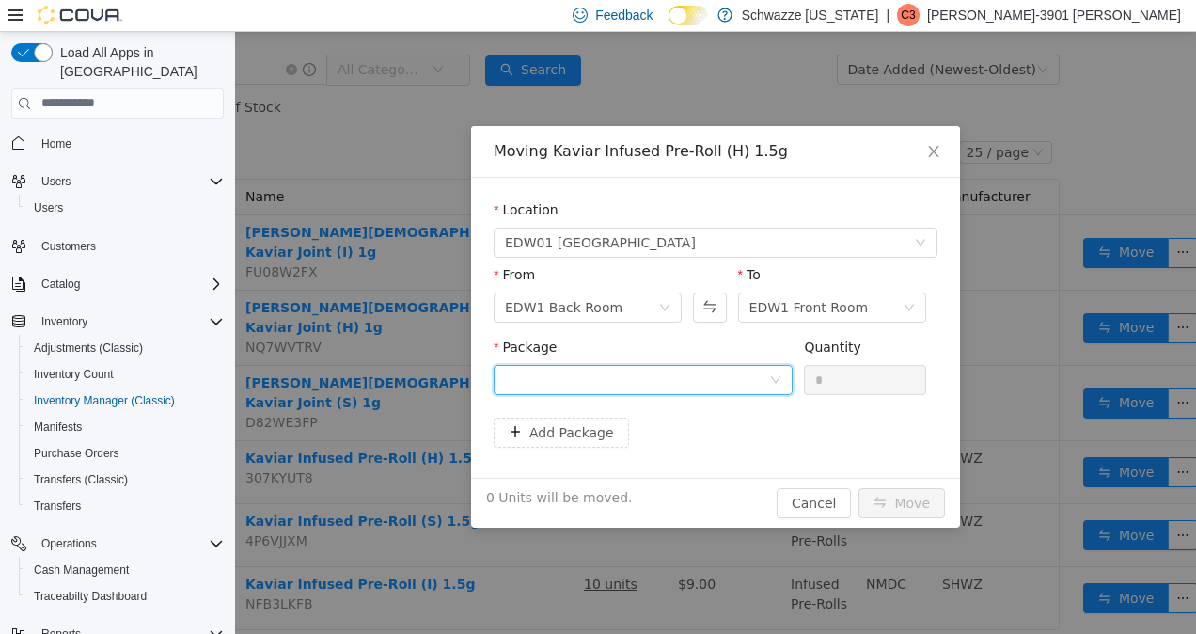
click at [718, 371] on div at bounding box center [637, 379] width 264 height 28
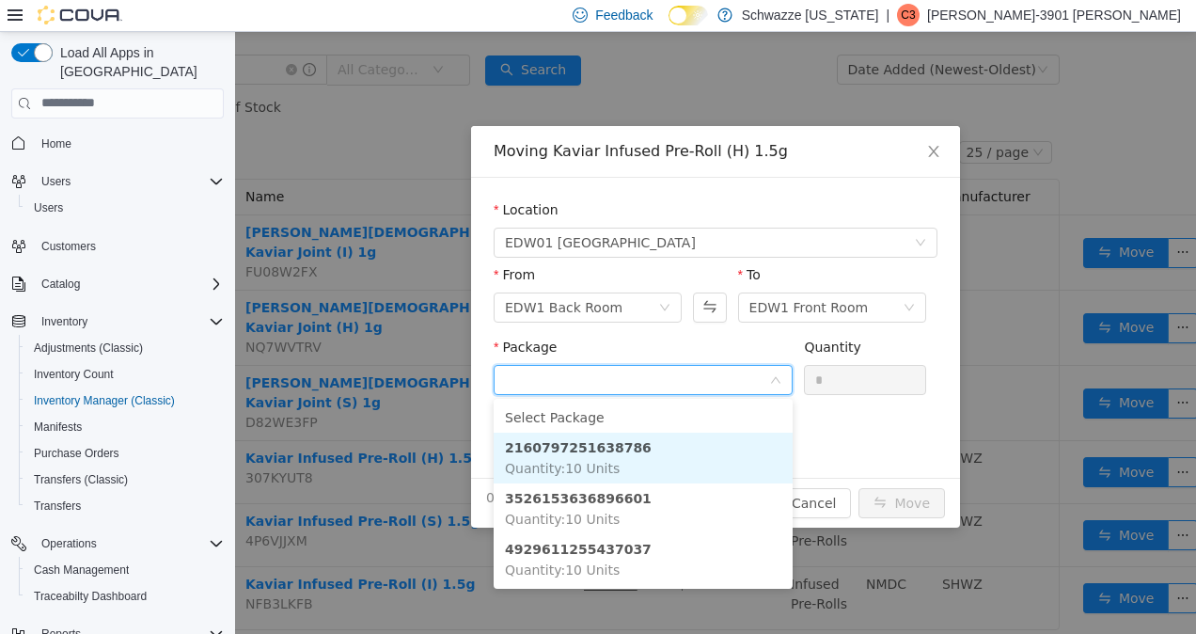
click at [567, 454] on strong "2160797251638786" at bounding box center [578, 446] width 147 height 15
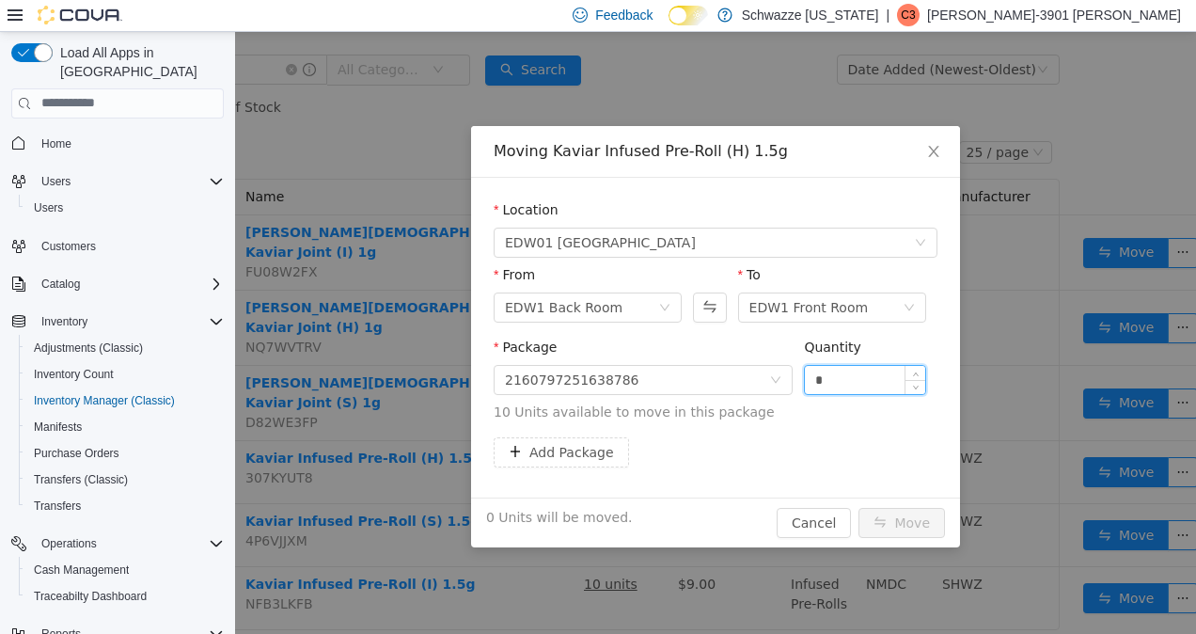
click at [875, 373] on input "*" at bounding box center [865, 379] width 120 height 28
type input "**"
click at [896, 528] on button "Move" at bounding box center [902, 522] width 87 height 30
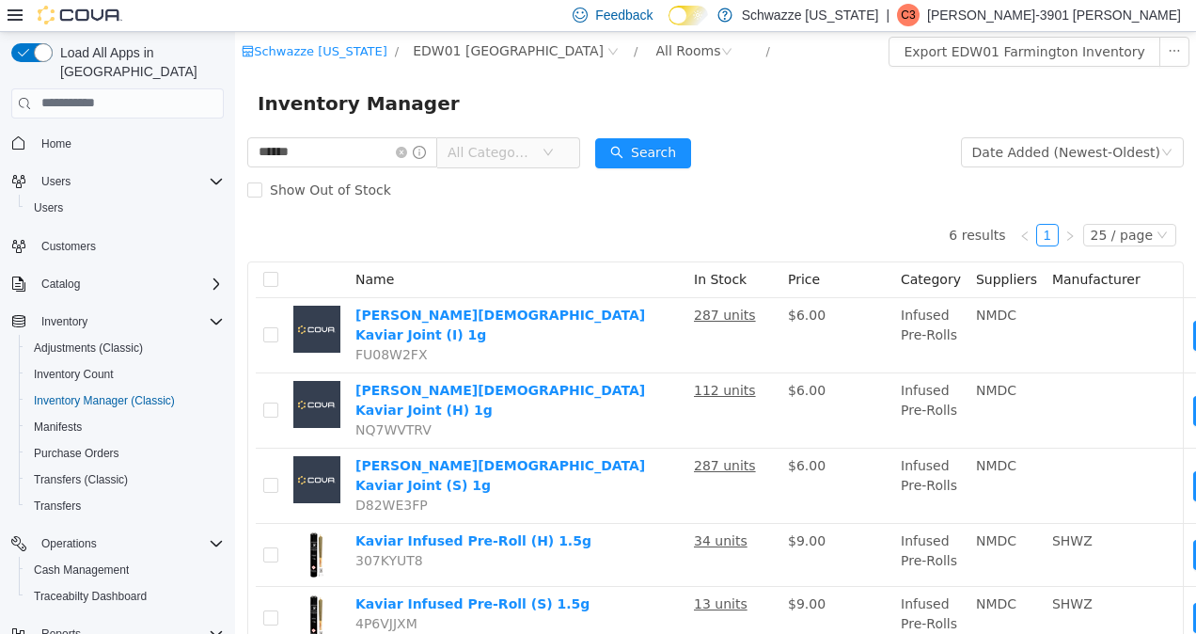
scroll to position [0, 0]
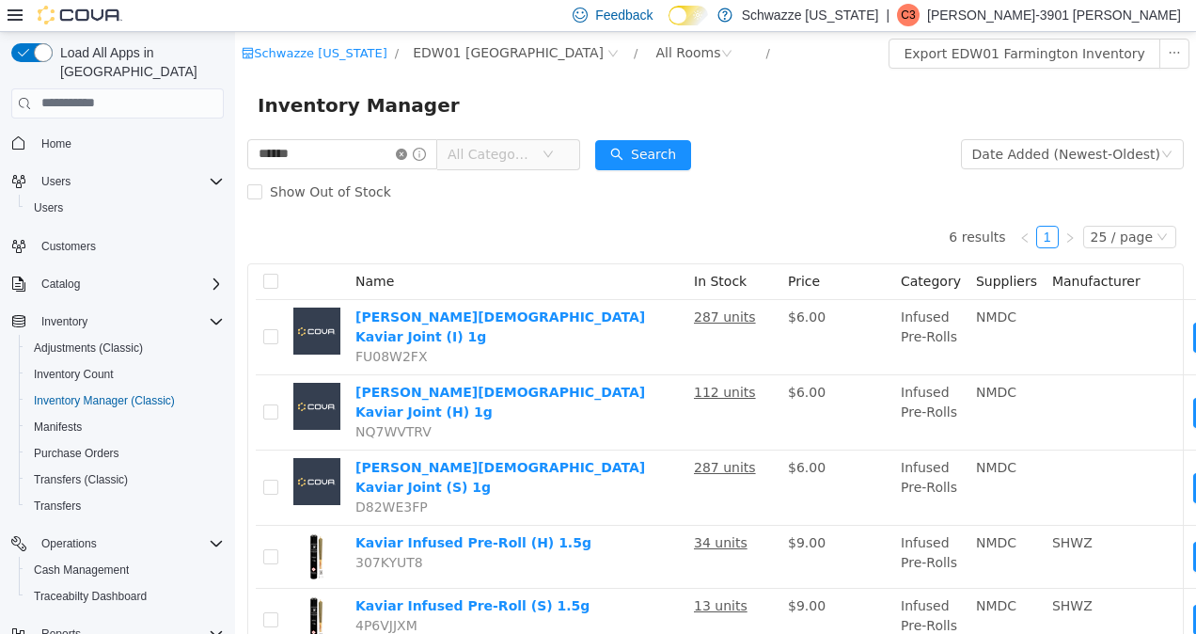
click at [407, 149] on icon "icon: close-circle" at bounding box center [401, 153] width 11 height 11
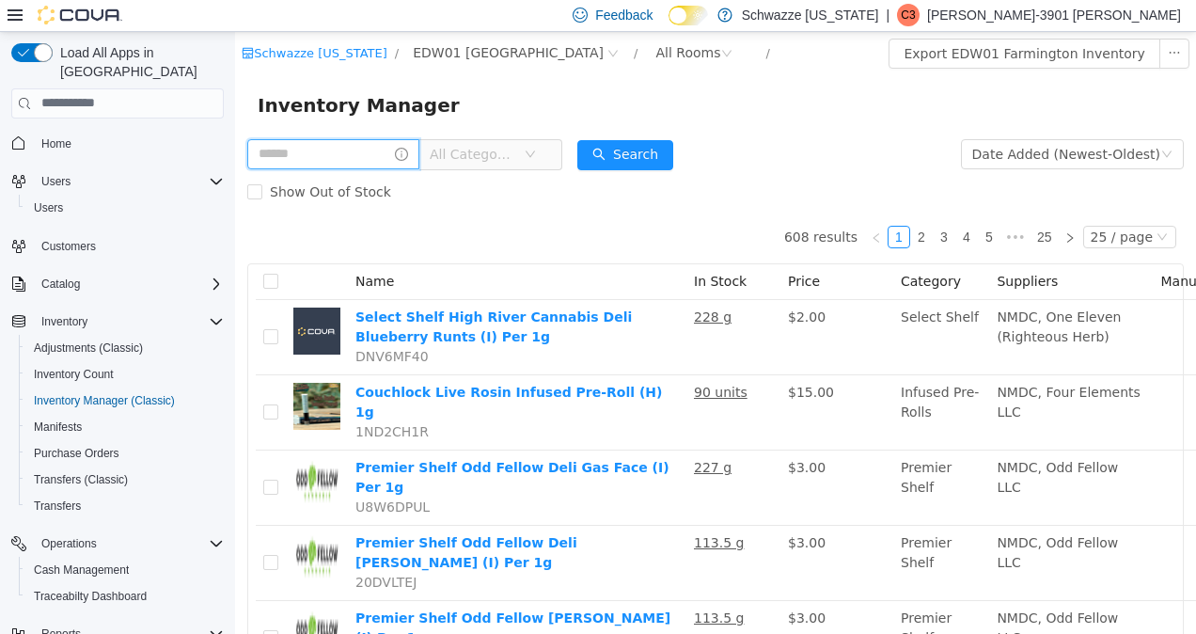
click at [340, 148] on input "text" at bounding box center [333, 153] width 172 height 30
type input "*****"
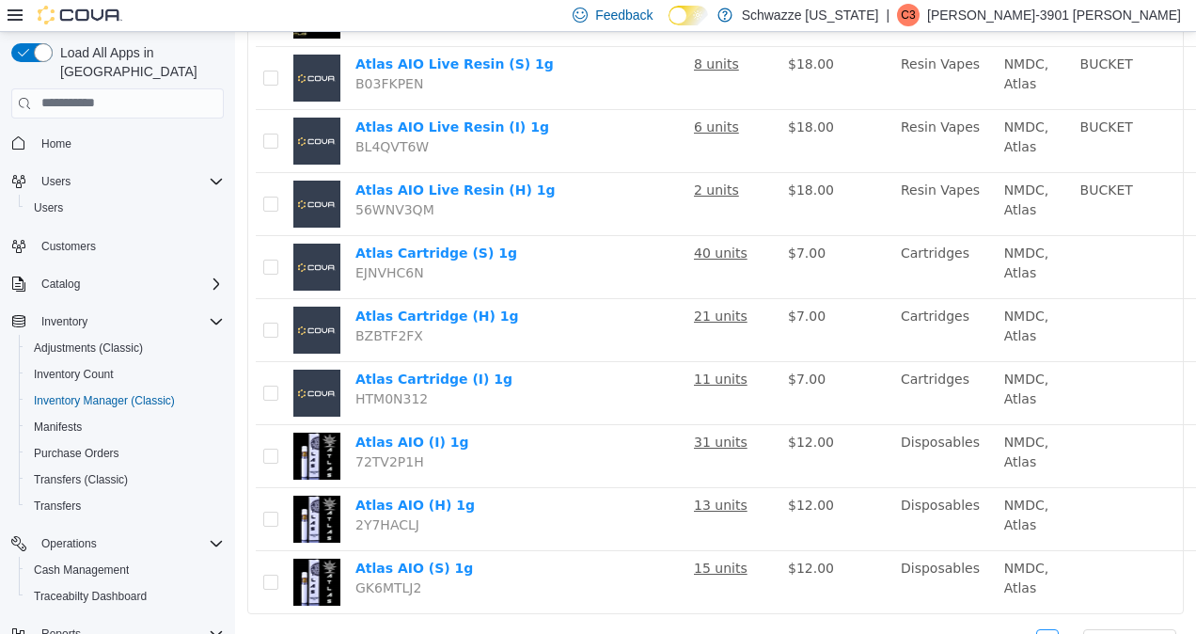
scroll to position [632, 0]
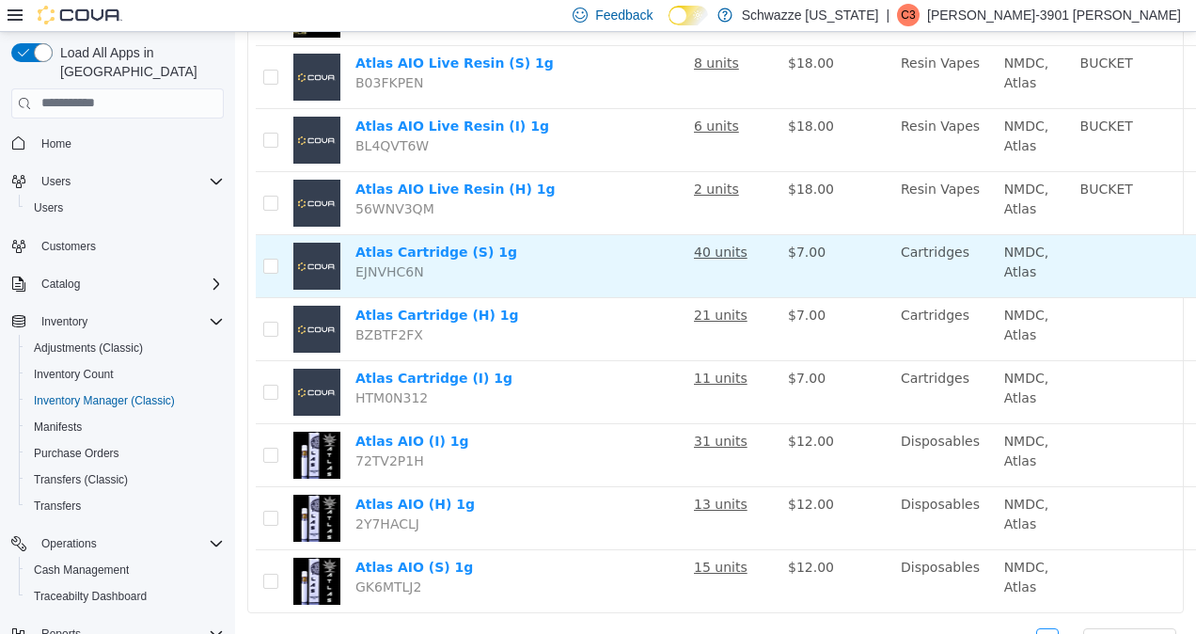
click at [715, 245] on u "40 units" at bounding box center [721, 251] width 54 height 15
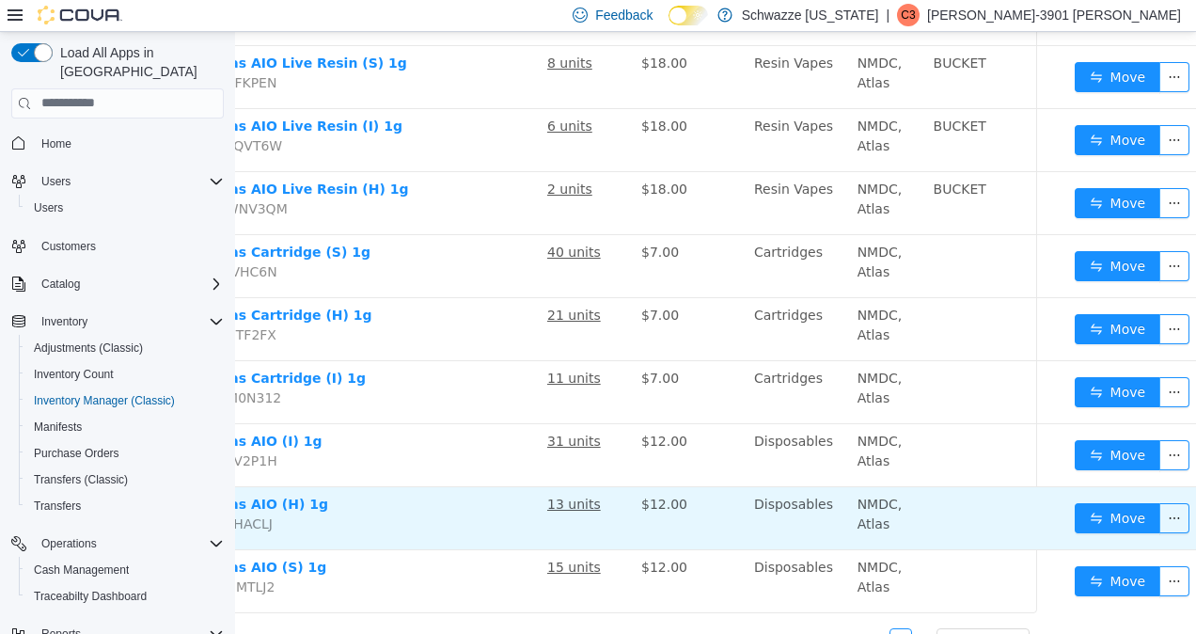
click at [1111, 250] on button "Move" at bounding box center [1118, 265] width 87 height 30
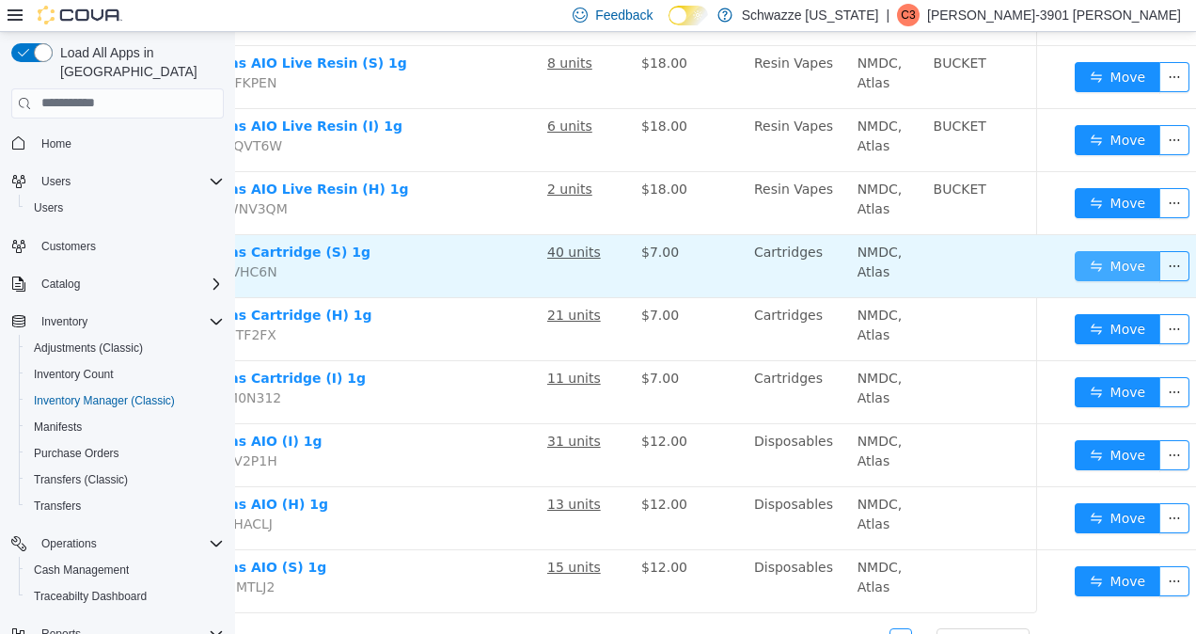
scroll to position [632, 132]
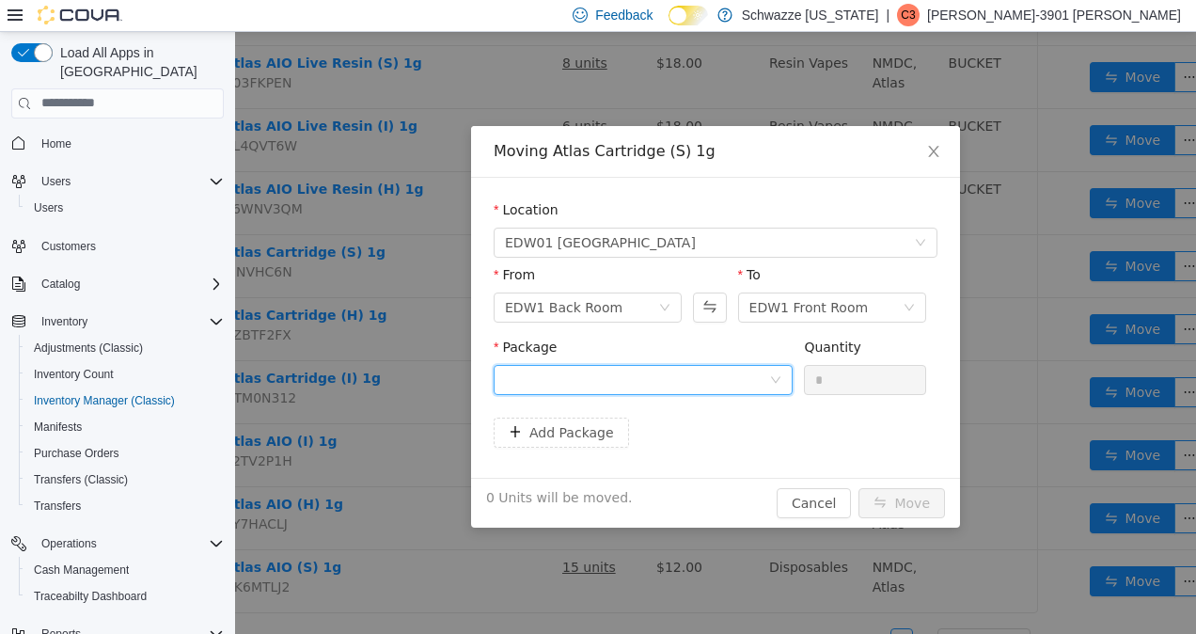
click at [721, 365] on div at bounding box center [637, 379] width 264 height 28
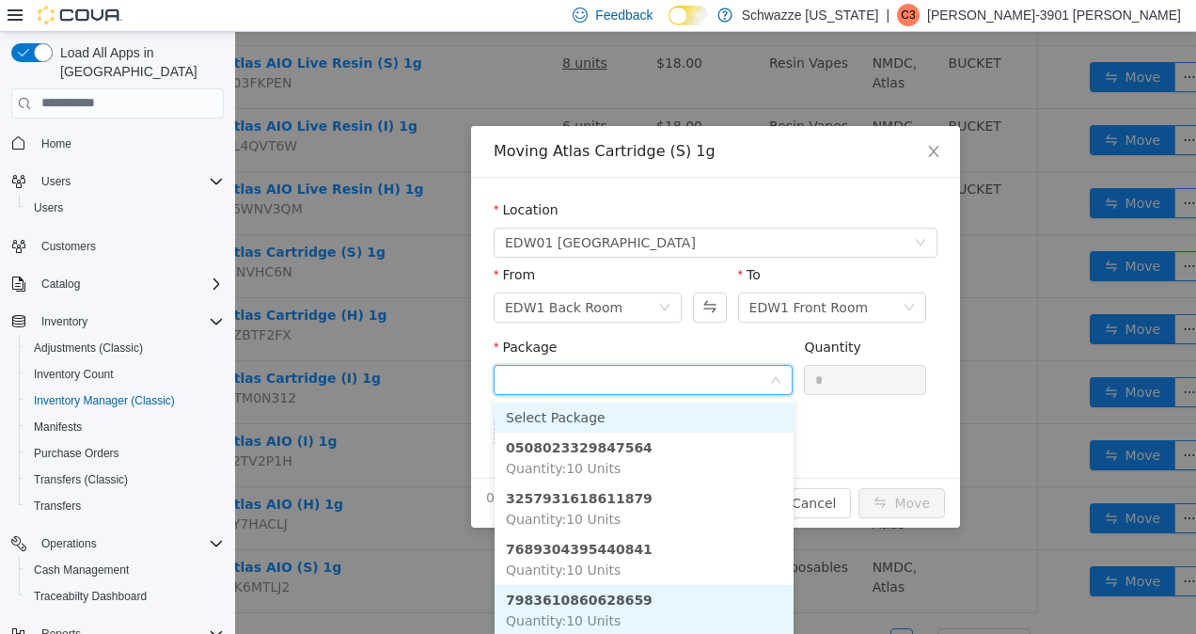
click at [591, 604] on strong "7983610860628659" at bounding box center [579, 599] width 147 height 15
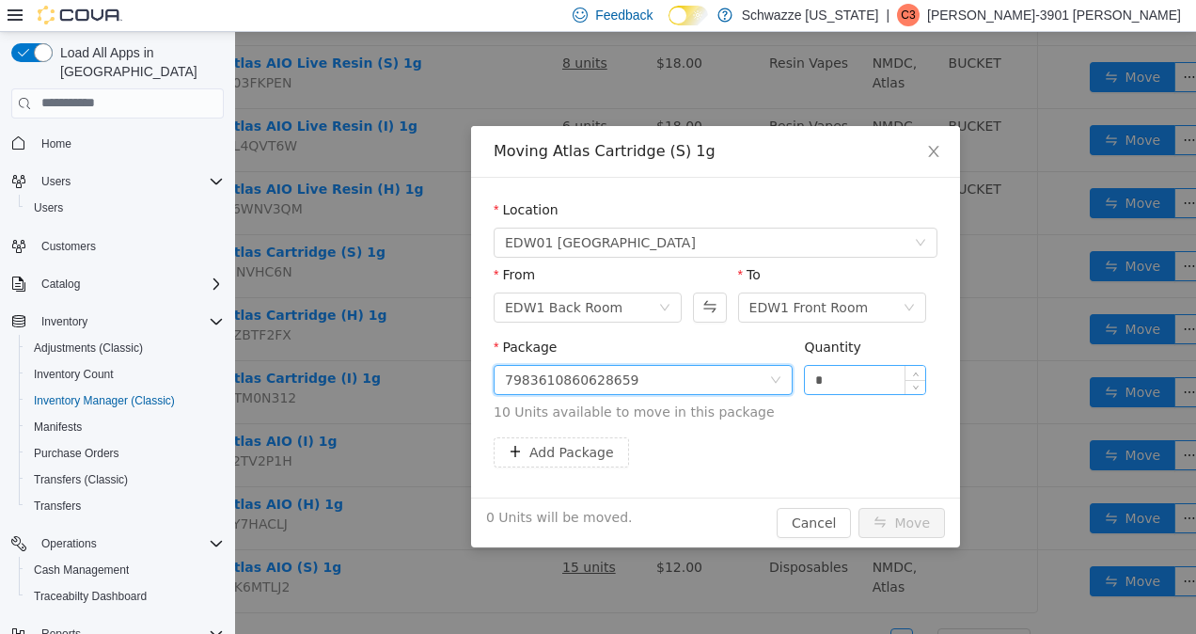
click at [877, 379] on input "*" at bounding box center [865, 379] width 120 height 28
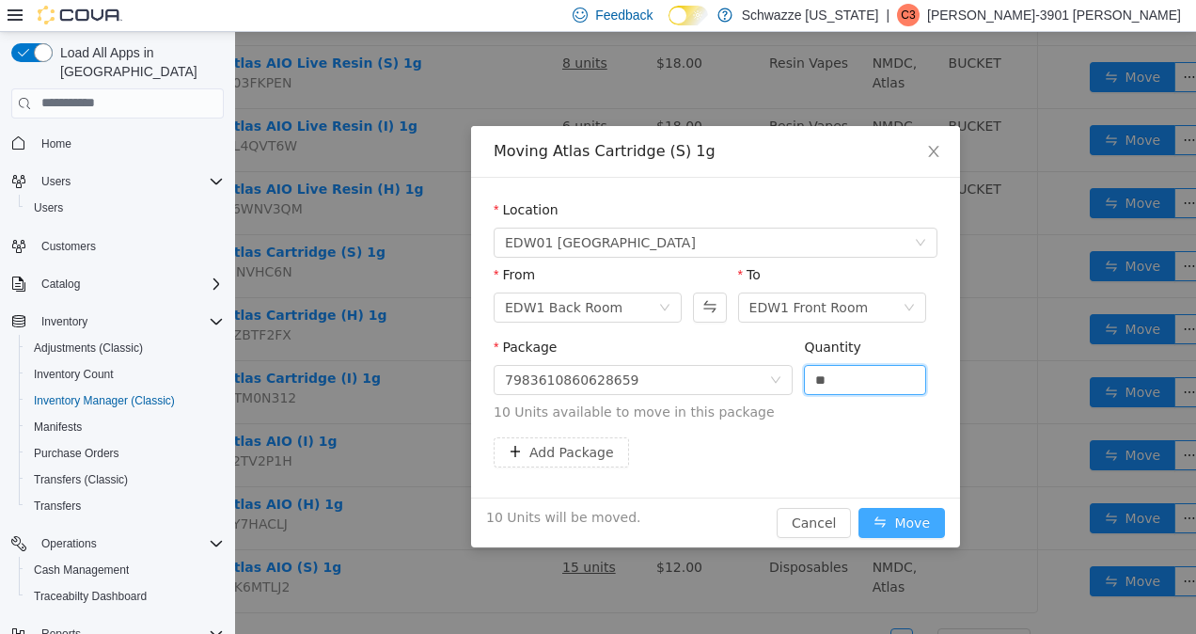
type input "**"
click at [920, 513] on button "Move" at bounding box center [902, 522] width 87 height 30
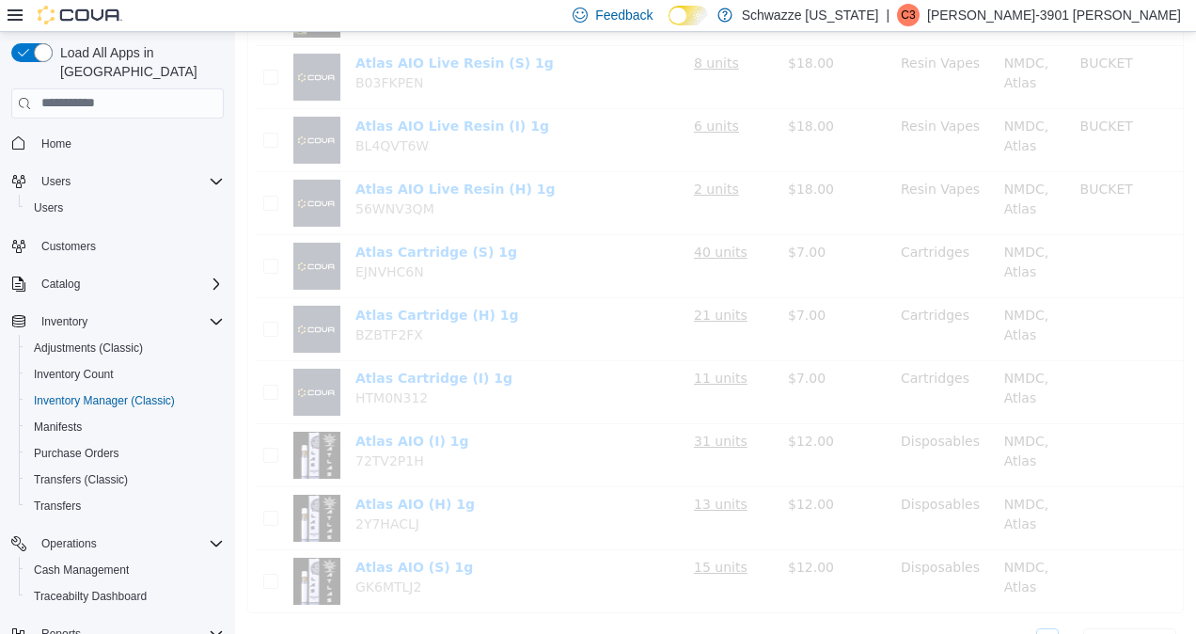
scroll to position [632, 0]
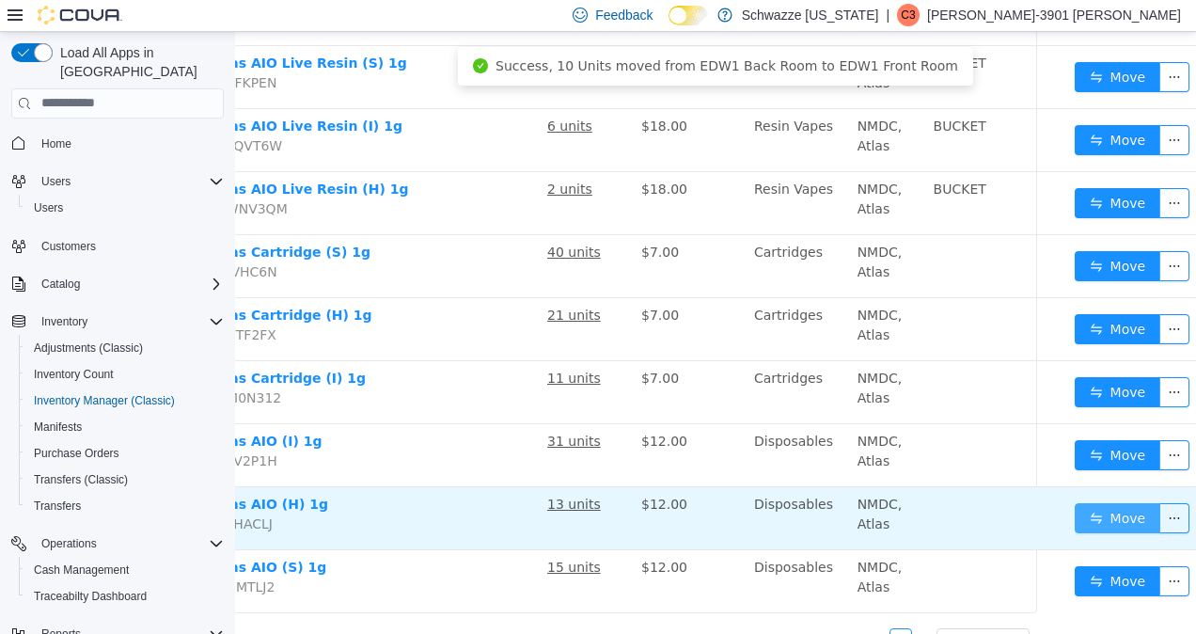
click at [1108, 506] on button "Move" at bounding box center [1118, 517] width 87 height 30
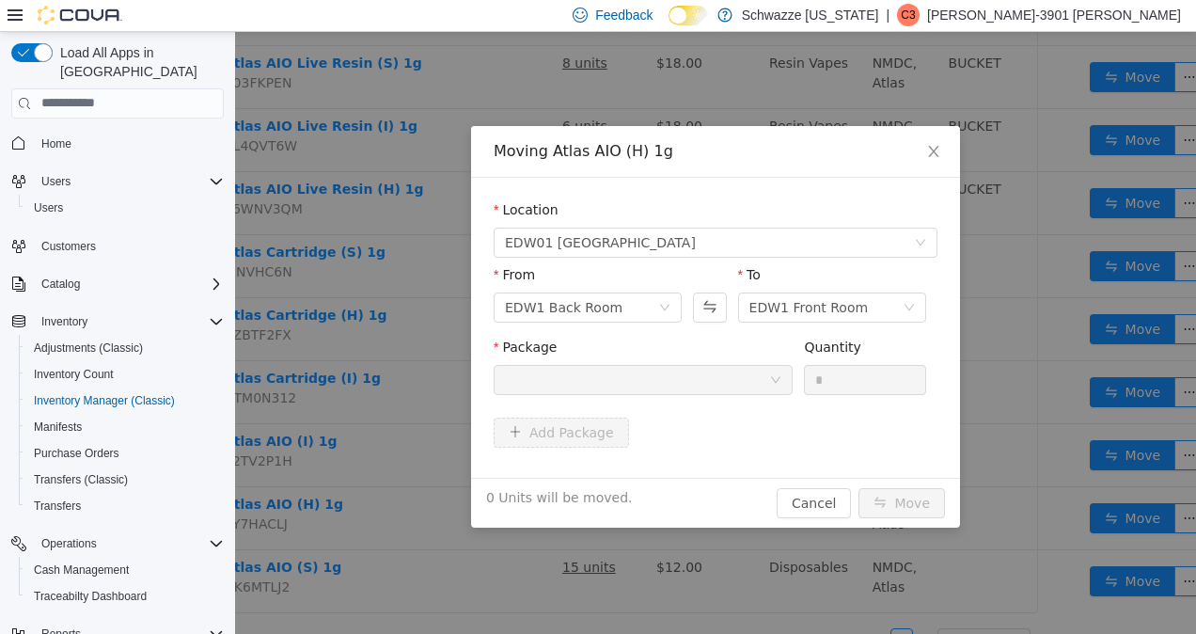
click at [726, 382] on div at bounding box center [637, 379] width 264 height 28
click at [718, 366] on div at bounding box center [637, 379] width 264 height 28
click at [731, 375] on div at bounding box center [637, 379] width 264 height 28
click at [500, 569] on div "Moving Atlas AIO (H) 1g Location EDW01 Farmington From EDW1 Back Room To EDW1 F…" at bounding box center [715, 332] width 961 height 602
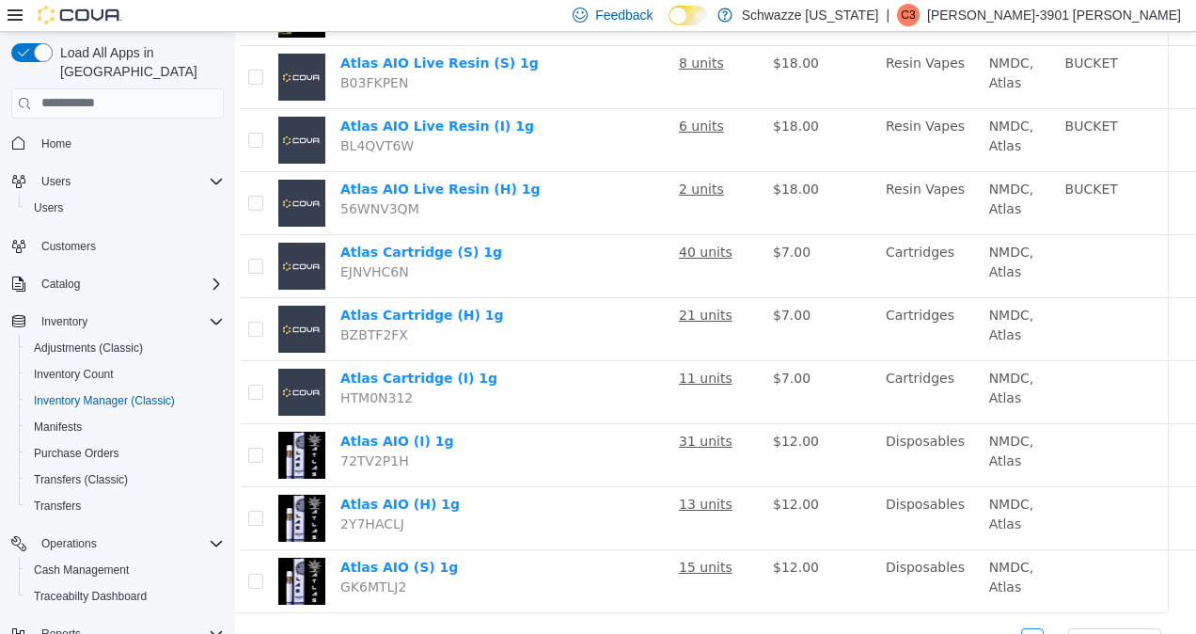
scroll to position [632, 0]
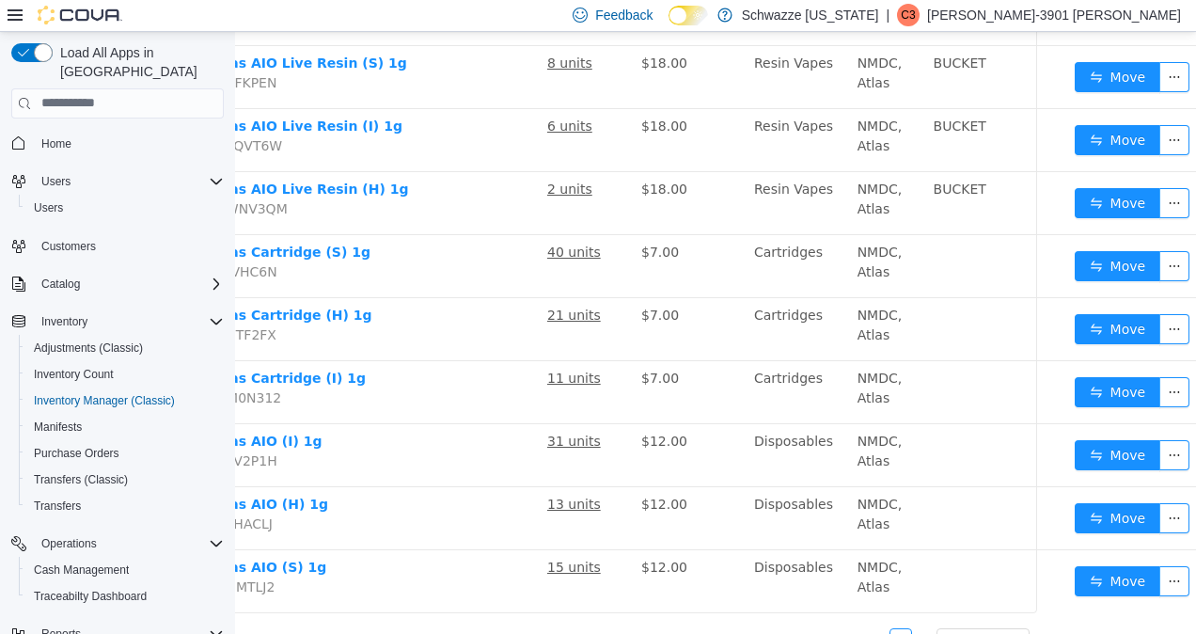
click at [1102, 320] on button "Move" at bounding box center [1118, 328] width 87 height 30
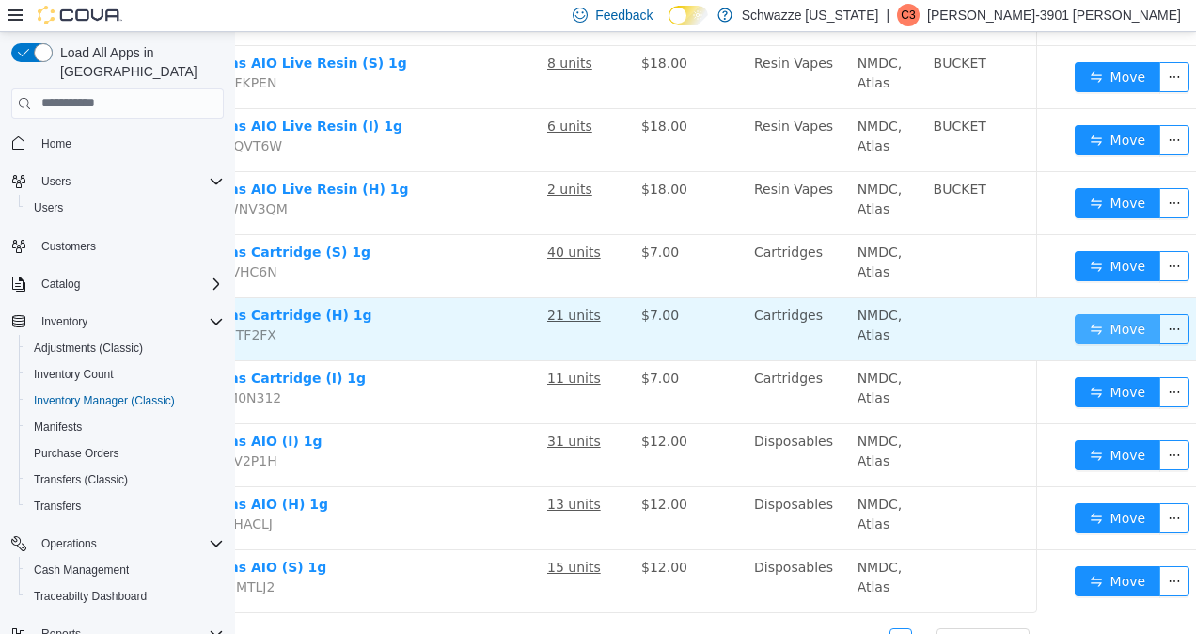
scroll to position [632, 132]
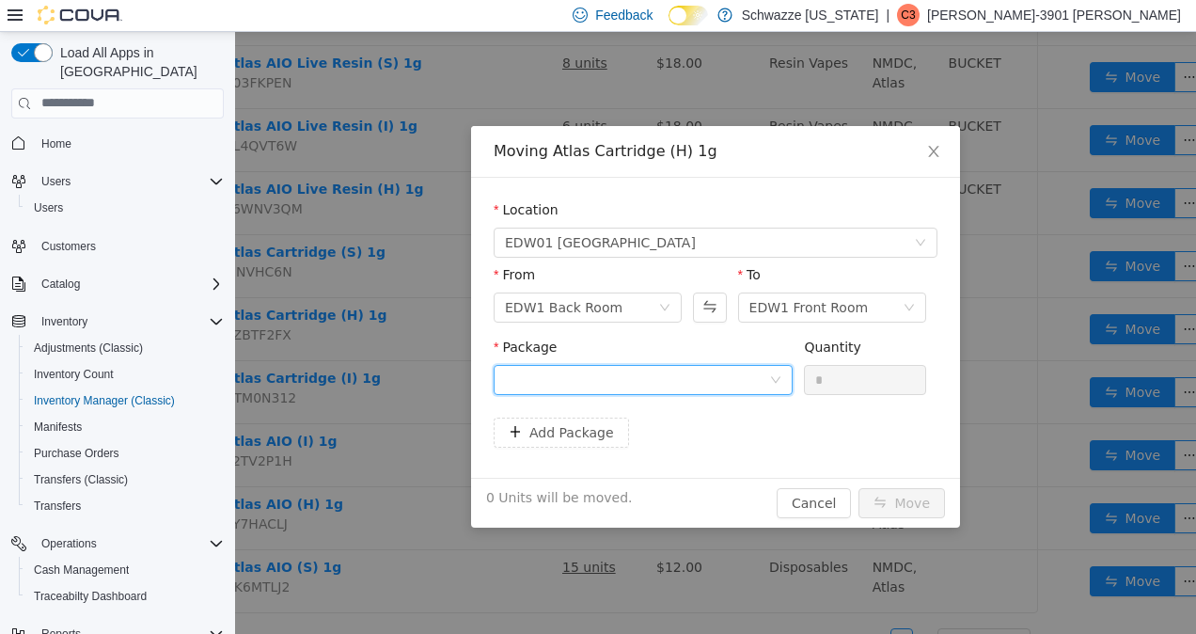
click at [750, 365] on div at bounding box center [637, 379] width 264 height 28
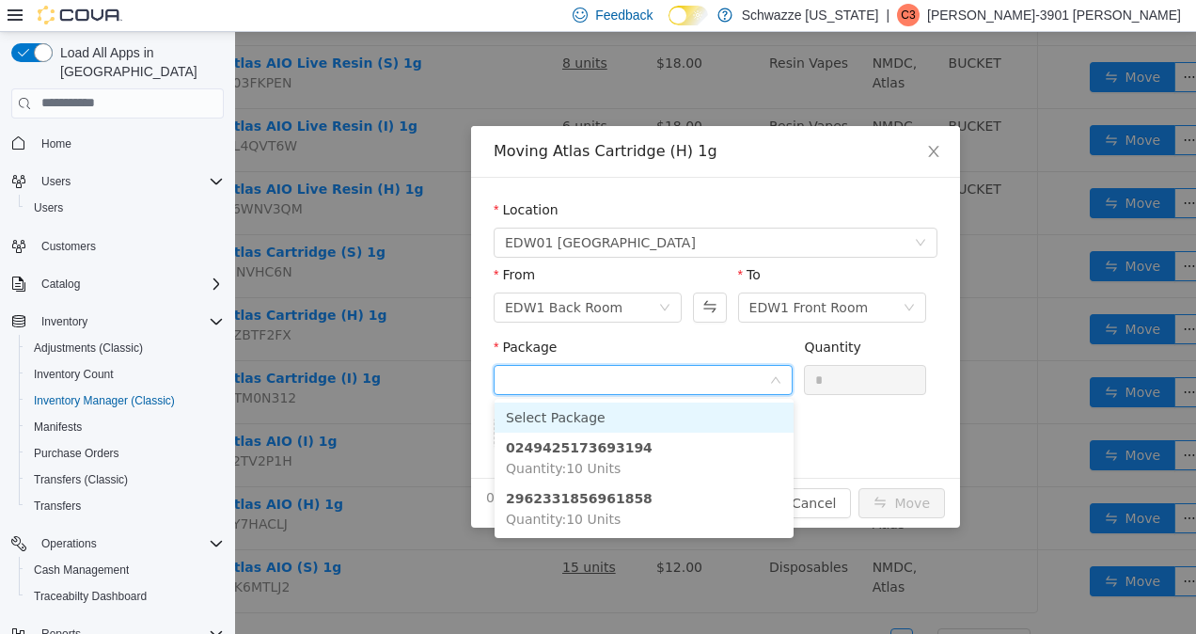
click at [617, 452] on strong "0249425173693194" at bounding box center [579, 446] width 147 height 15
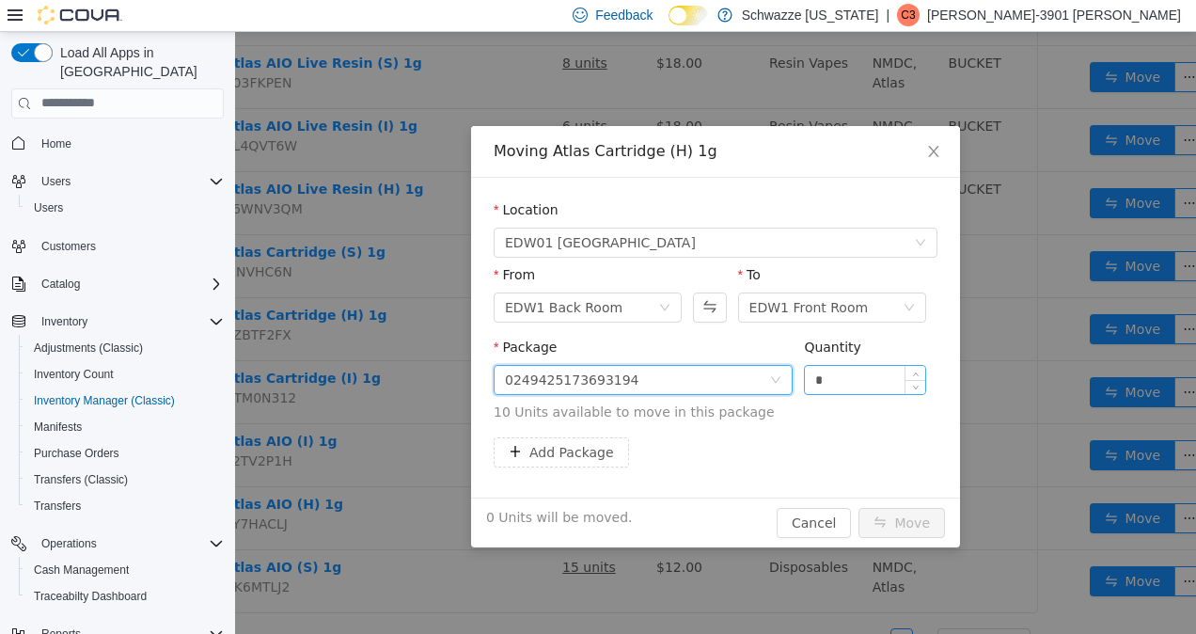
click at [863, 375] on input "*" at bounding box center [865, 379] width 120 height 28
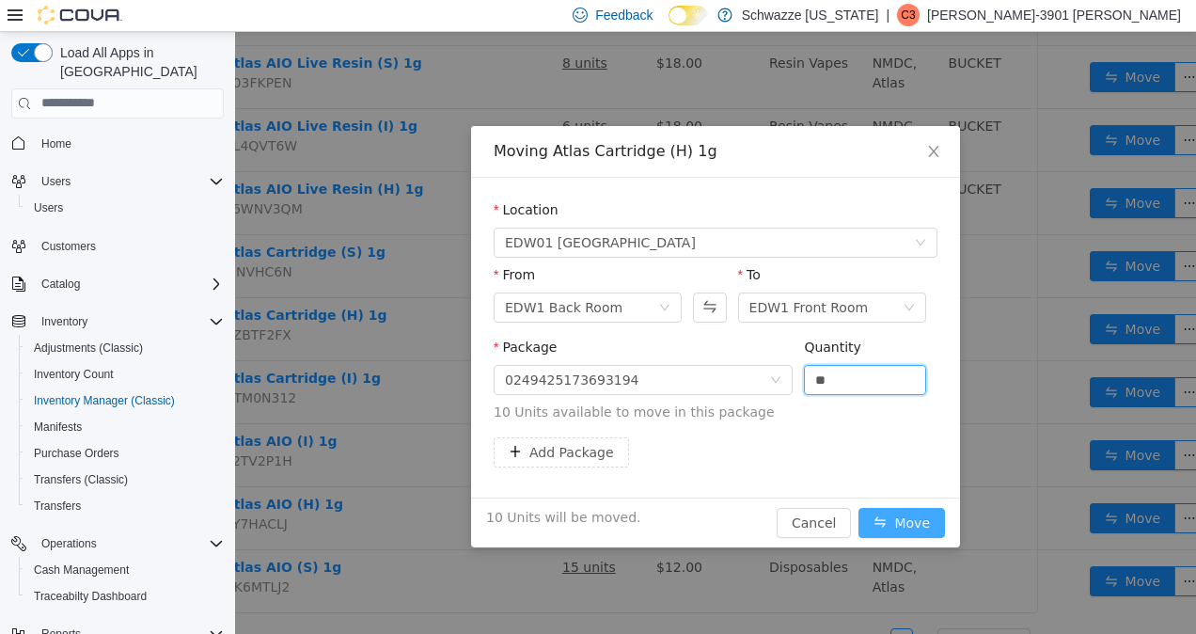
type input "**"
click at [919, 522] on button "Move" at bounding box center [902, 522] width 87 height 30
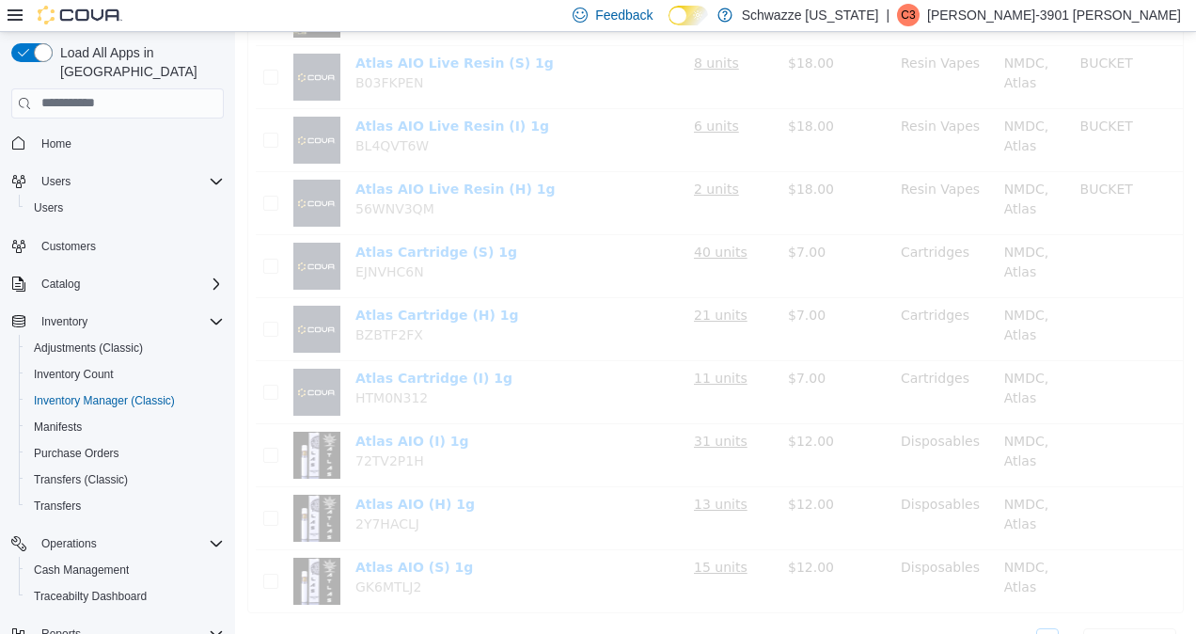
scroll to position [632, 0]
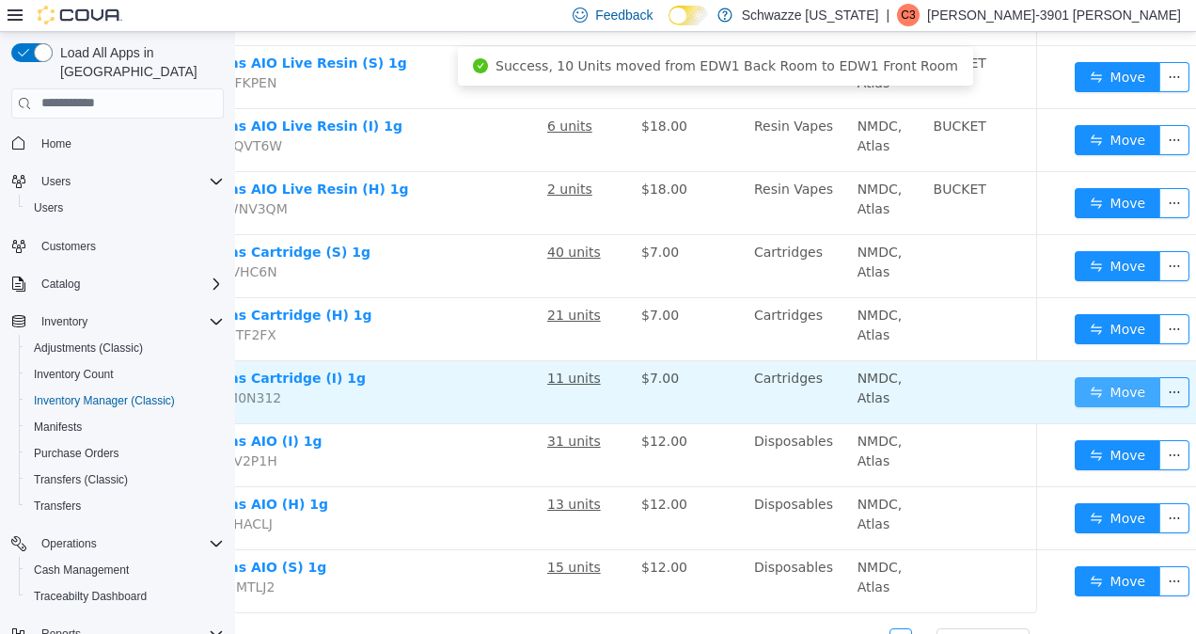
click at [1112, 389] on button "Move" at bounding box center [1118, 391] width 87 height 30
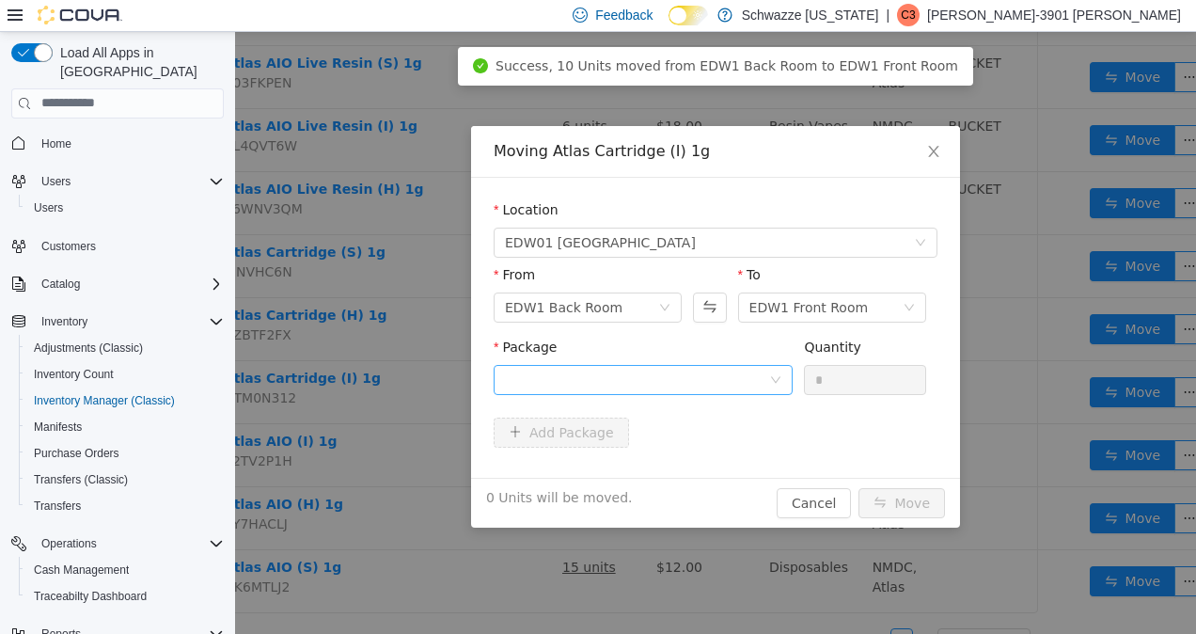
click at [743, 383] on div at bounding box center [637, 379] width 264 height 28
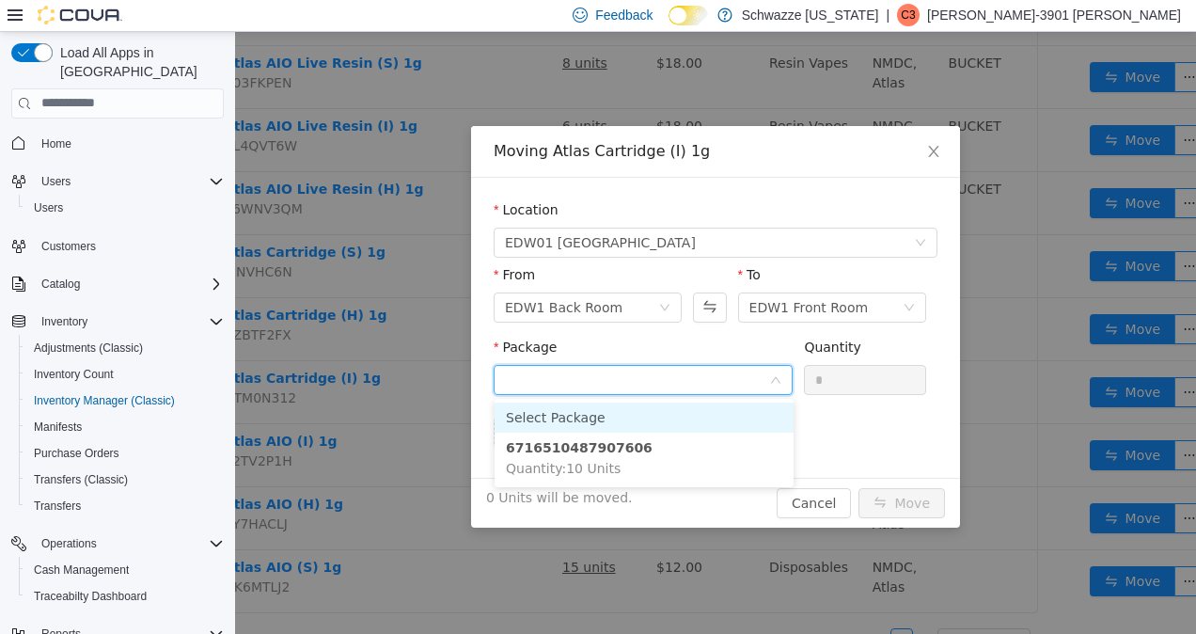
click at [618, 459] on li "6716510487907606 Quantity : 10 Units" at bounding box center [644, 457] width 299 height 51
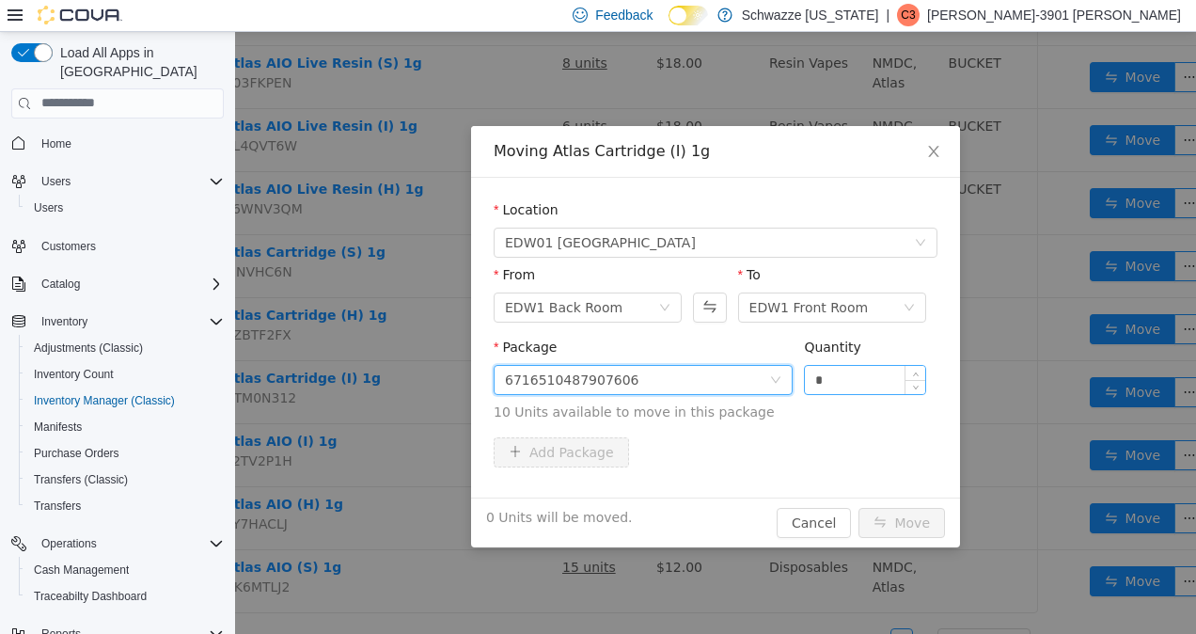
click at [894, 377] on input "*" at bounding box center [865, 379] width 120 height 28
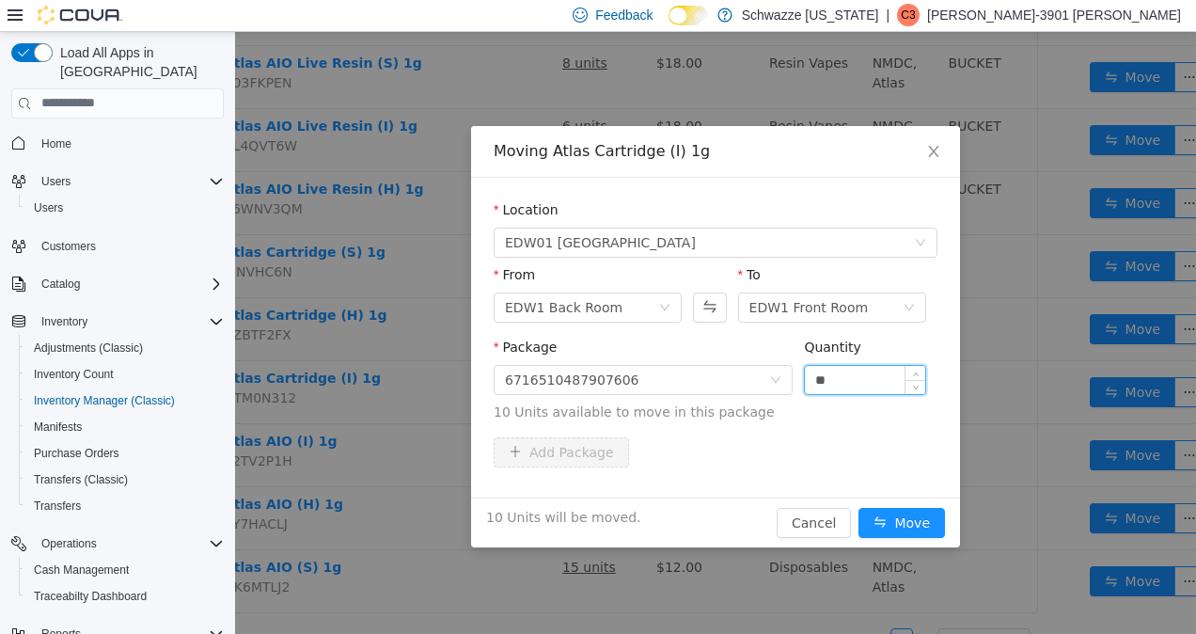
type input "**"
click at [913, 525] on button "Move" at bounding box center [902, 522] width 87 height 30
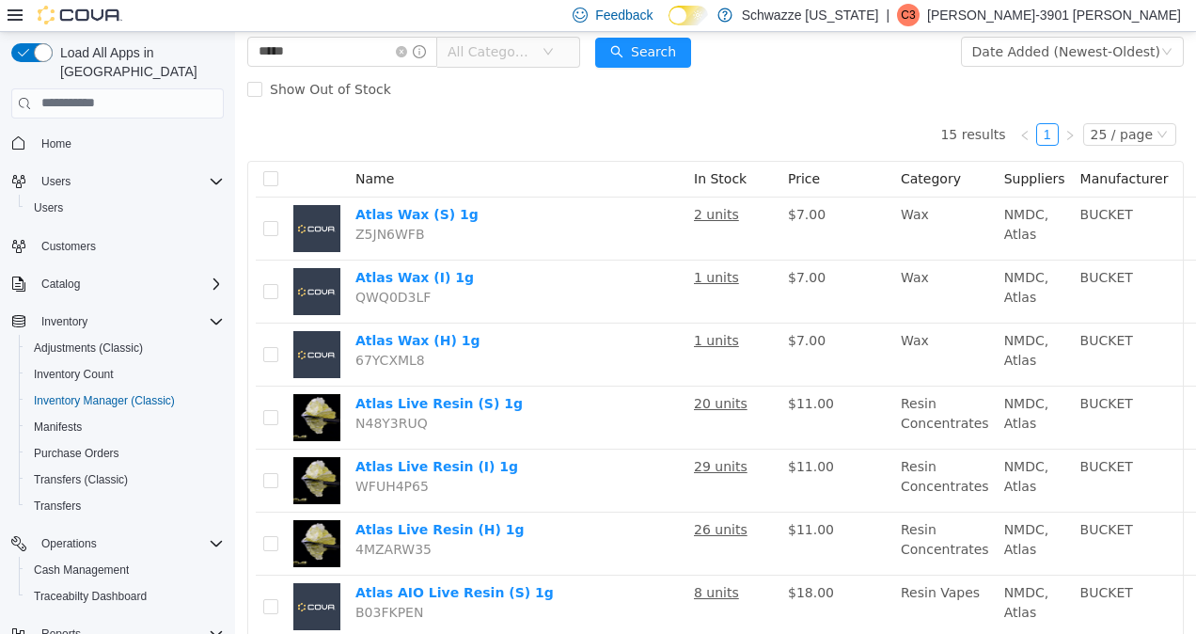
scroll to position [0, 0]
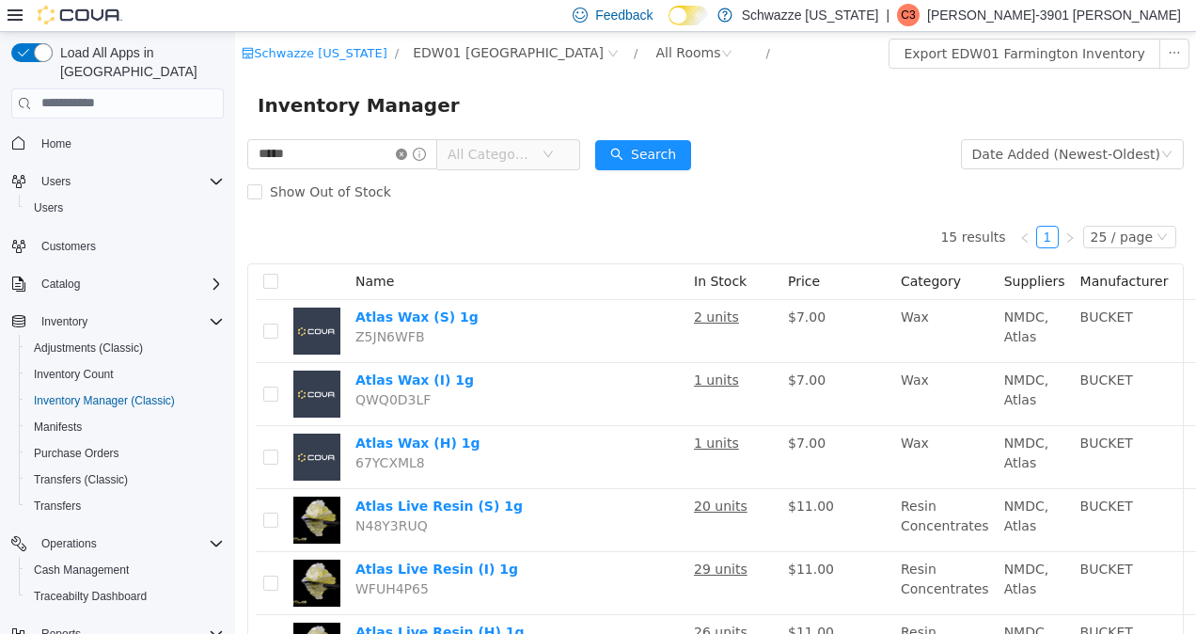
click at [407, 154] on icon "icon: close-circle" at bounding box center [401, 153] width 11 height 11
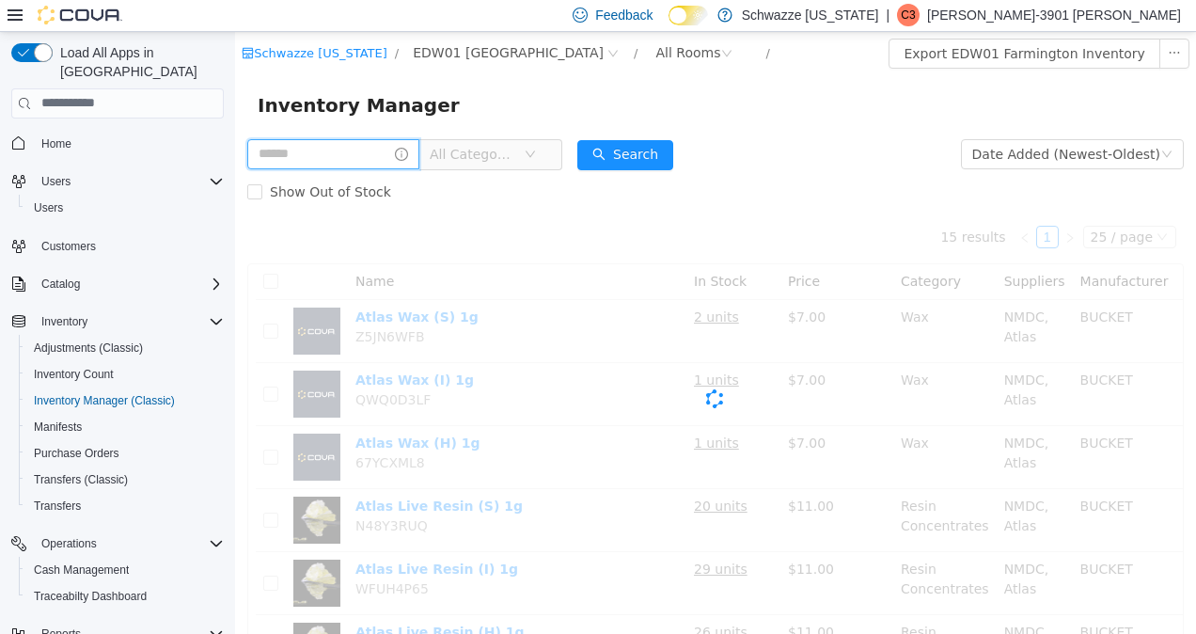
click at [339, 148] on input "text" at bounding box center [333, 153] width 172 height 30
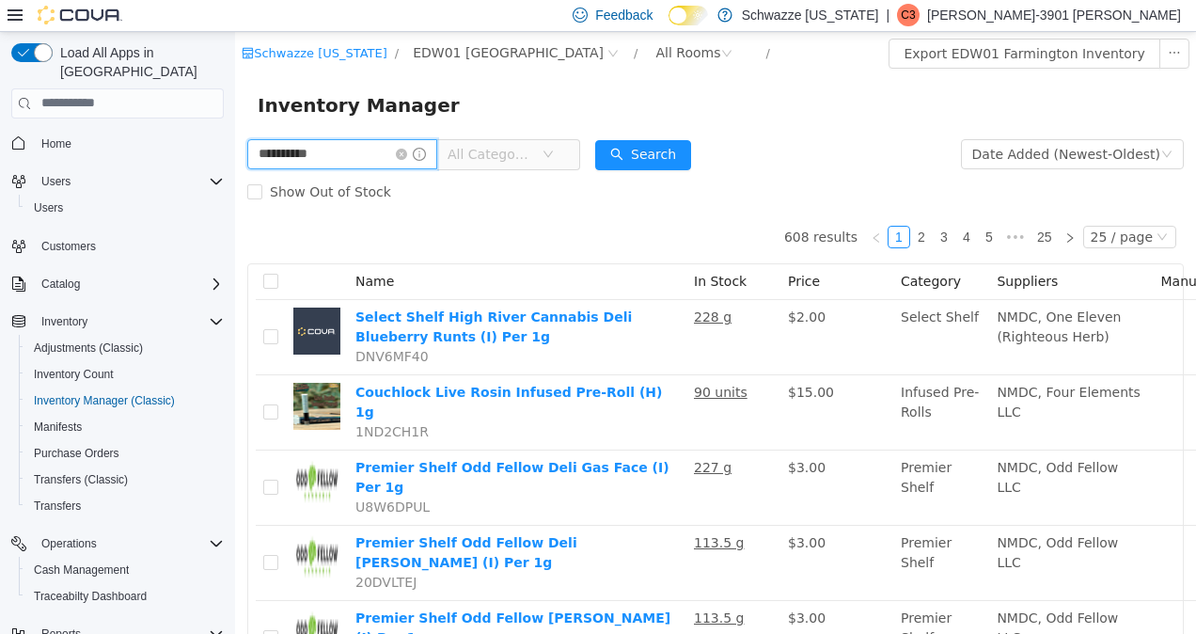
type input "**********"
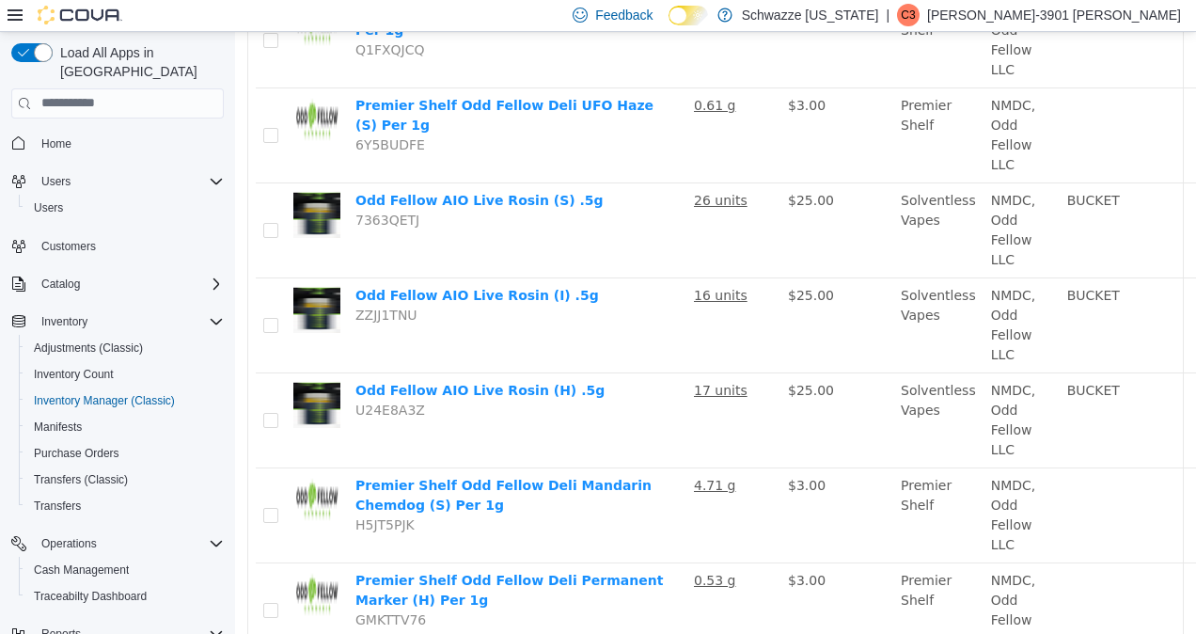
scroll to position [587, 0]
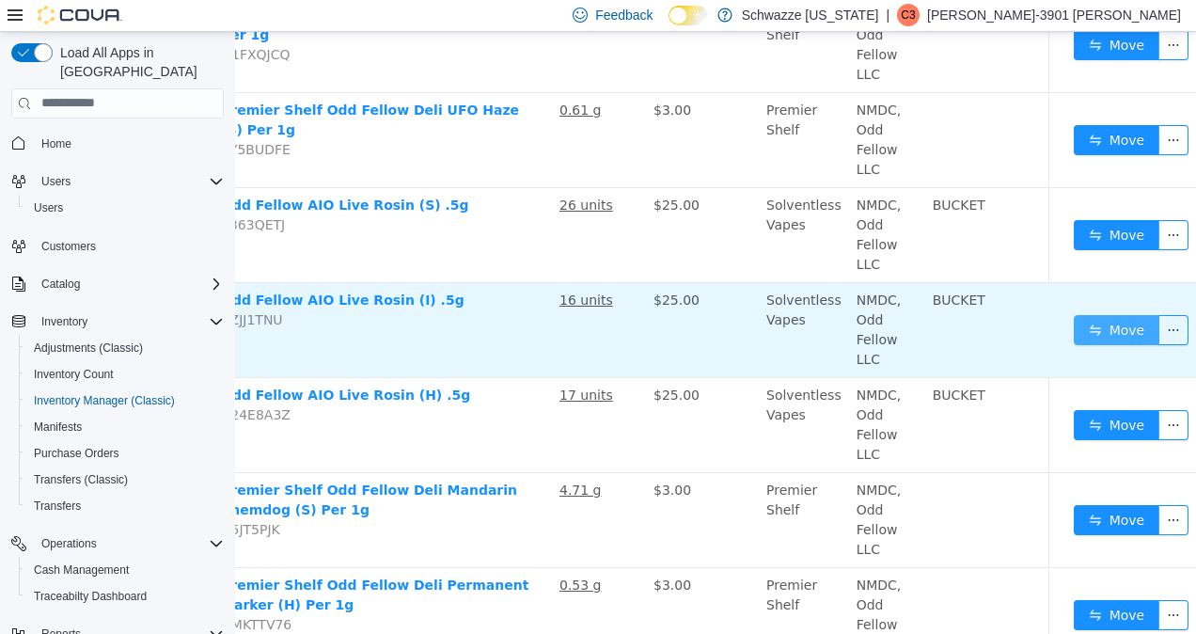
click at [1105, 322] on button "Move" at bounding box center [1117, 329] width 87 height 30
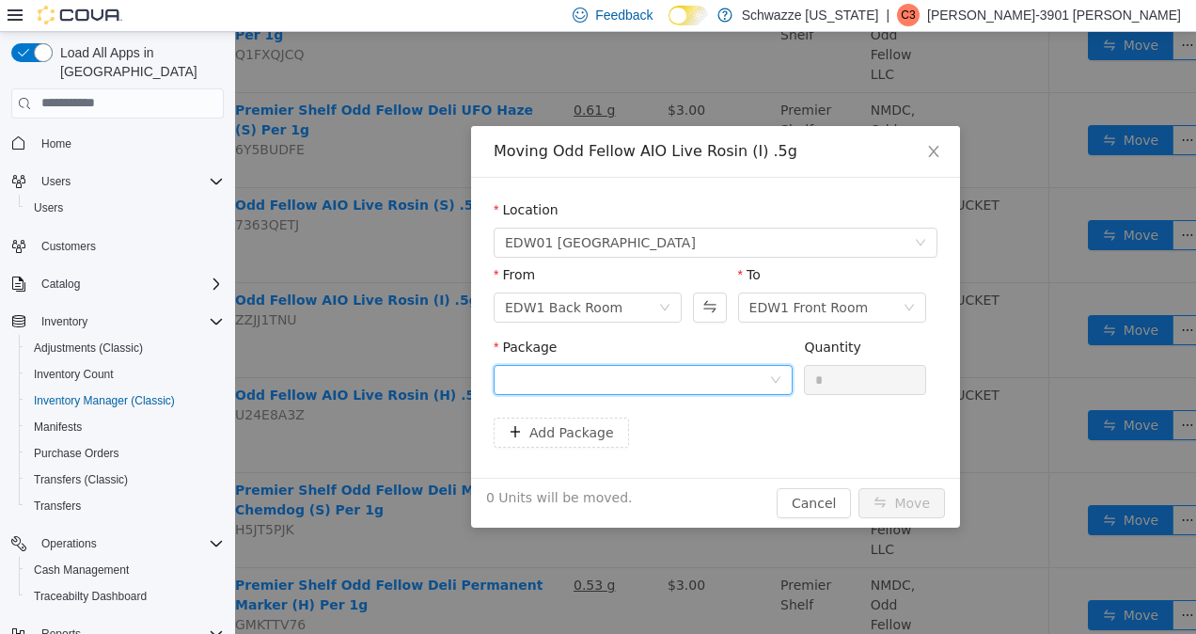
click at [677, 377] on div at bounding box center [637, 379] width 264 height 28
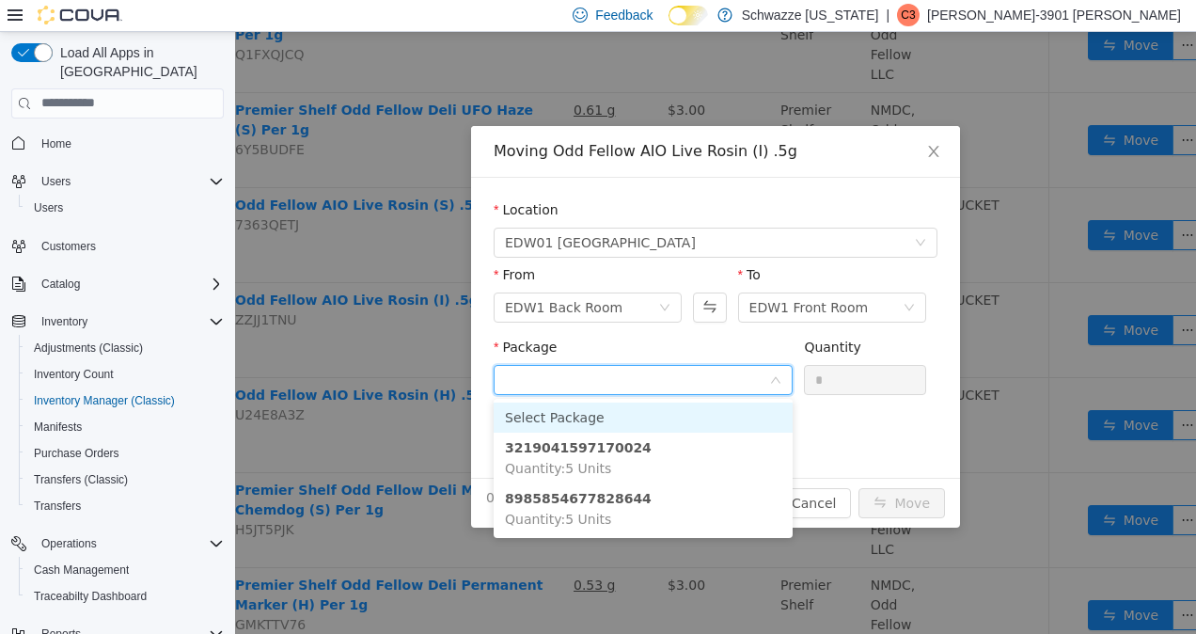
click at [826, 477] on div "Location EDW01 Farmington From EDW1 Back Room To EDW1 Front Room Package Quanti…" at bounding box center [715, 327] width 489 height 300
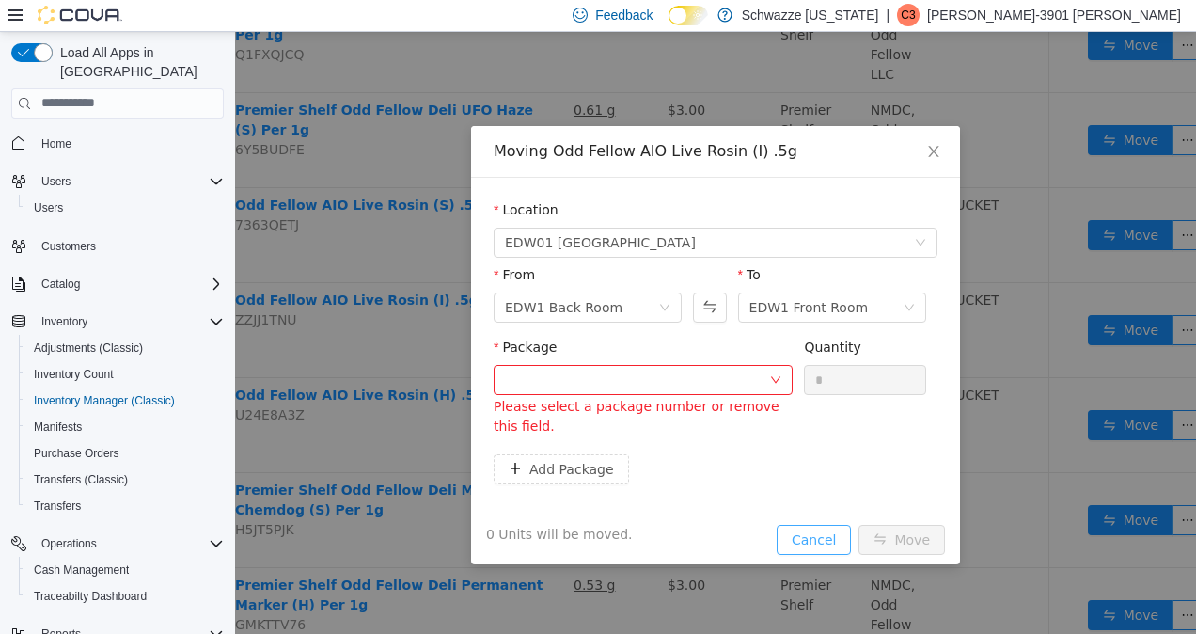
click at [829, 525] on button "Cancel" at bounding box center [814, 539] width 74 height 30
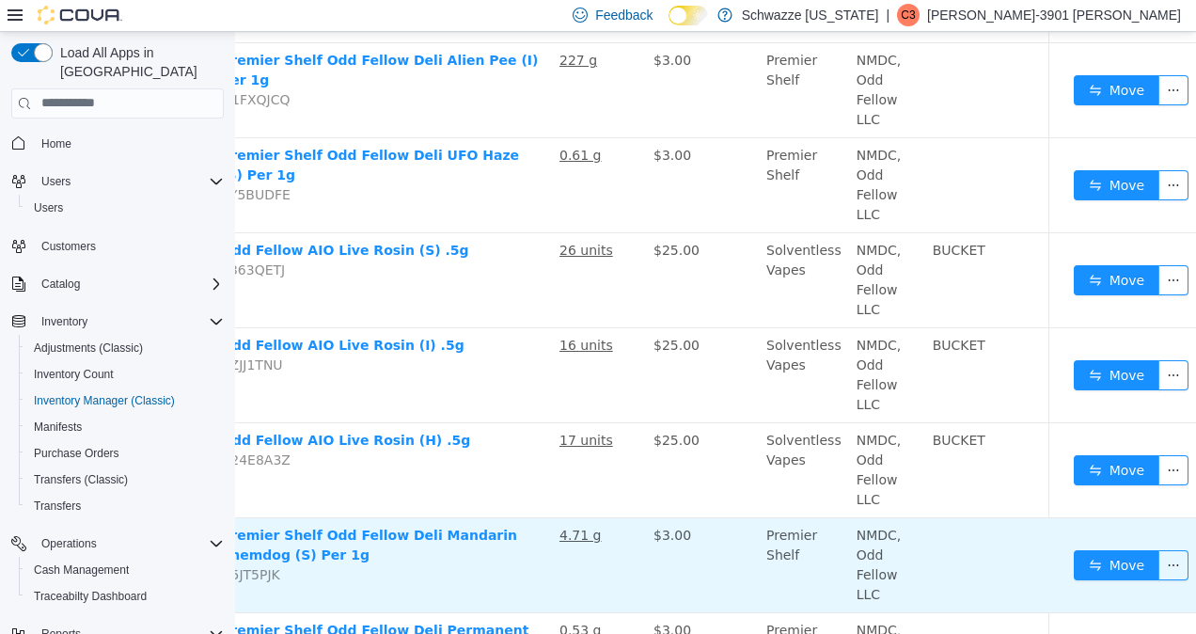
scroll to position [541, 134]
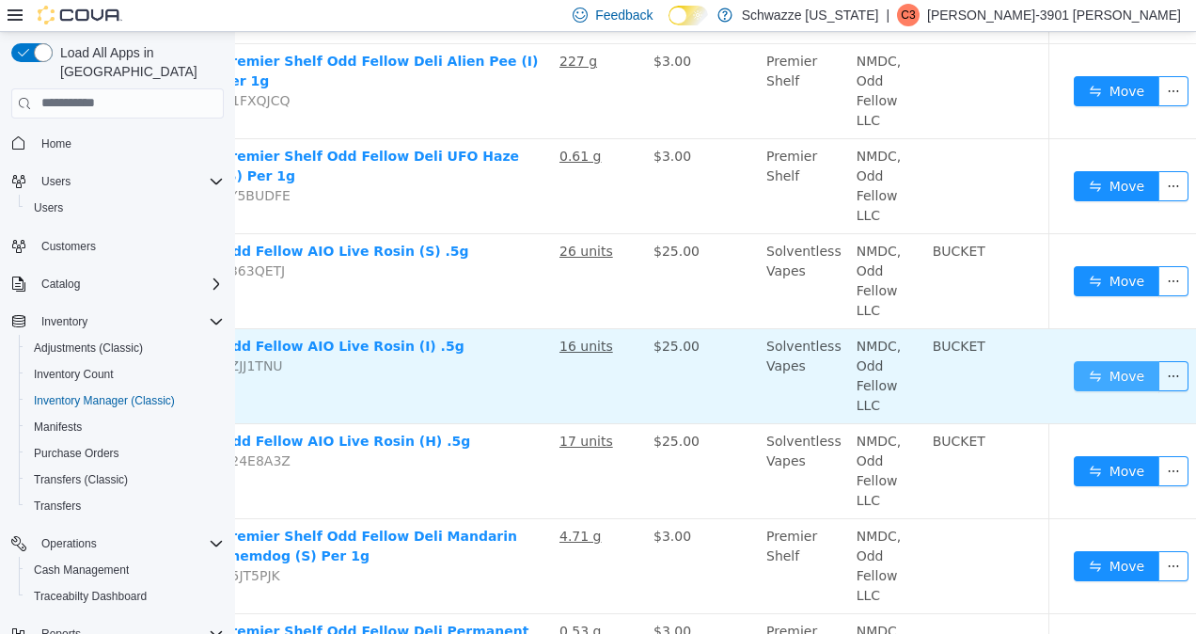
click at [1111, 366] on button "Move" at bounding box center [1117, 375] width 87 height 30
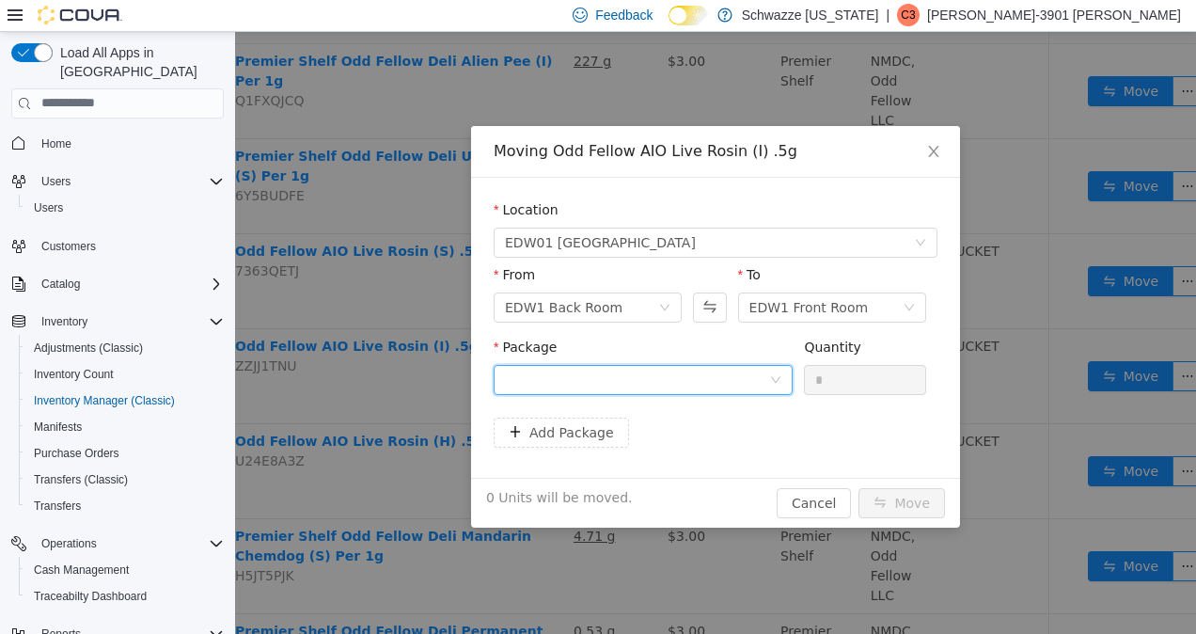
click at [756, 382] on div at bounding box center [637, 379] width 264 height 28
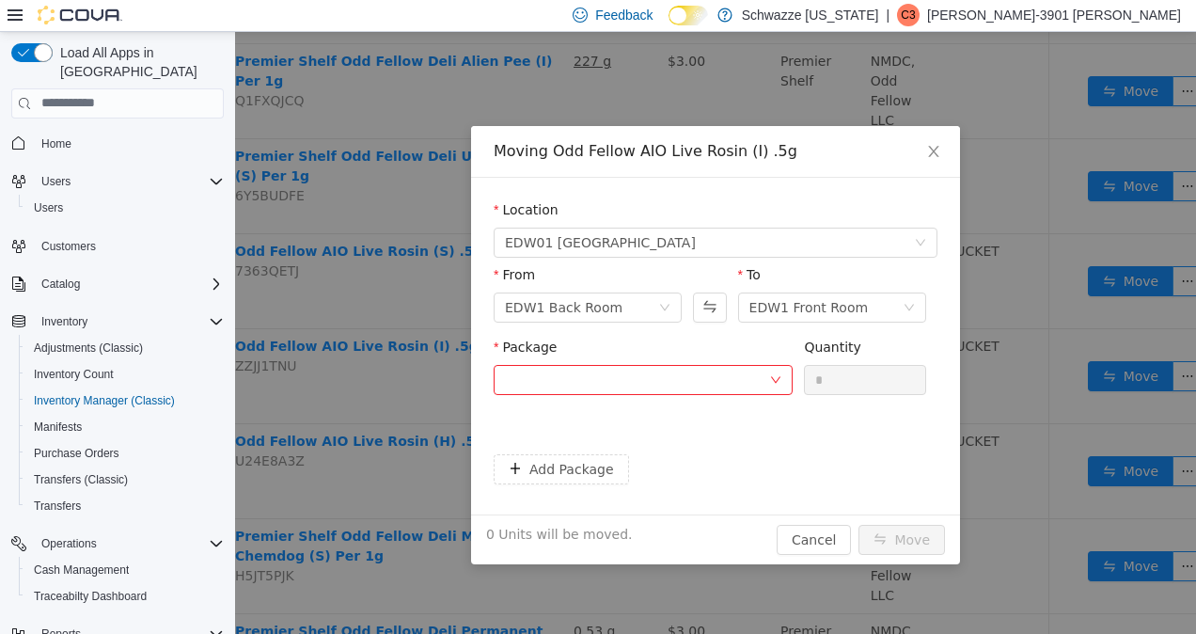
click at [1005, 394] on div "Moving Odd Fellow AIO Live Rosin (I) .5g Location [GEOGRAPHIC_DATA] Farmington …" at bounding box center [715, 332] width 961 height 602
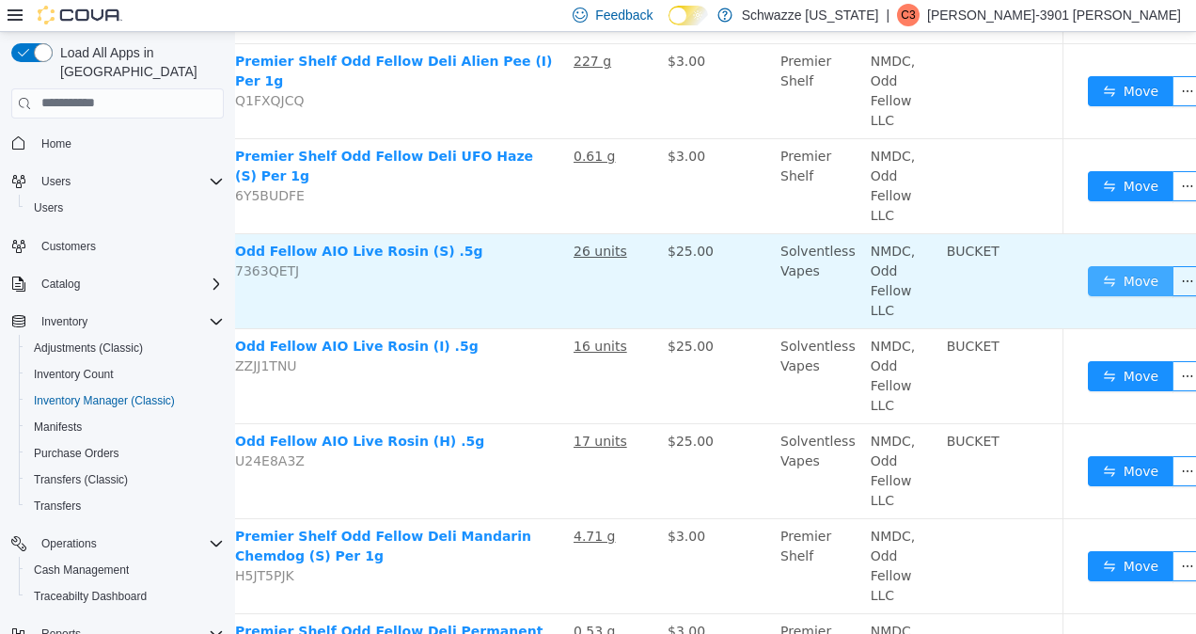
click at [1114, 281] on button "Move" at bounding box center [1131, 280] width 87 height 30
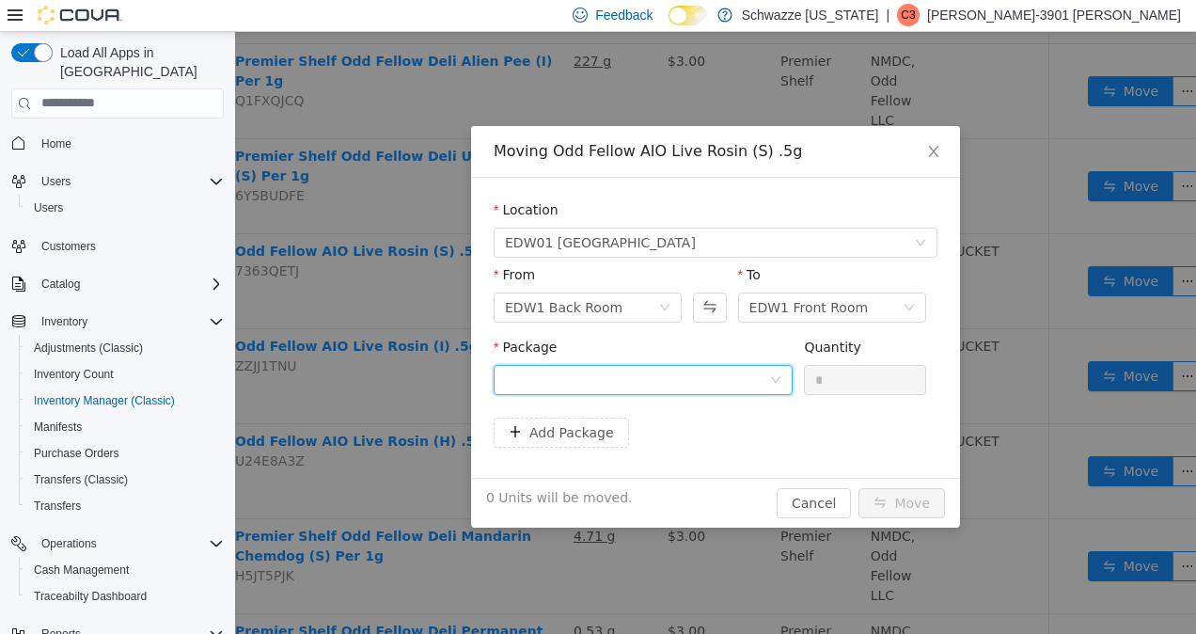
click at [734, 370] on div at bounding box center [637, 379] width 264 height 28
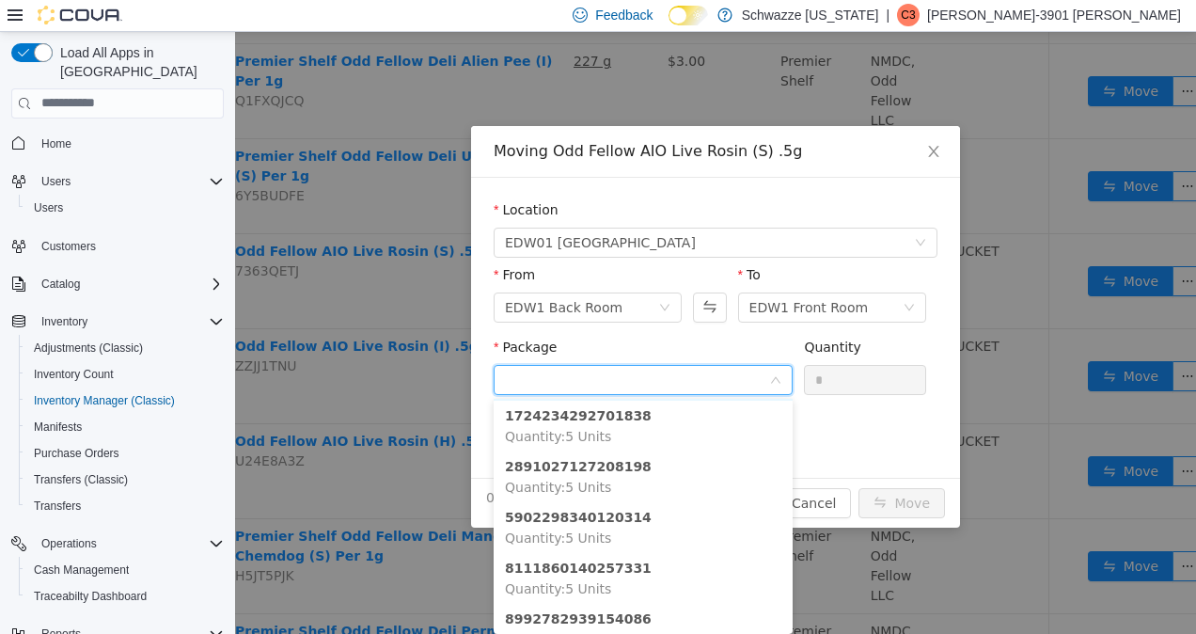
scroll to position [33, 0]
click at [607, 577] on li "8111860140257331 Quantity : 5 Units" at bounding box center [643, 576] width 299 height 51
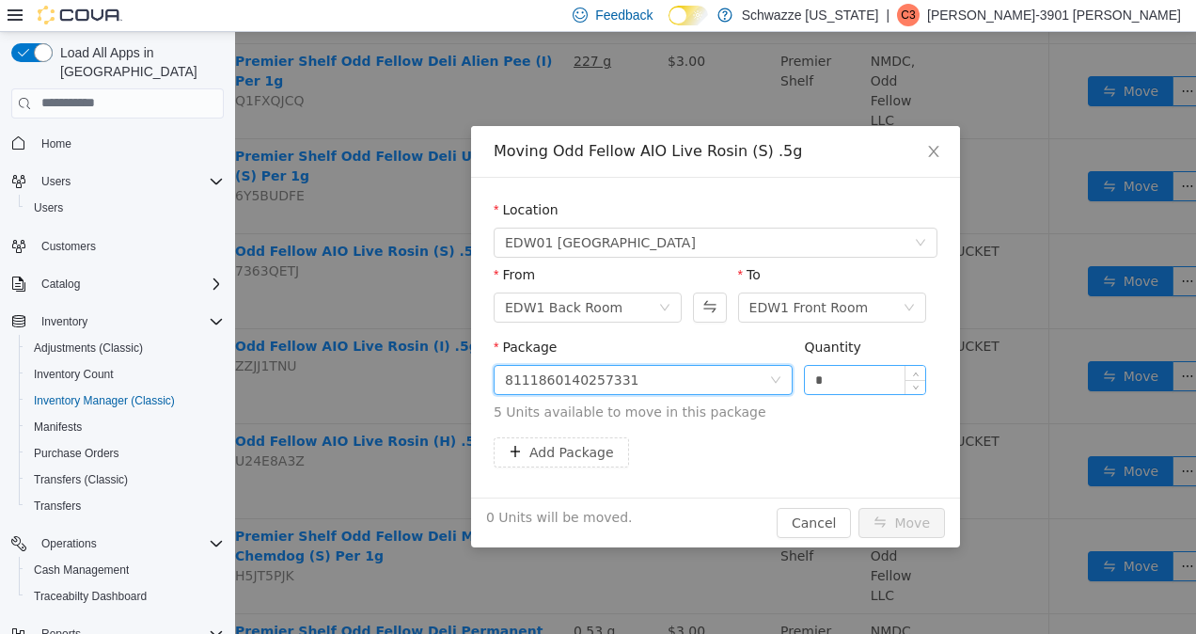
click at [867, 374] on input "*" at bounding box center [865, 379] width 120 height 28
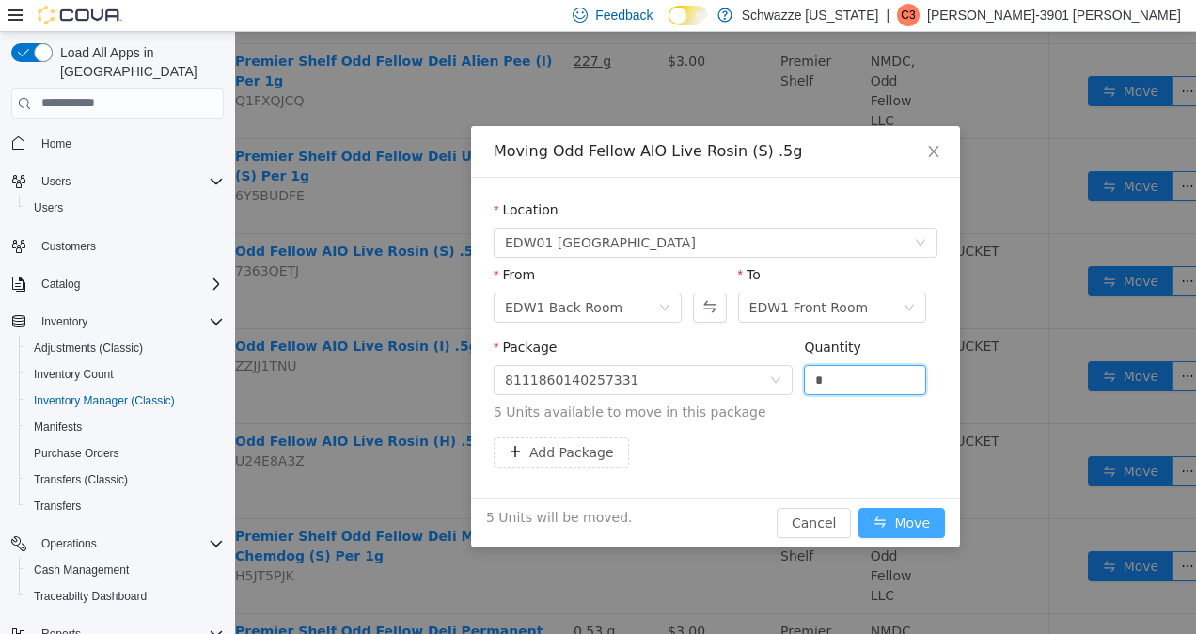
type input "*"
click at [924, 521] on button "Move" at bounding box center [902, 522] width 87 height 30
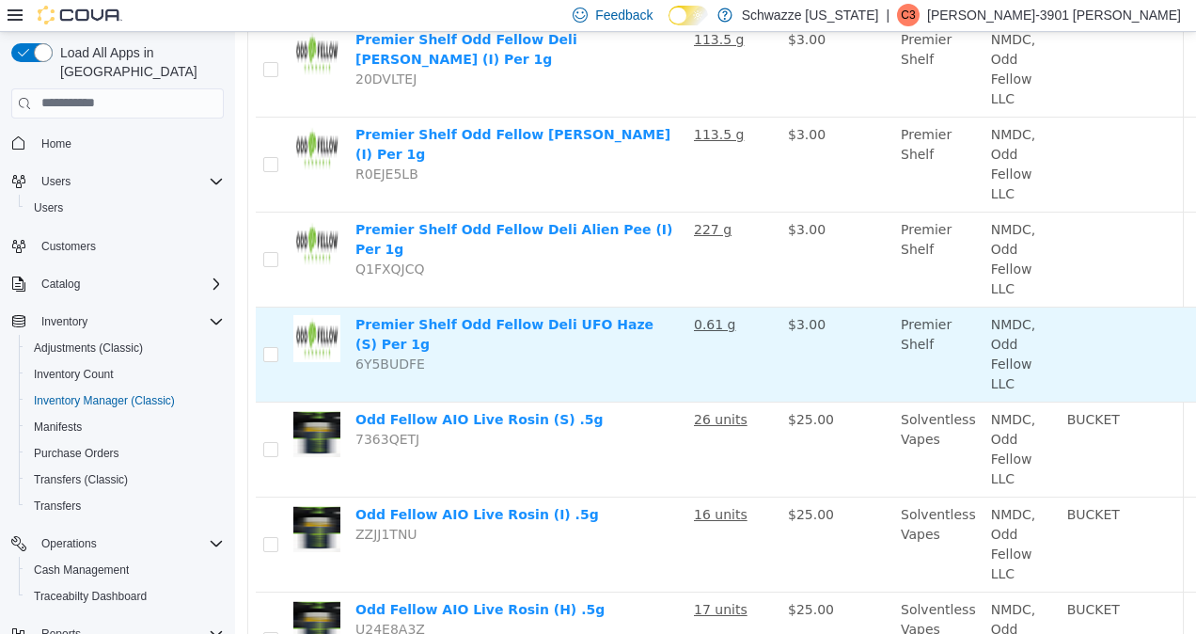
scroll to position [0, 0]
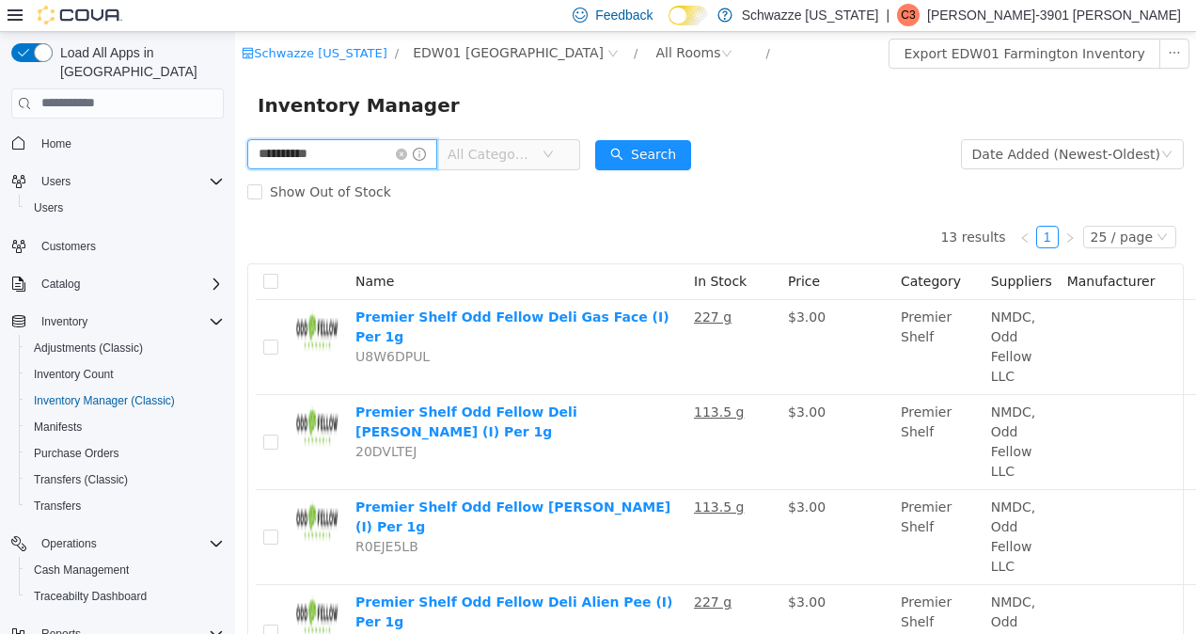
click at [406, 155] on input "**********" at bounding box center [342, 153] width 190 height 30
click at [407, 150] on icon "icon: close-circle" at bounding box center [401, 153] width 11 height 11
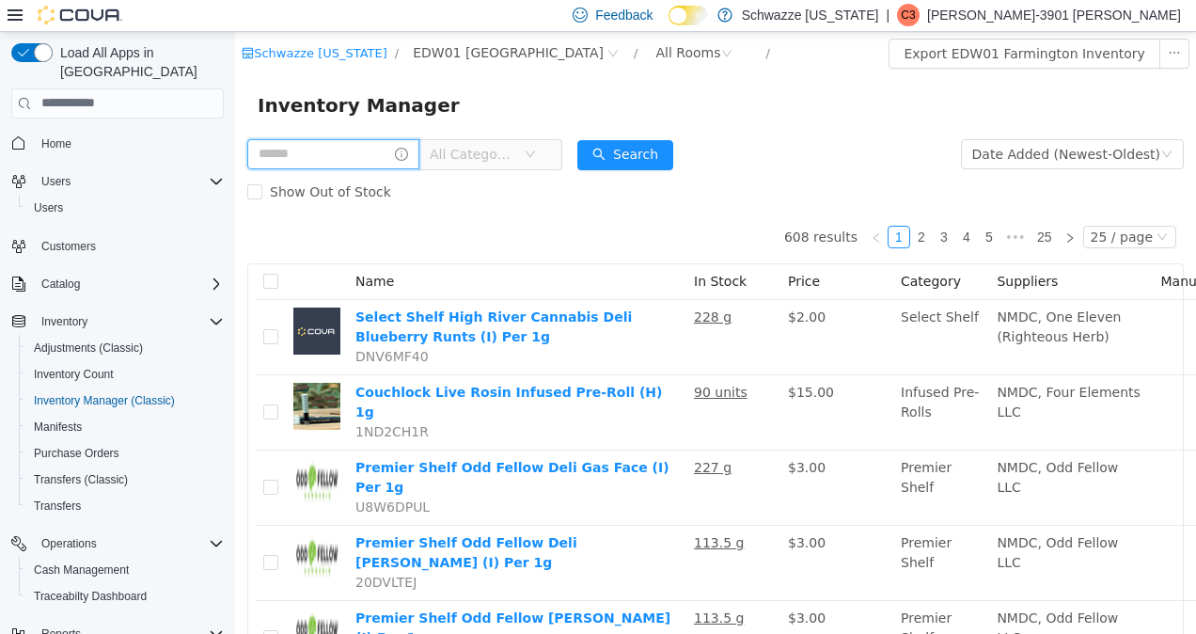
click at [331, 155] on input "text" at bounding box center [333, 153] width 172 height 30
type input "*******"
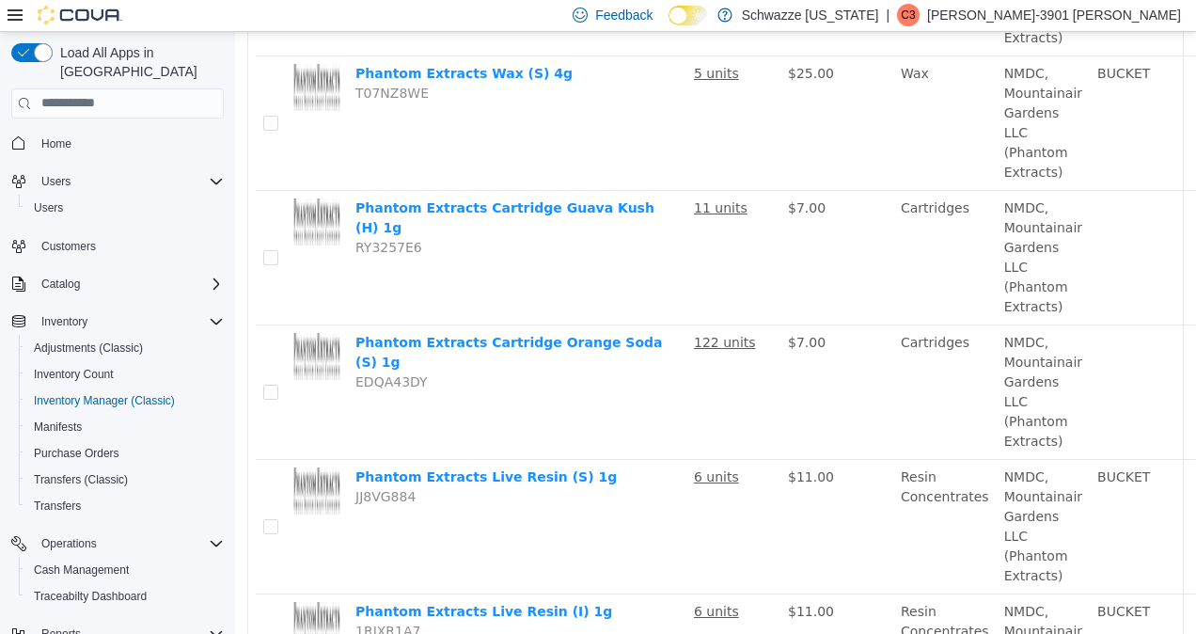
scroll to position [918, 0]
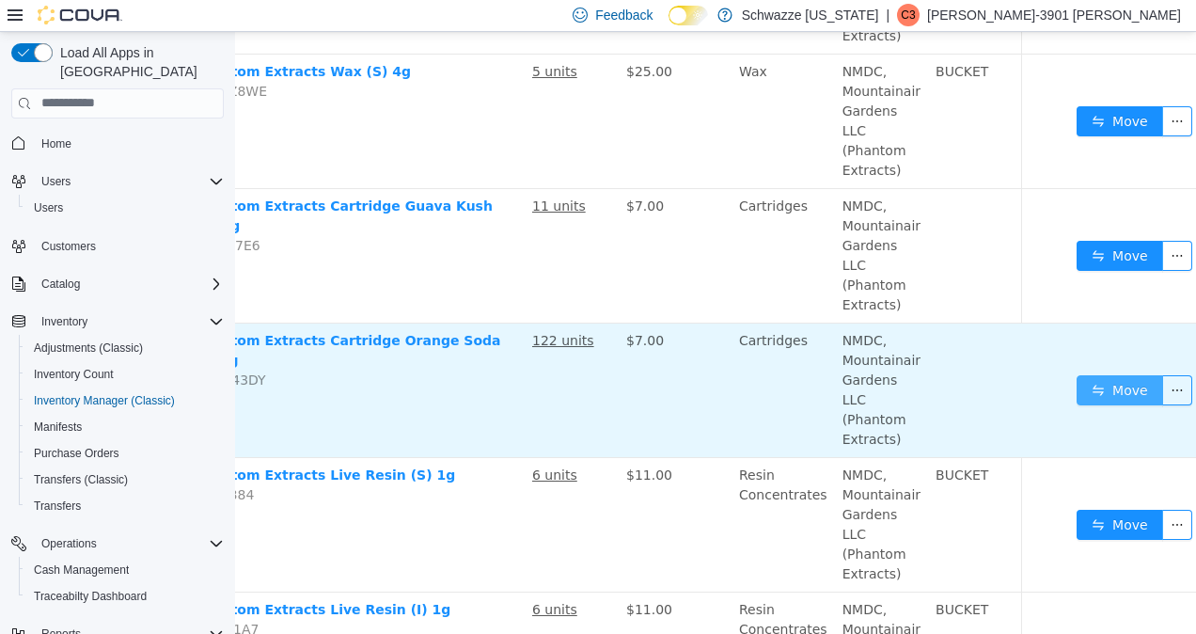
click at [1098, 387] on button "Move" at bounding box center [1120, 389] width 87 height 30
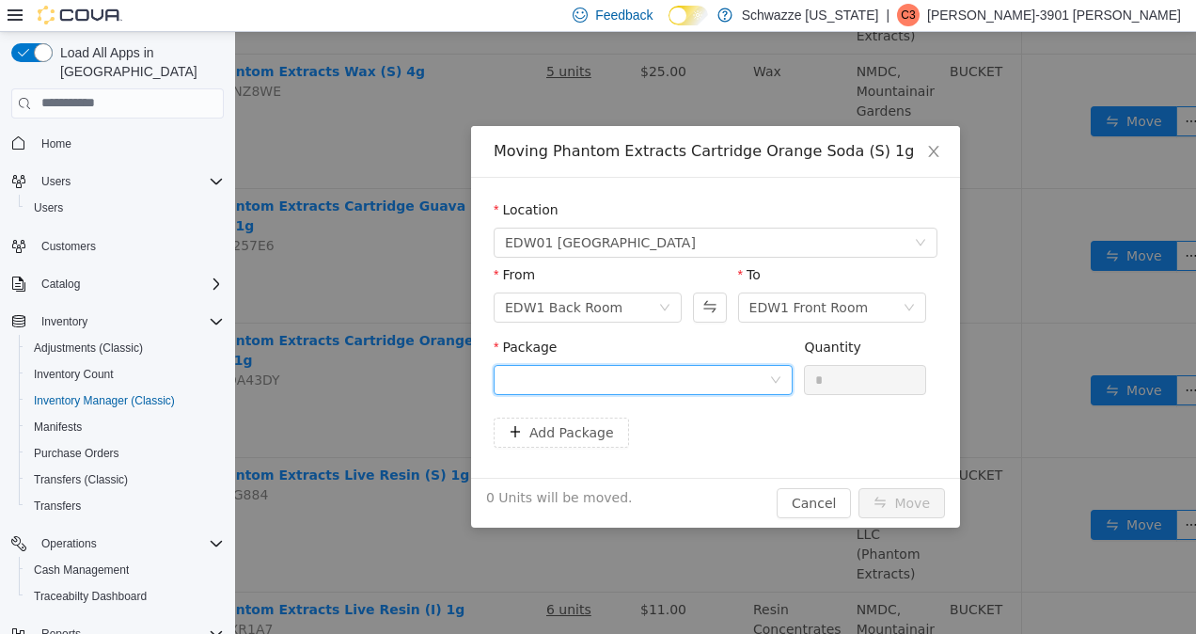
click at [709, 375] on div at bounding box center [637, 379] width 264 height 28
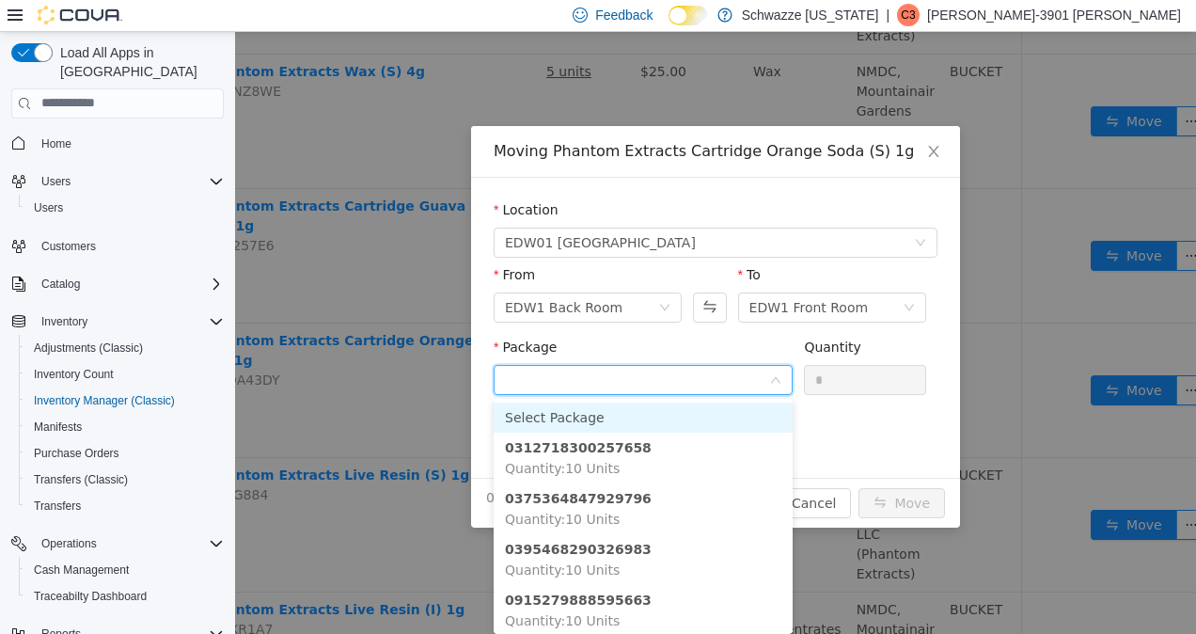
click at [576, 463] on span "Quantity : 10 Units" at bounding box center [562, 467] width 115 height 15
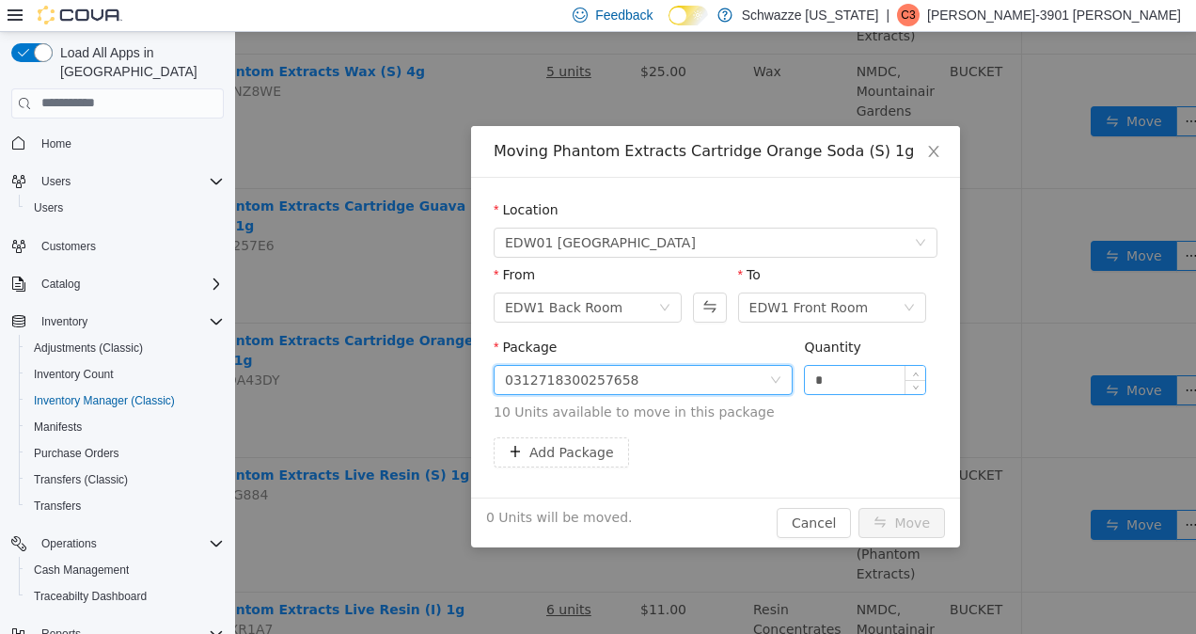
click at [887, 371] on input "*" at bounding box center [865, 379] width 120 height 28
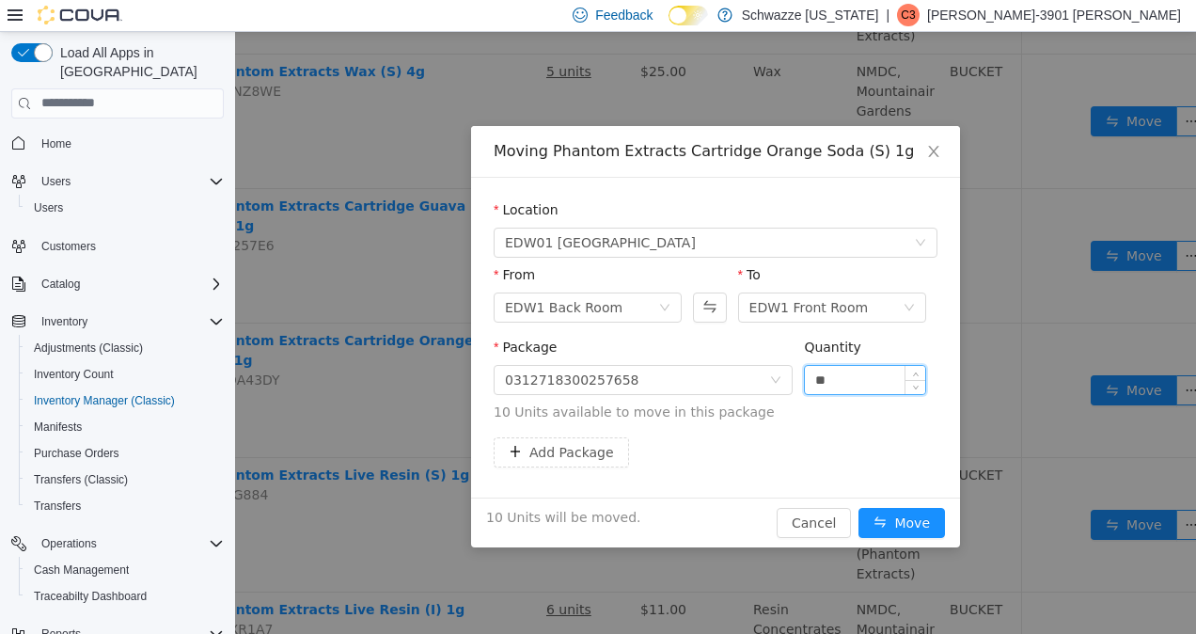
type input "**"
click at [919, 522] on button "Move" at bounding box center [902, 522] width 87 height 30
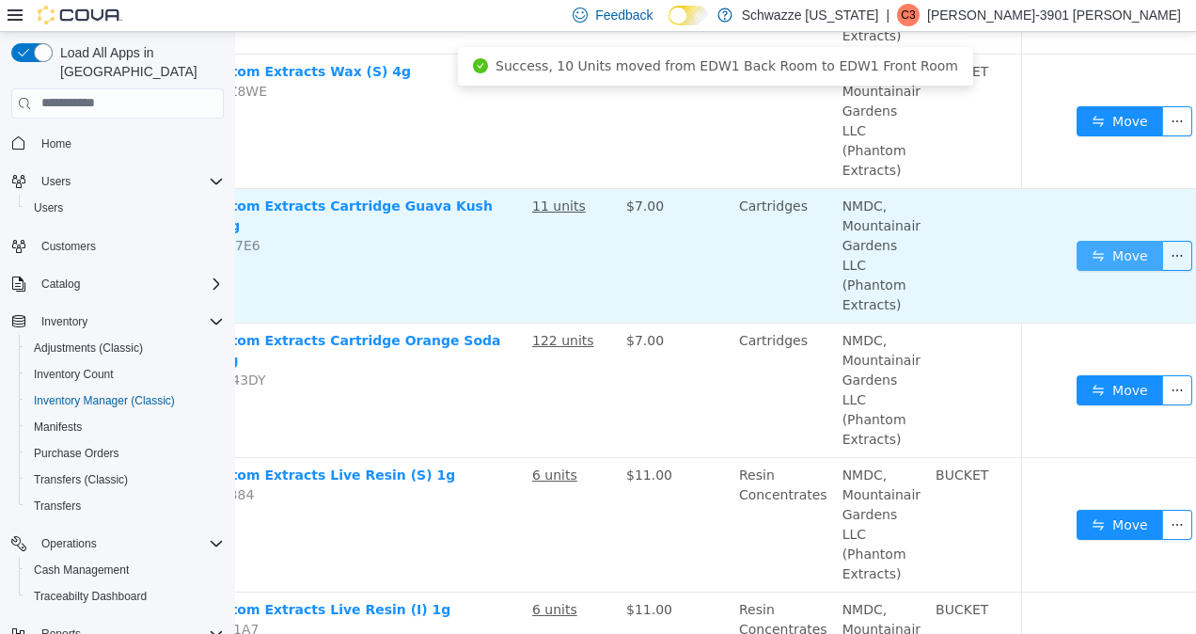
click at [1106, 242] on button "Move" at bounding box center [1120, 255] width 87 height 30
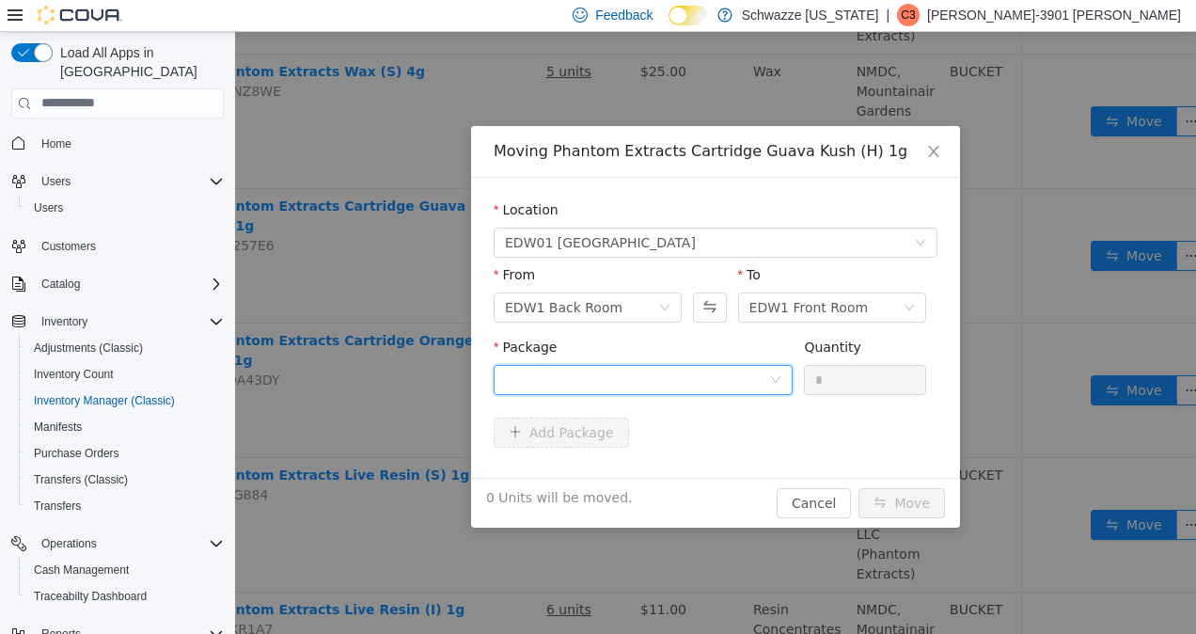
click at [594, 379] on div at bounding box center [637, 379] width 264 height 28
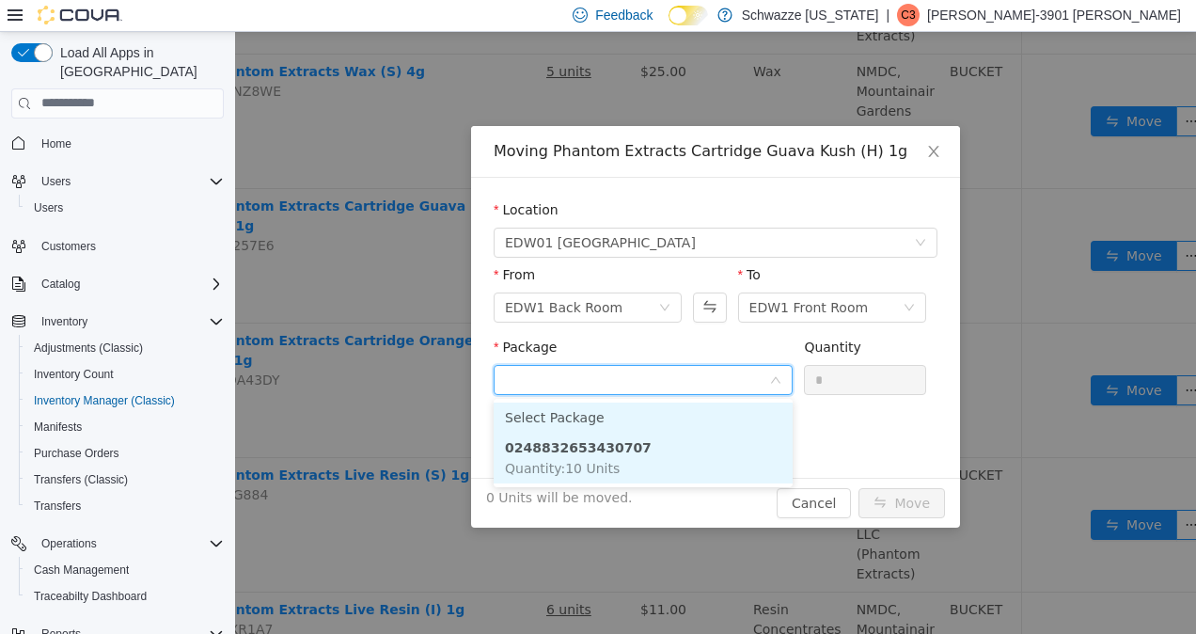
click at [628, 464] on li "0248832653430707 Quantity : 10 Units" at bounding box center [643, 457] width 299 height 51
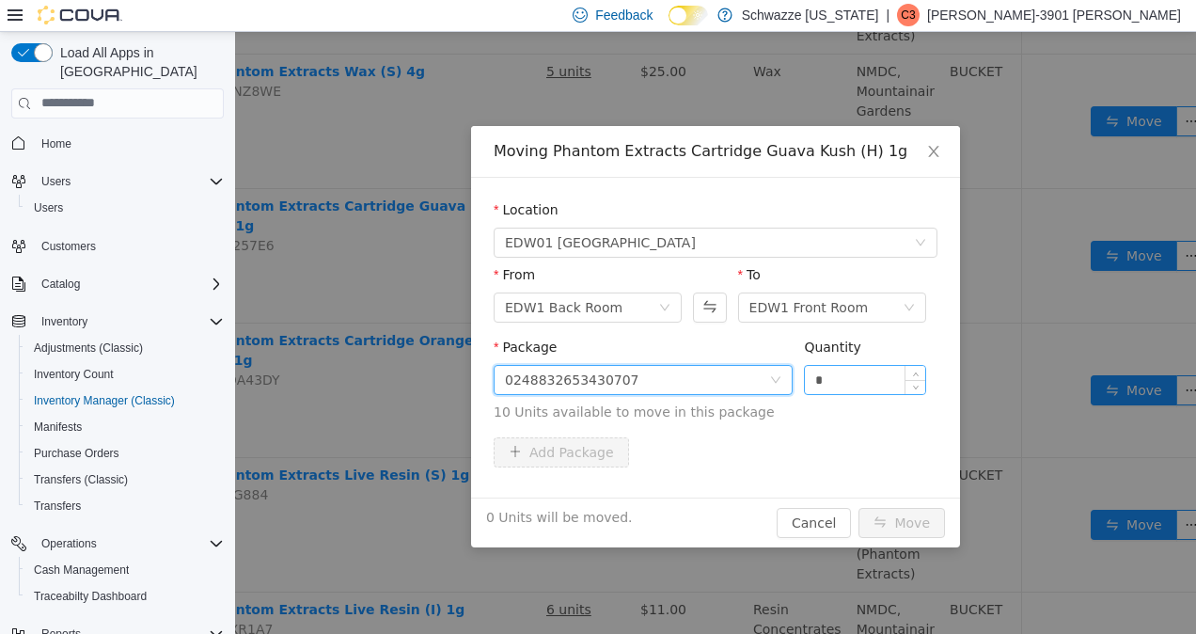
click at [884, 374] on input "*" at bounding box center [865, 379] width 120 height 28
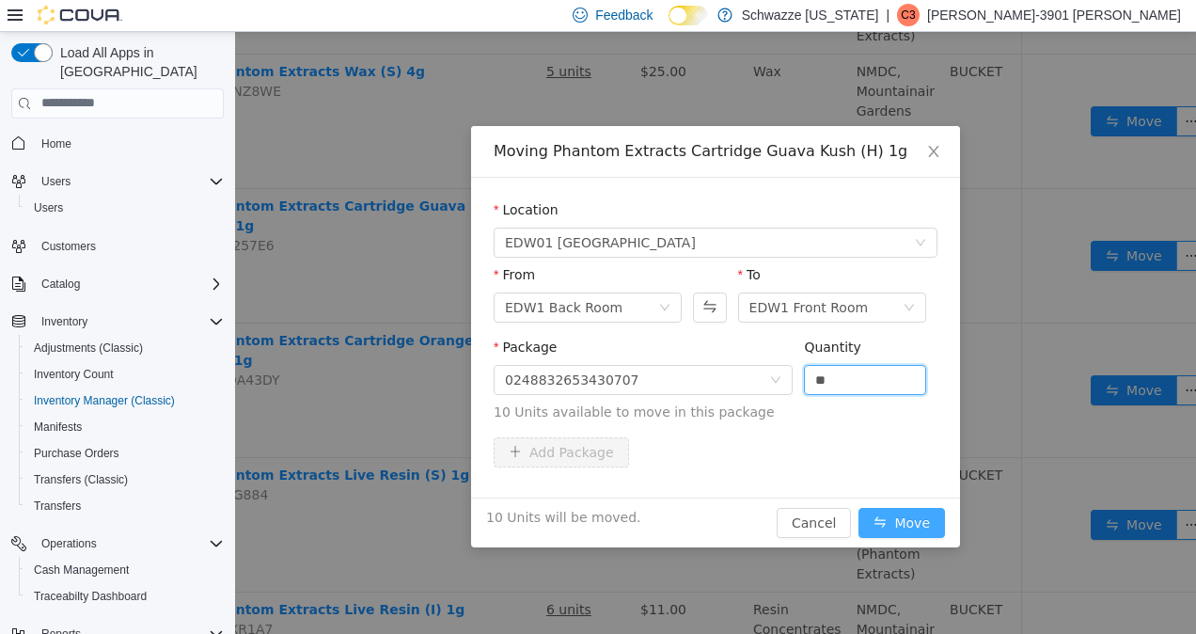
type input "**"
click at [920, 522] on button "Move" at bounding box center [902, 522] width 87 height 30
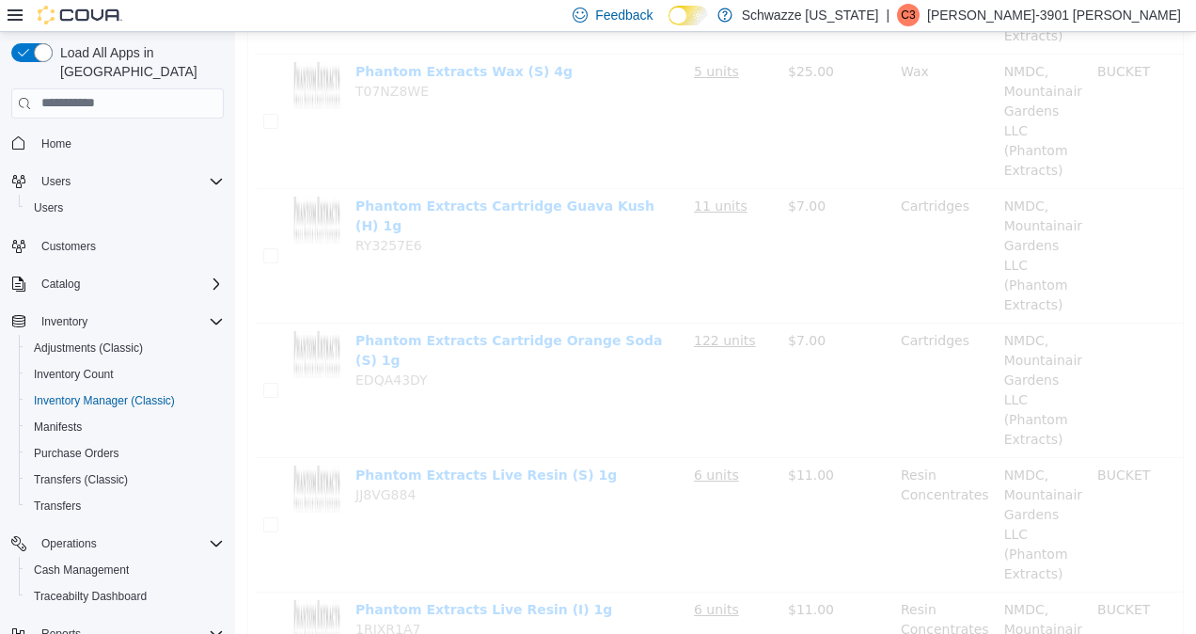
scroll to position [918, 0]
